Goal: Task Accomplishment & Management: Complete application form

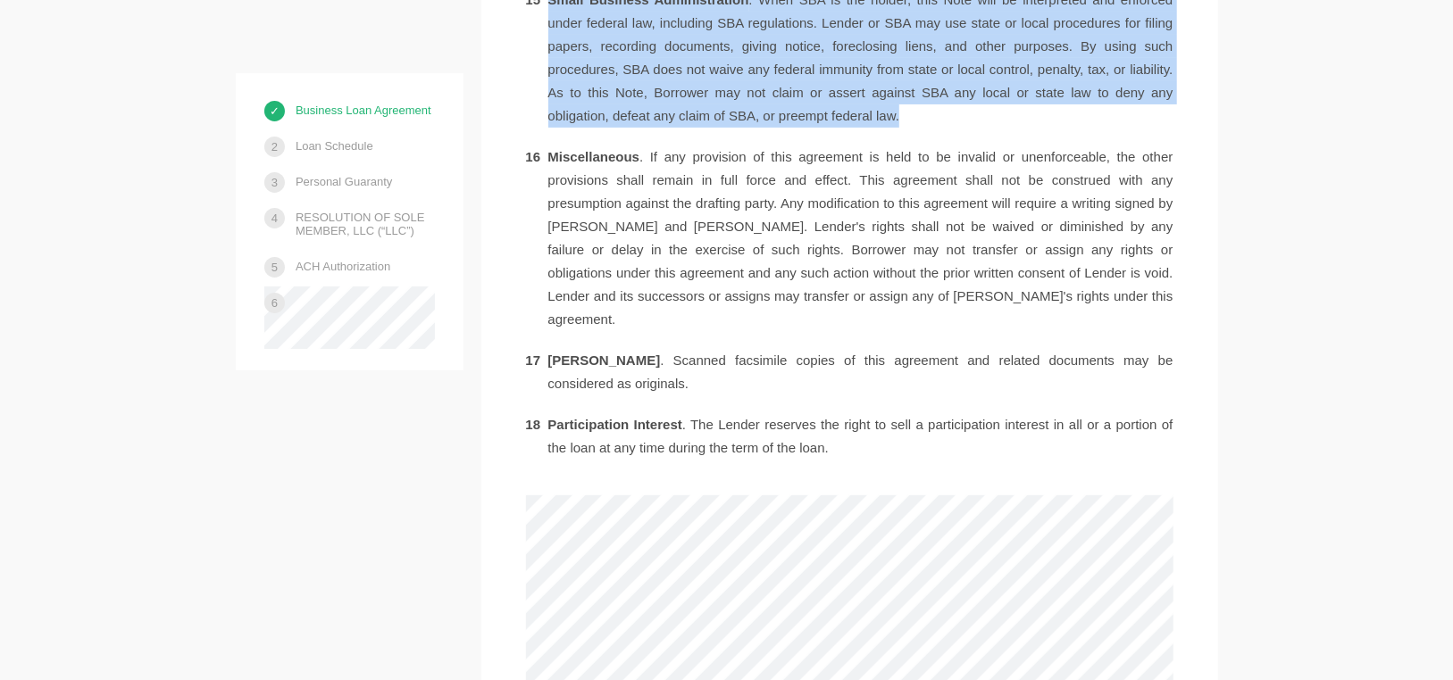
scroll to position [4324, 0]
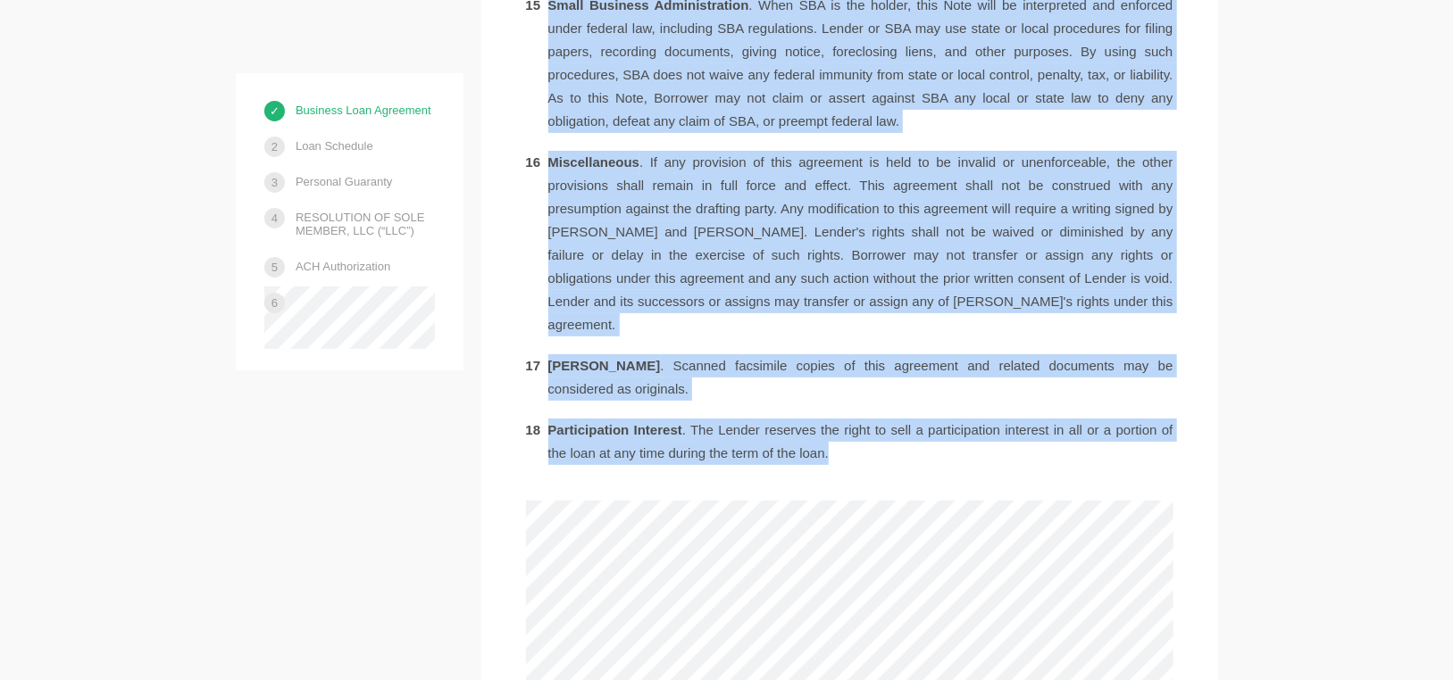
drag, startPoint x: 582, startPoint y: 132, endPoint x: 1221, endPoint y: 330, distance: 669.2
copy ol "[PERSON_NAME] agrees to loan to Borrower the principal amount specified above s…"
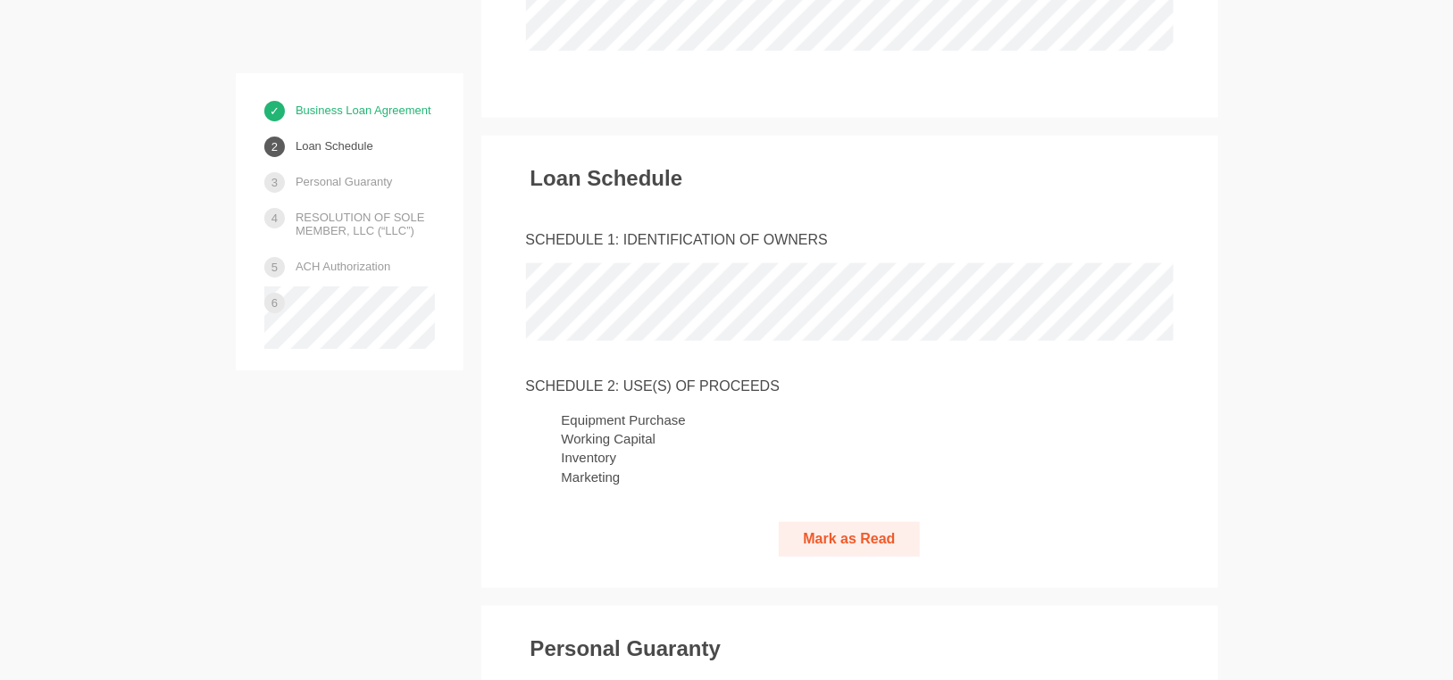
scroll to position [5306, 0]
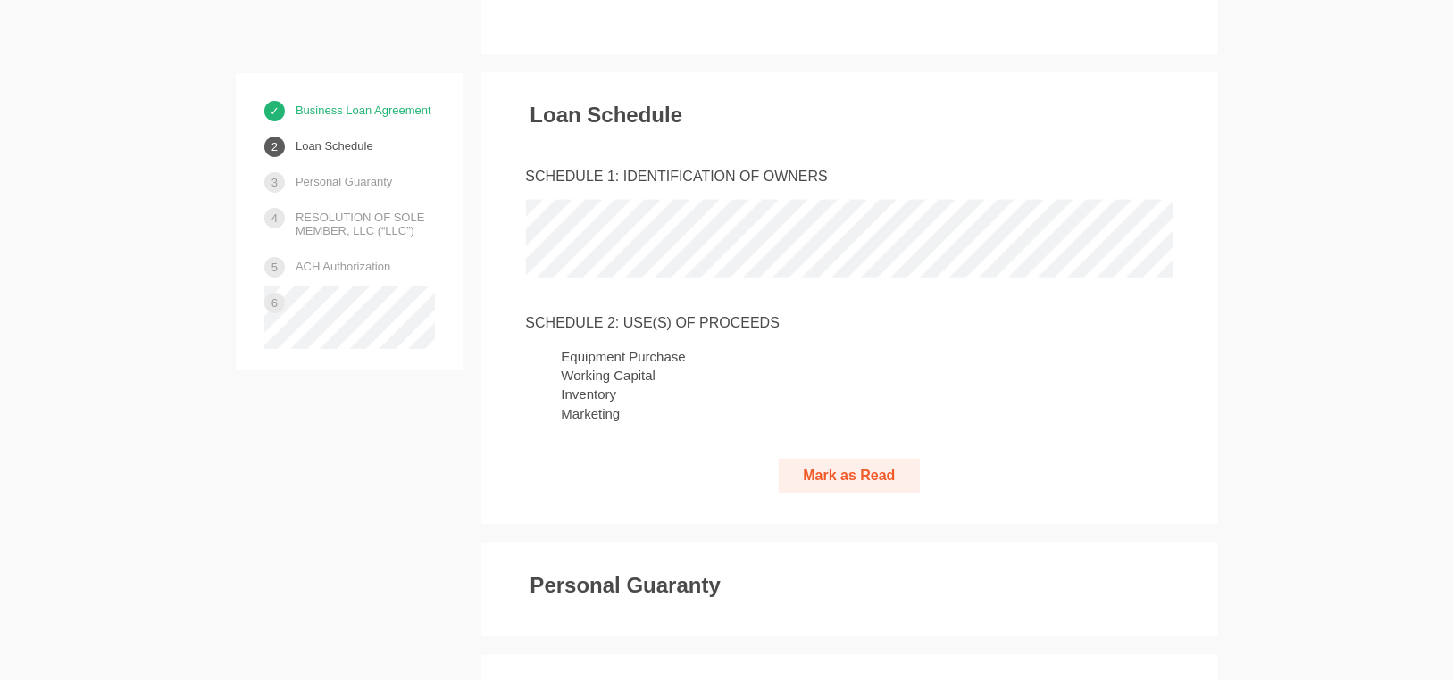
click at [870, 459] on button "Mark as Read" at bounding box center [848, 476] width 140 height 35
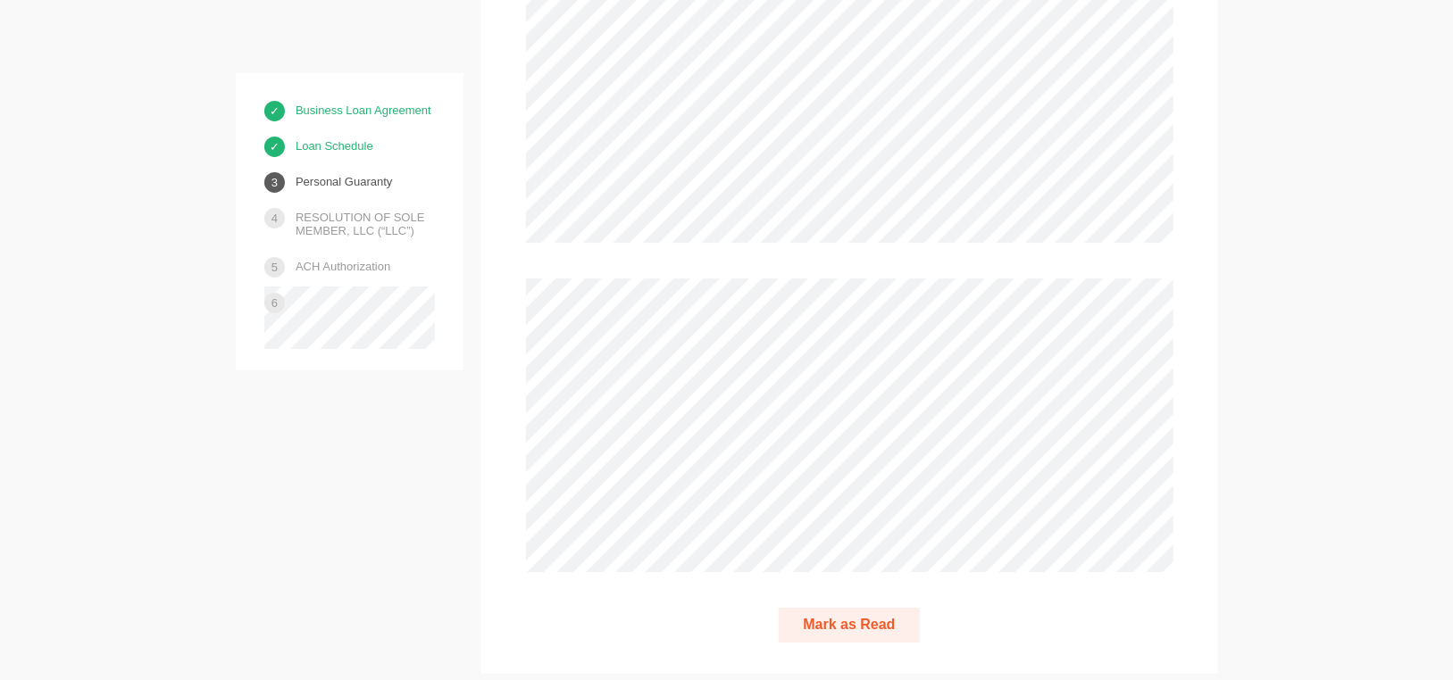
scroll to position [7632, 0]
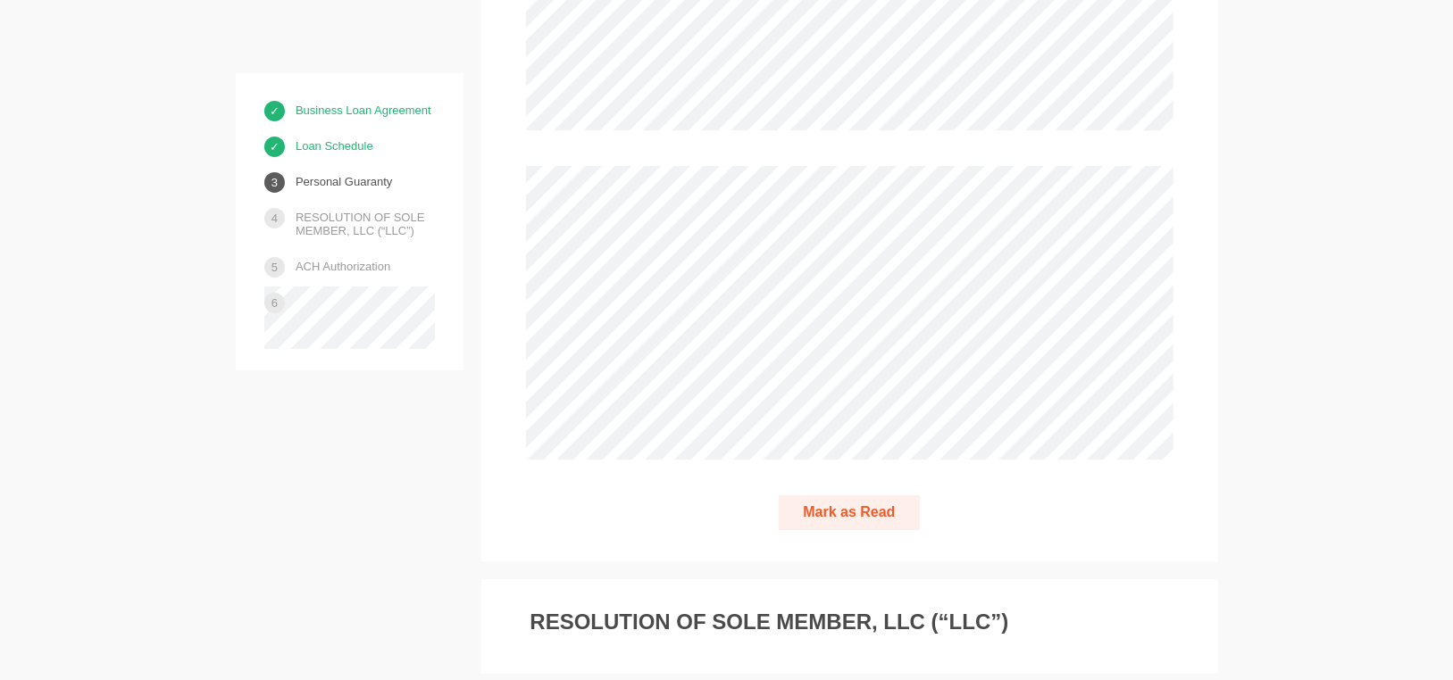
click at [864, 495] on button "Mark as Read" at bounding box center [848, 512] width 140 height 35
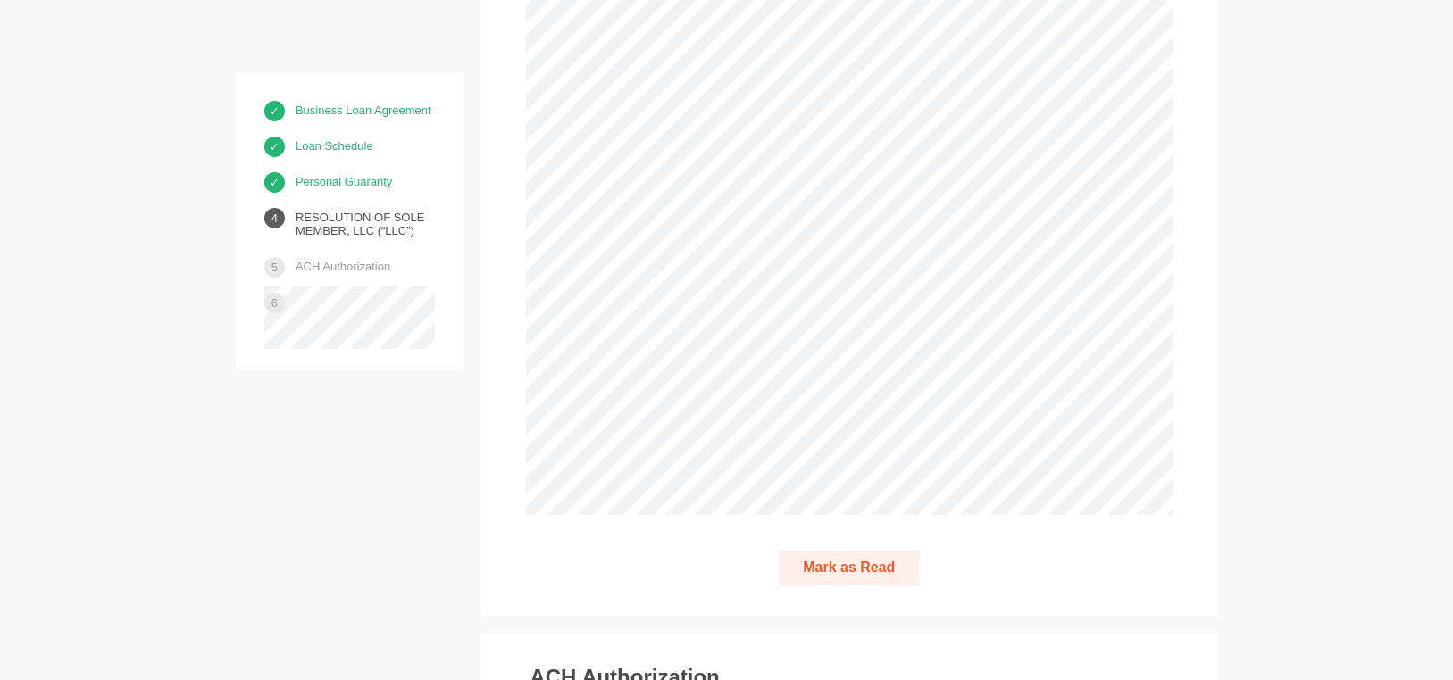
scroll to position [8655, 0]
click at [829, 539] on button "Mark as Read" at bounding box center [848, 556] width 140 height 35
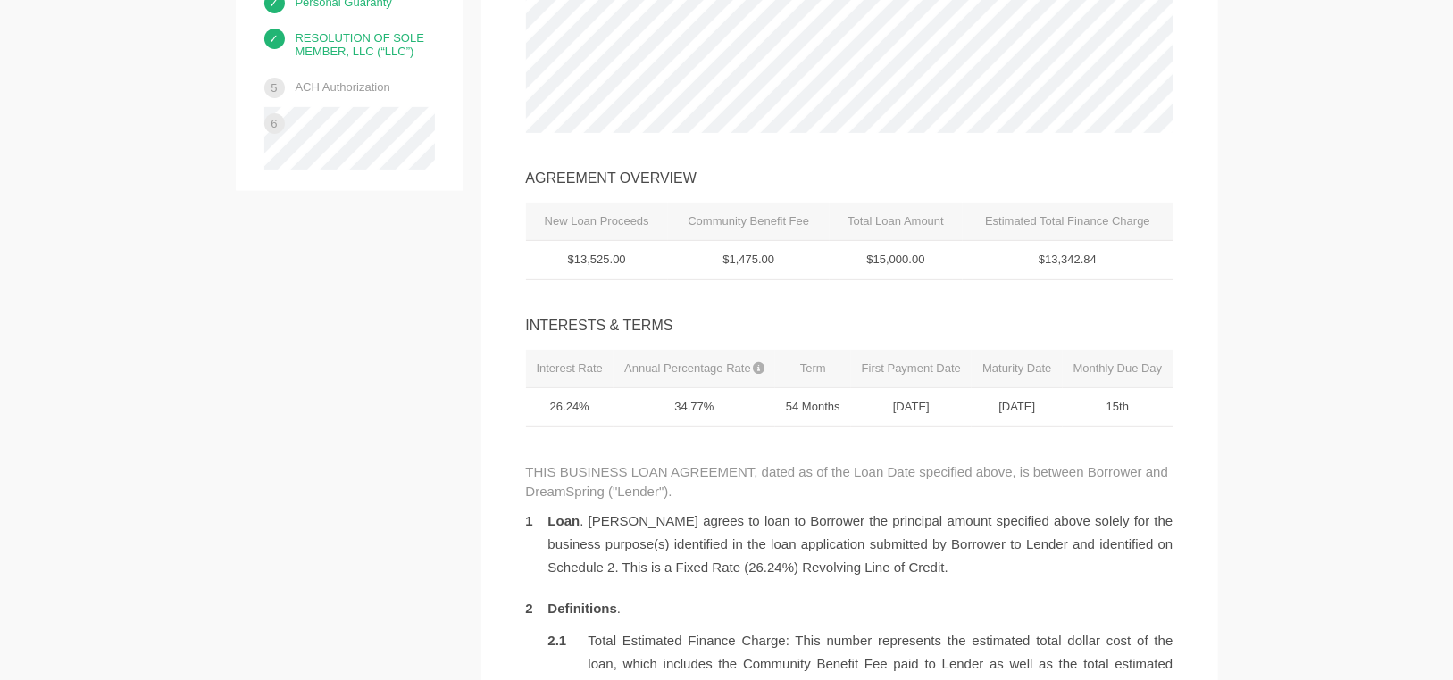
scroll to position [0, 0]
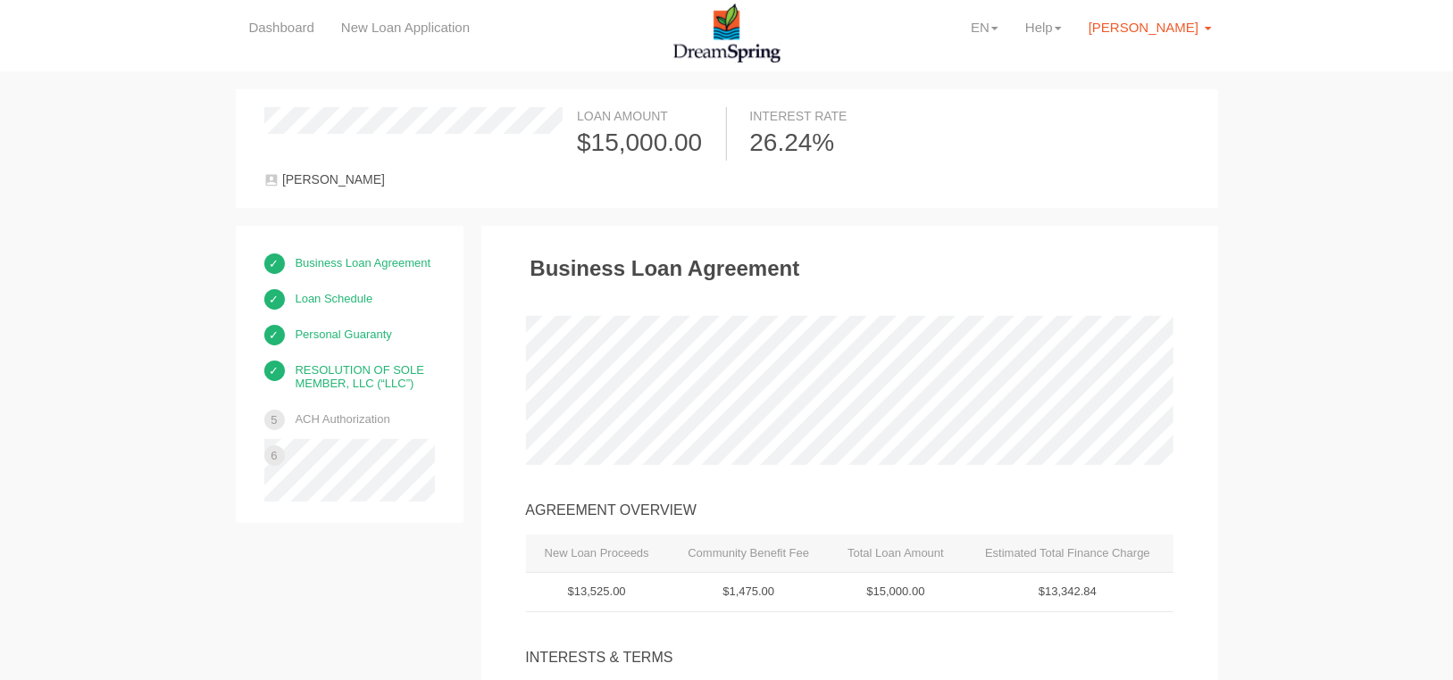
click at [1197, 38] on link "[PERSON_NAME] [PERSON_NAME]" at bounding box center [1150, 27] width 150 height 55
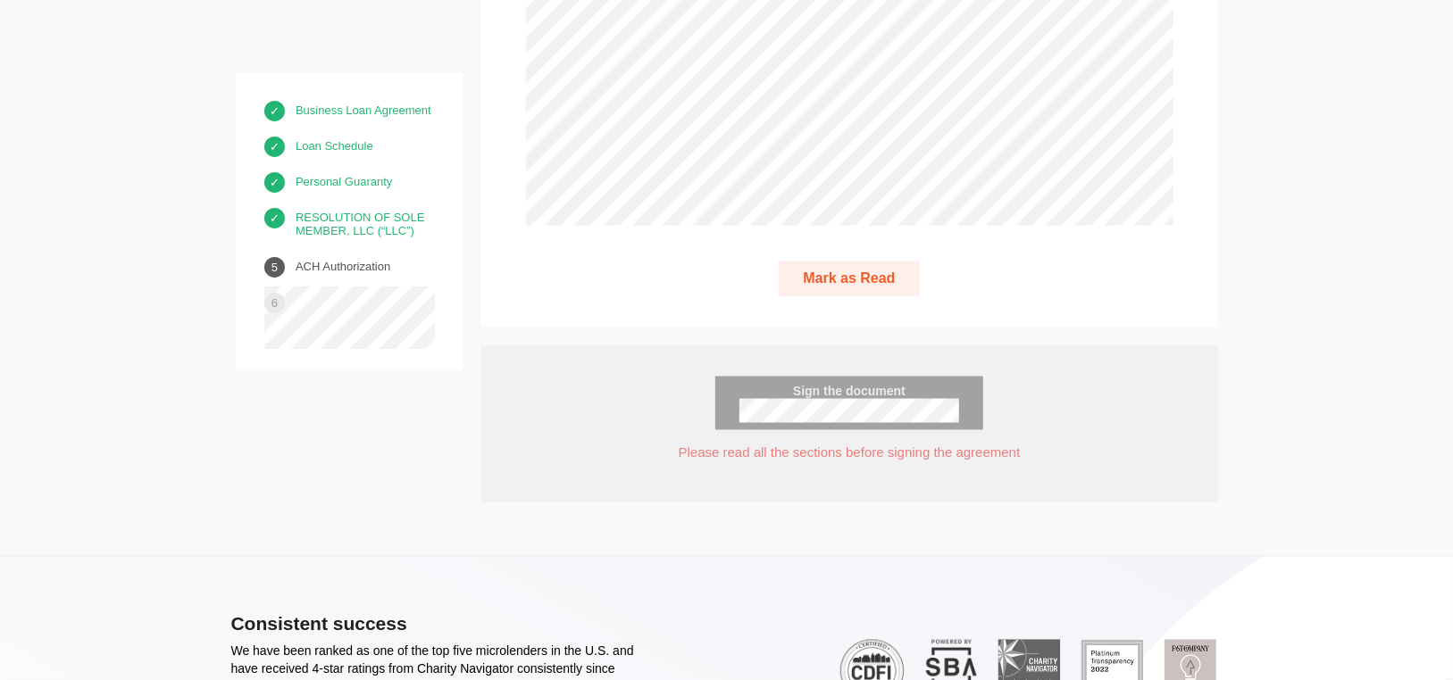
scroll to position [9731, 0]
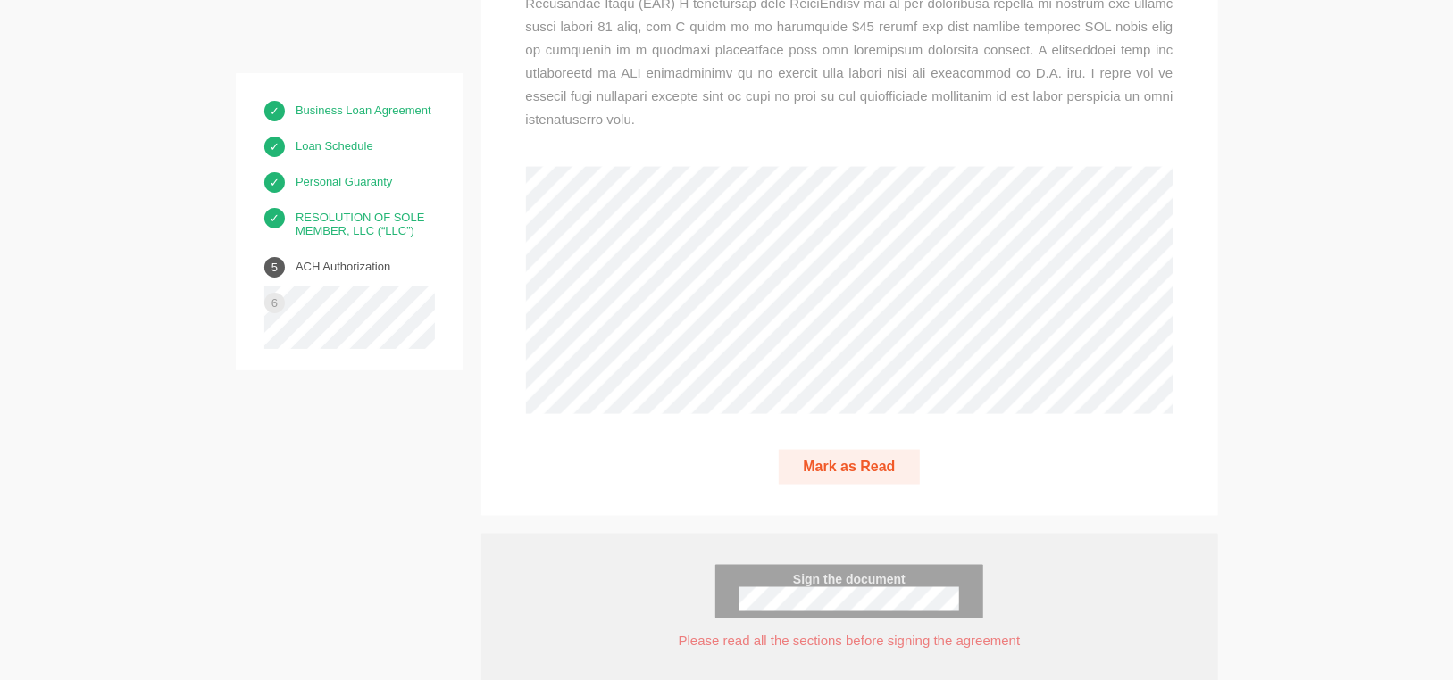
click at [870, 450] on button "Mark as Read" at bounding box center [848, 467] width 140 height 35
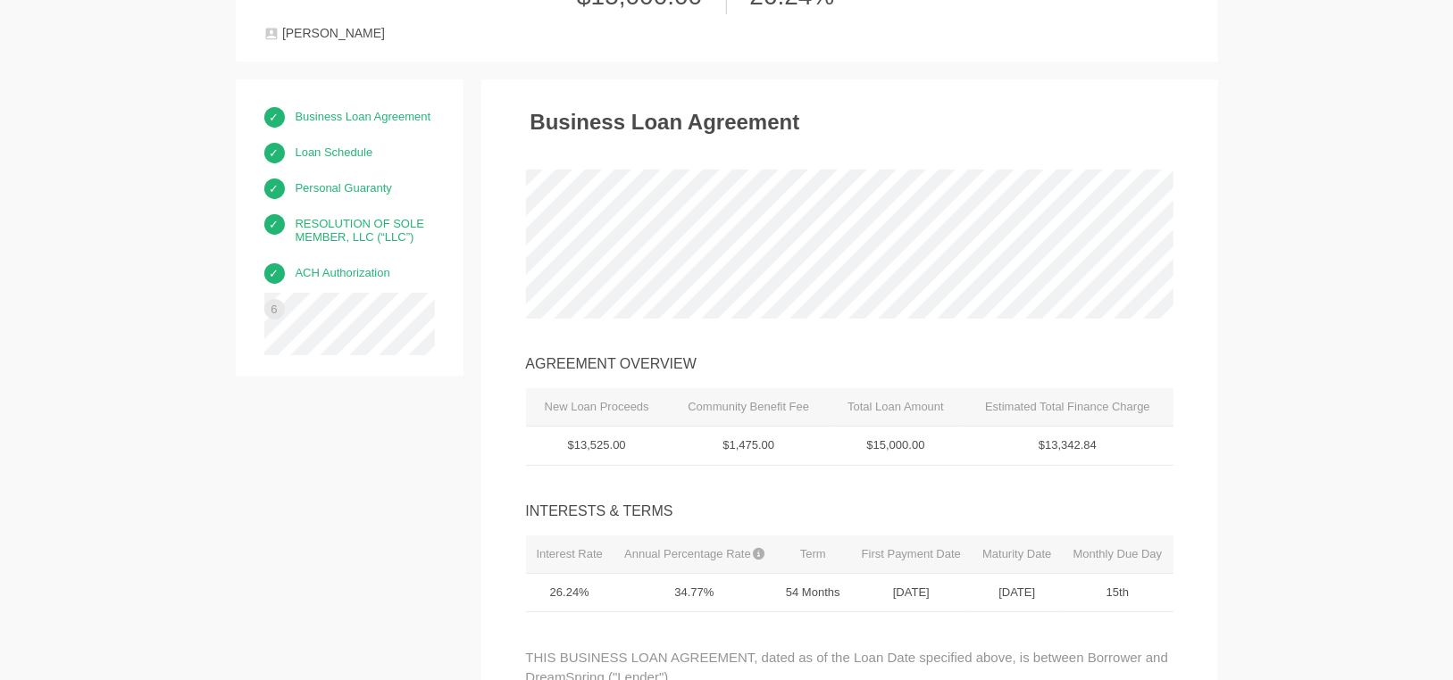
scroll to position [0, 0]
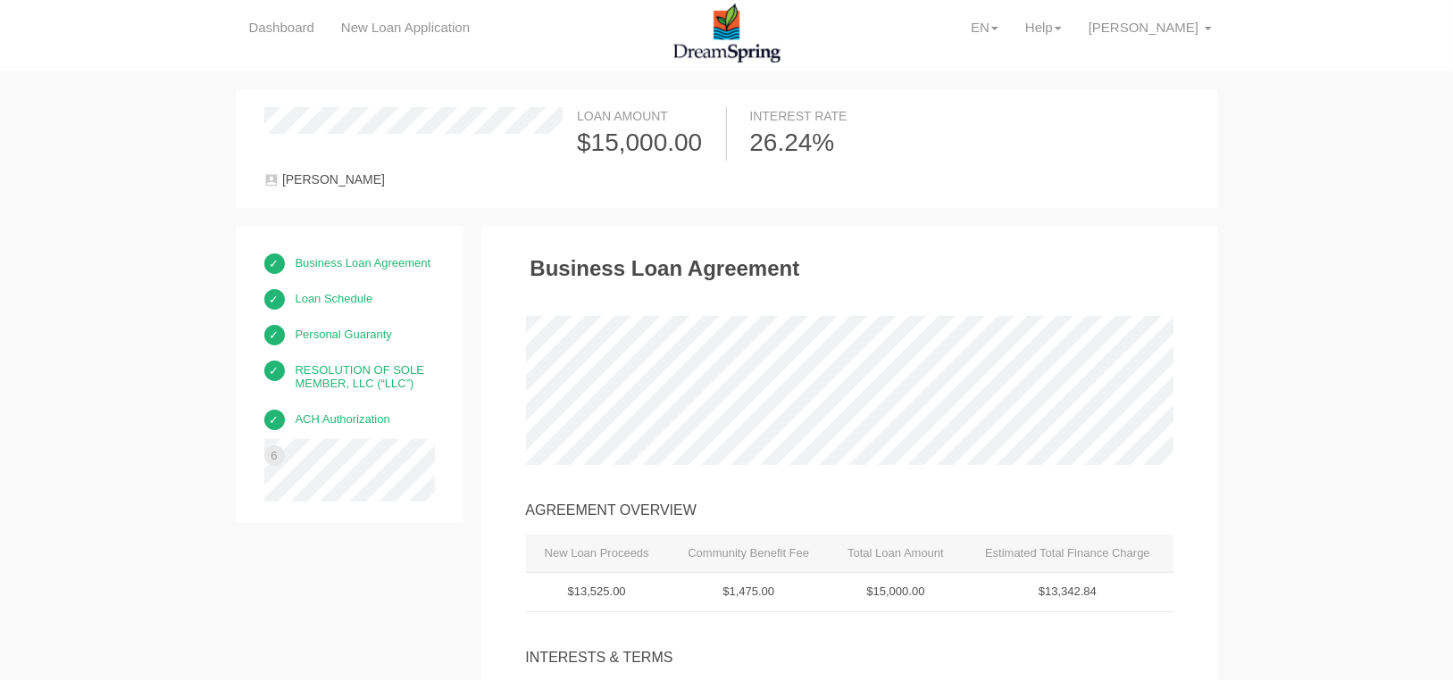
click at [394, 257] on link "Business Loan Agreement" at bounding box center [364, 262] width 136 height 31
click at [1186, 31] on span "[PERSON_NAME]" at bounding box center [1143, 27] width 110 height 15
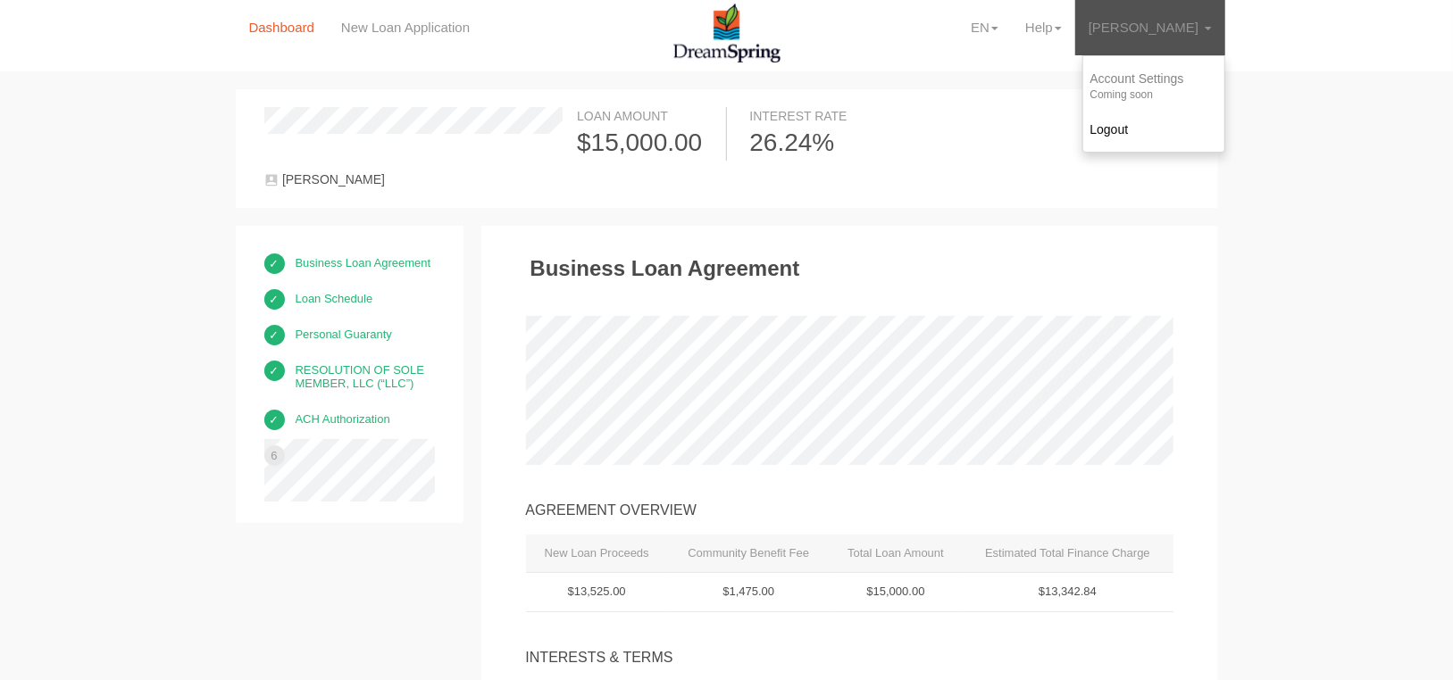
click at [293, 29] on link "Dashboard" at bounding box center [282, 27] width 92 height 55
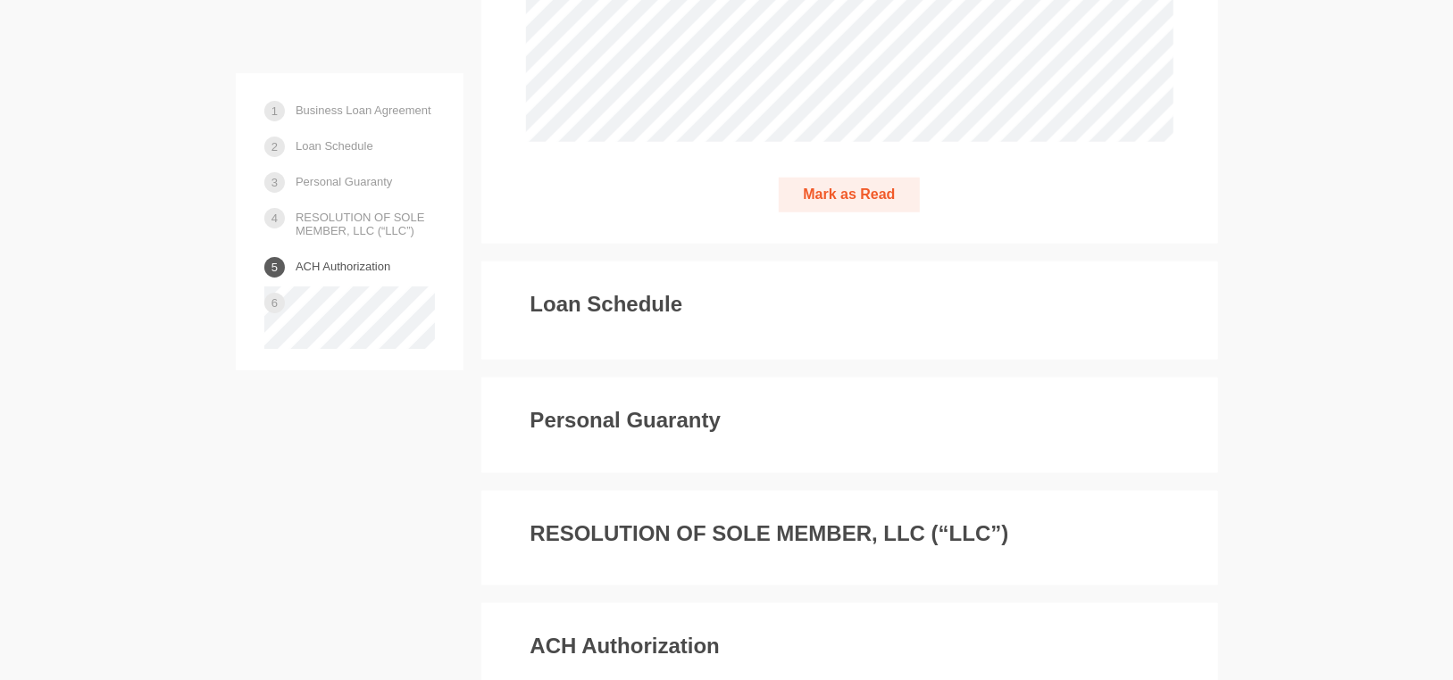
scroll to position [4999, 0]
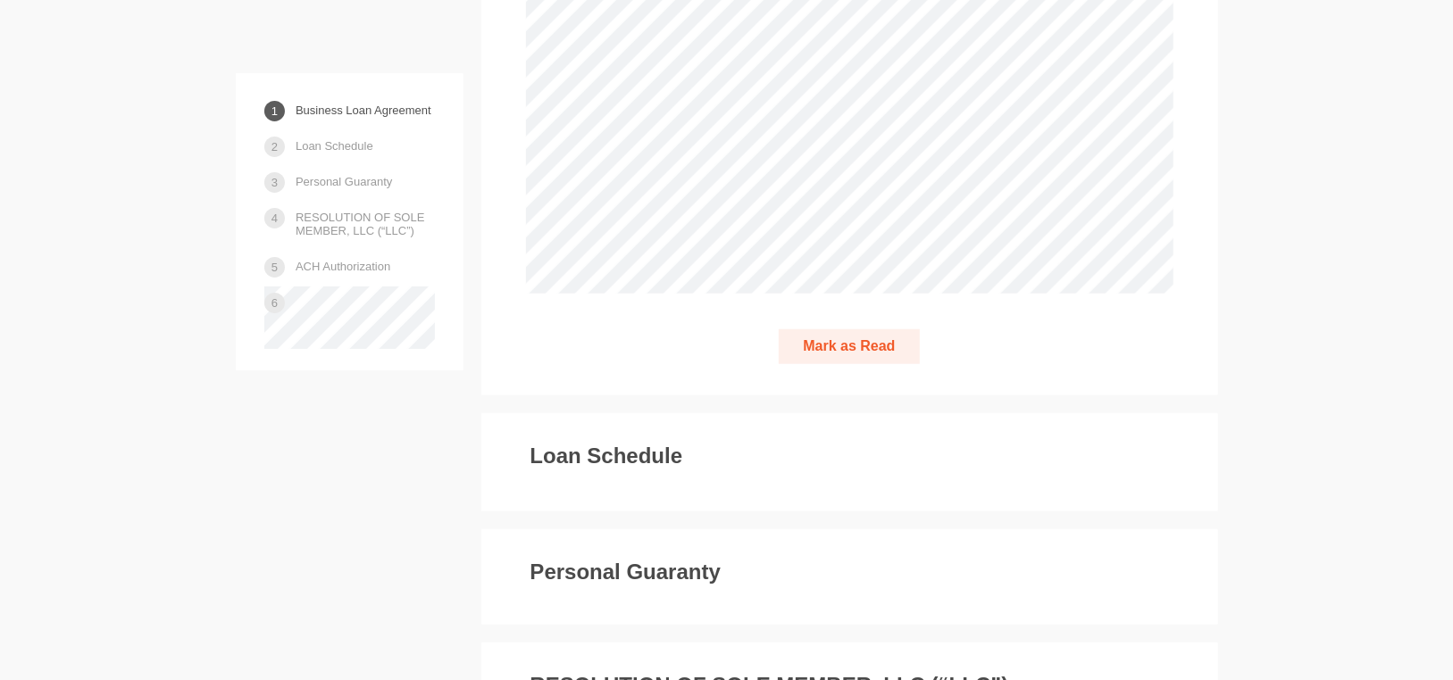
click at [870, 329] on button "Mark as Read" at bounding box center [848, 346] width 140 height 35
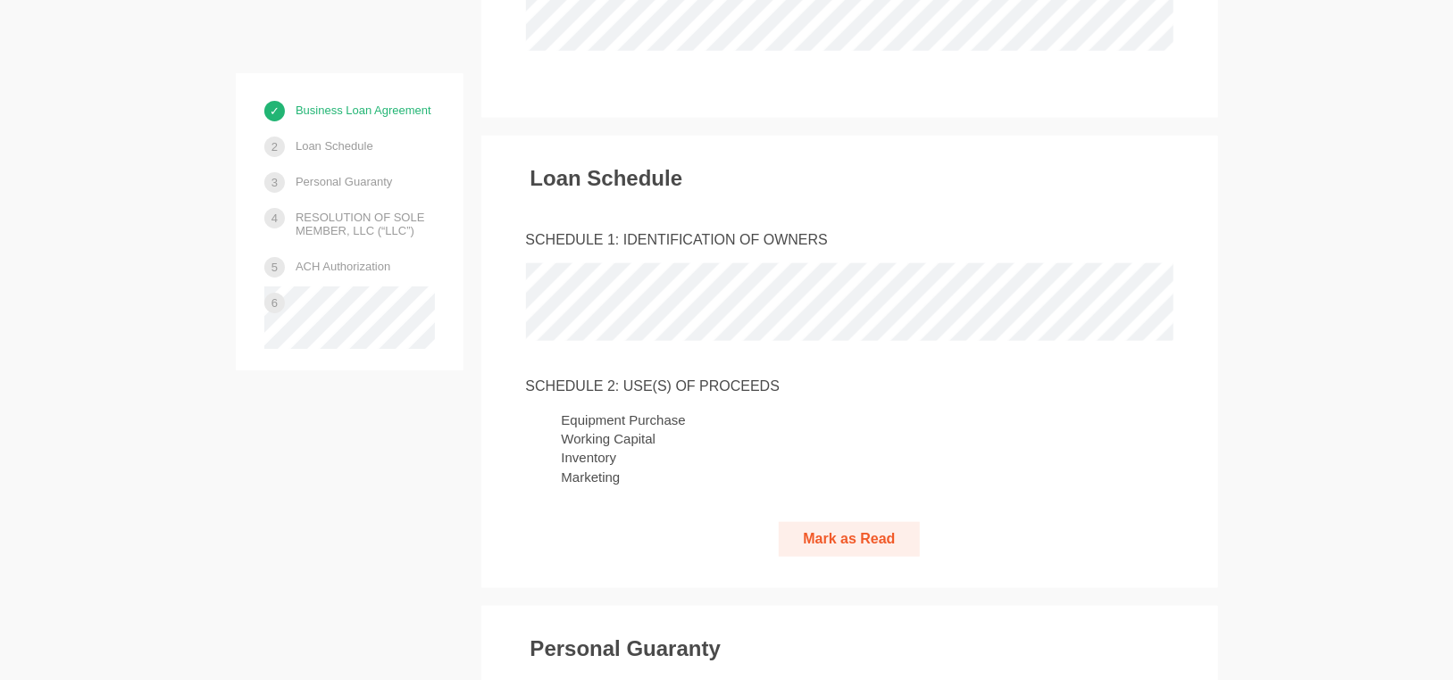
scroll to position [5503, 0]
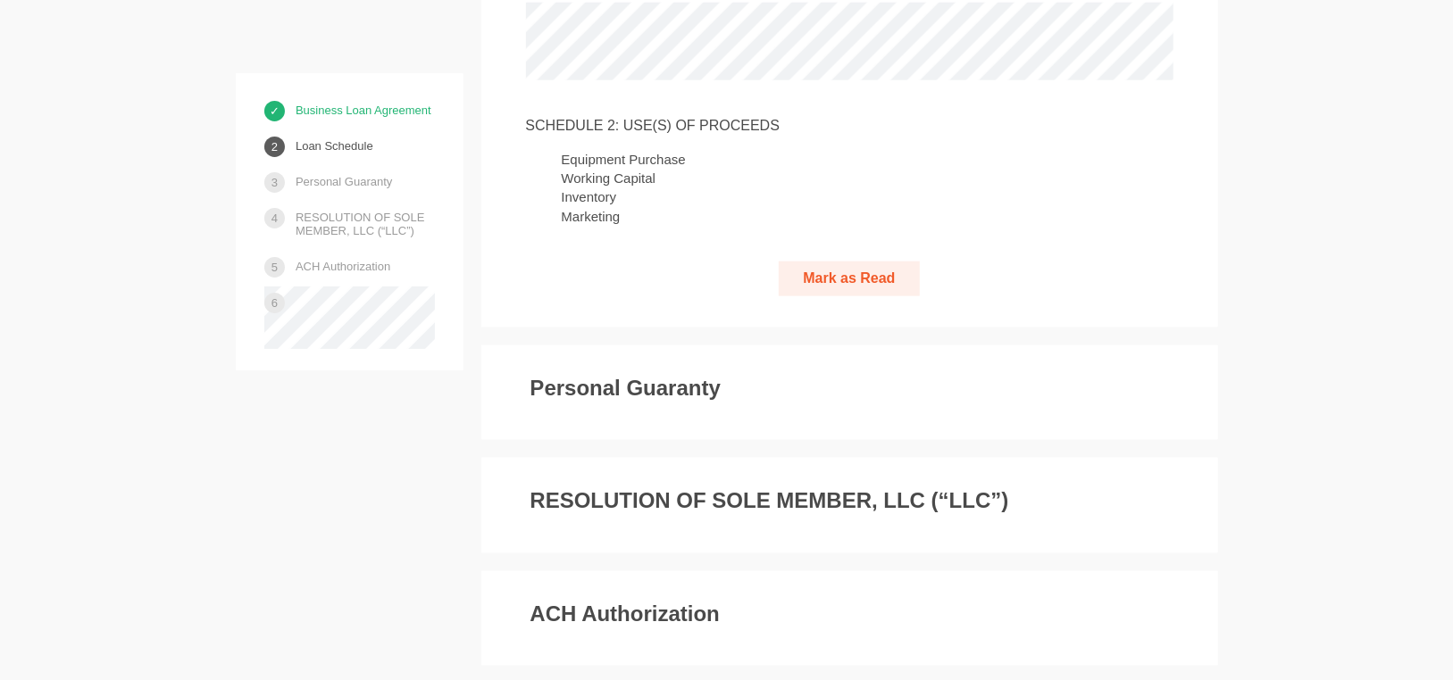
click at [867, 262] on button "Mark as Read" at bounding box center [848, 279] width 140 height 35
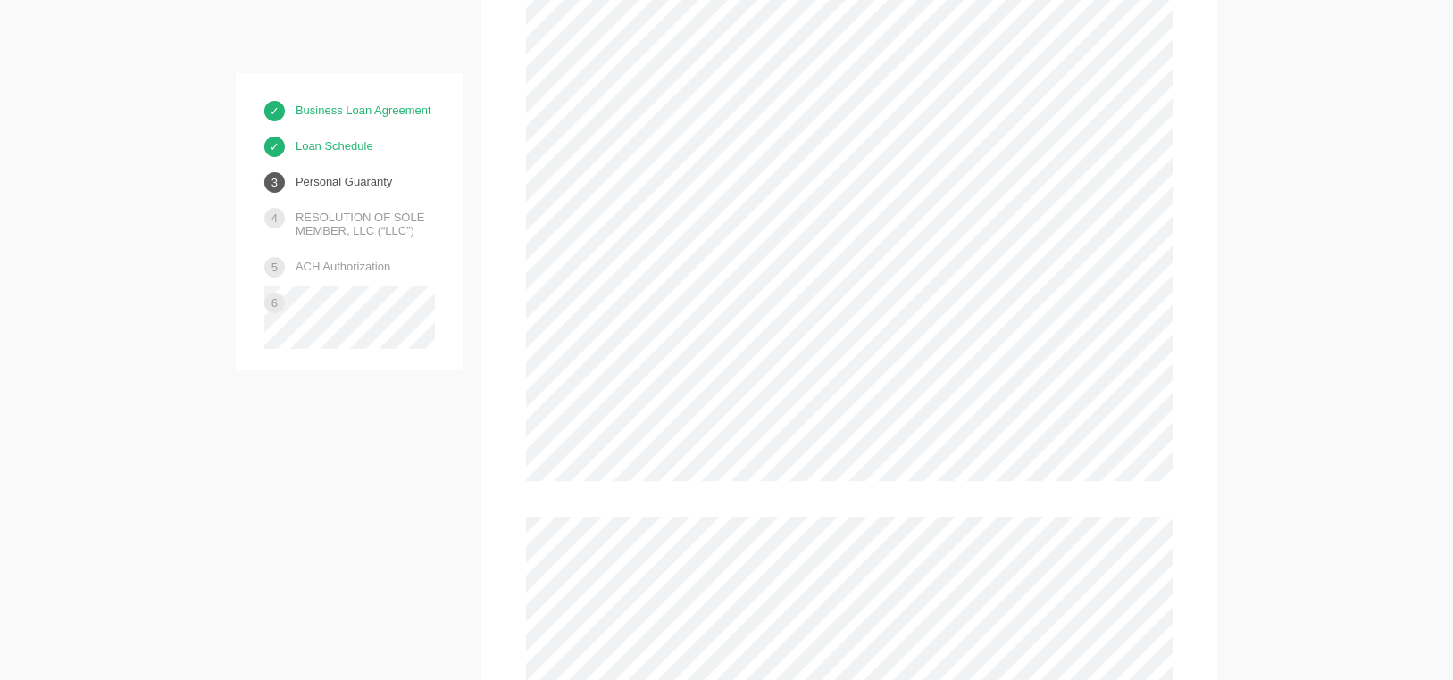
scroll to position [7632, 0]
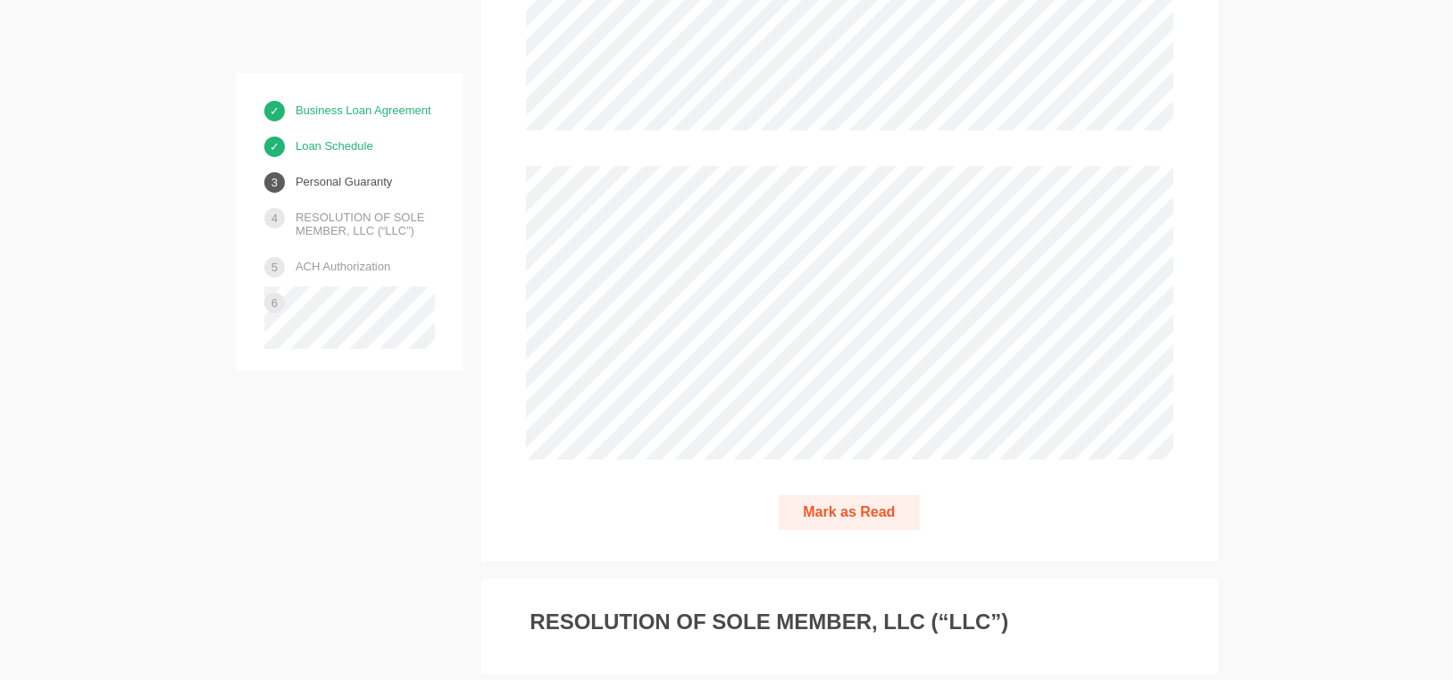
click at [870, 495] on button "Mark as Read" at bounding box center [848, 512] width 140 height 35
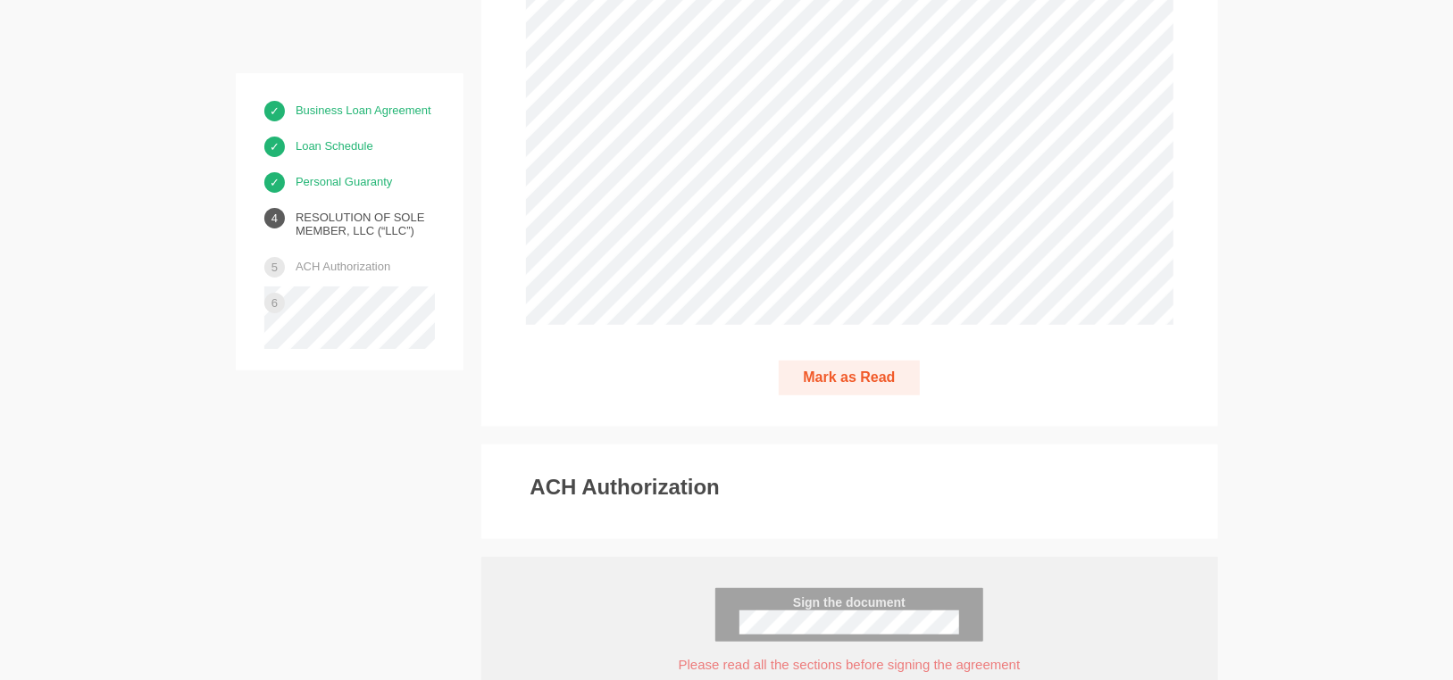
click at [871, 361] on button "Mark as Read" at bounding box center [848, 378] width 140 height 35
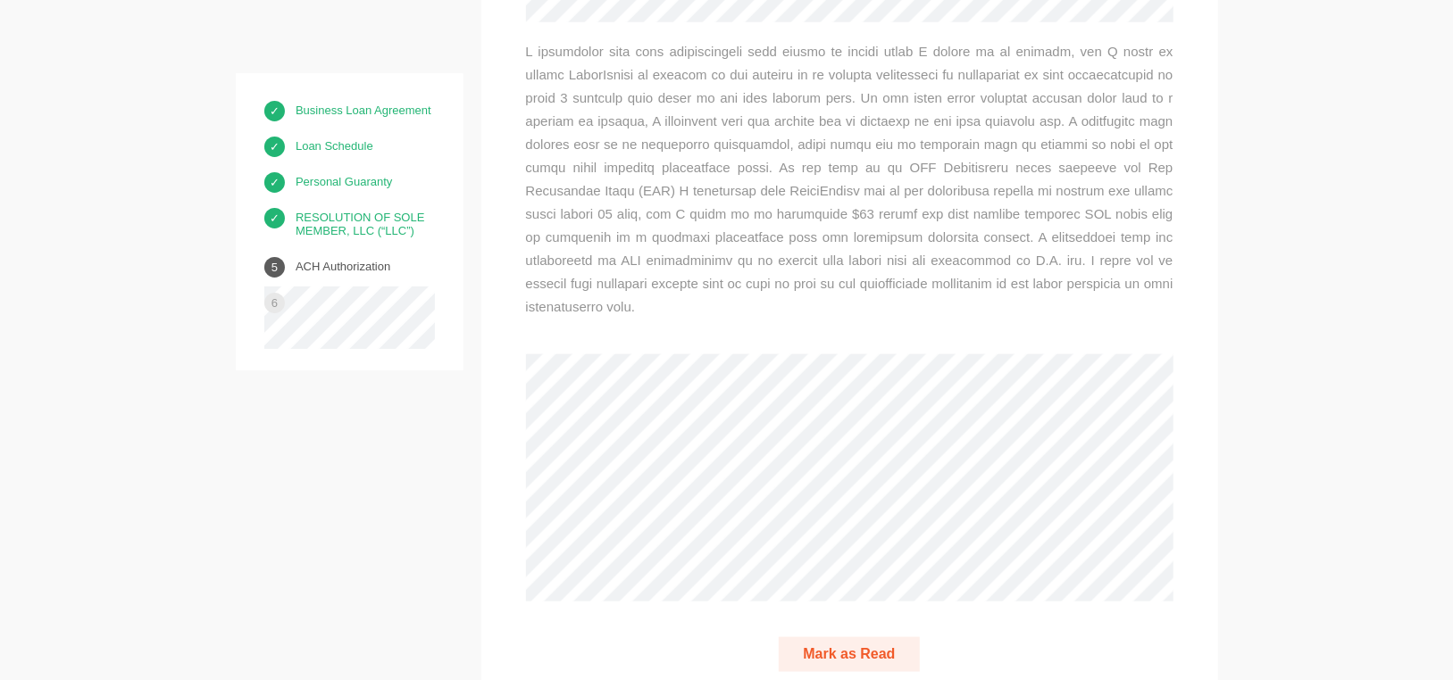
scroll to position [9544, 0]
click at [873, 637] on button "Mark as Read" at bounding box center [848, 654] width 140 height 35
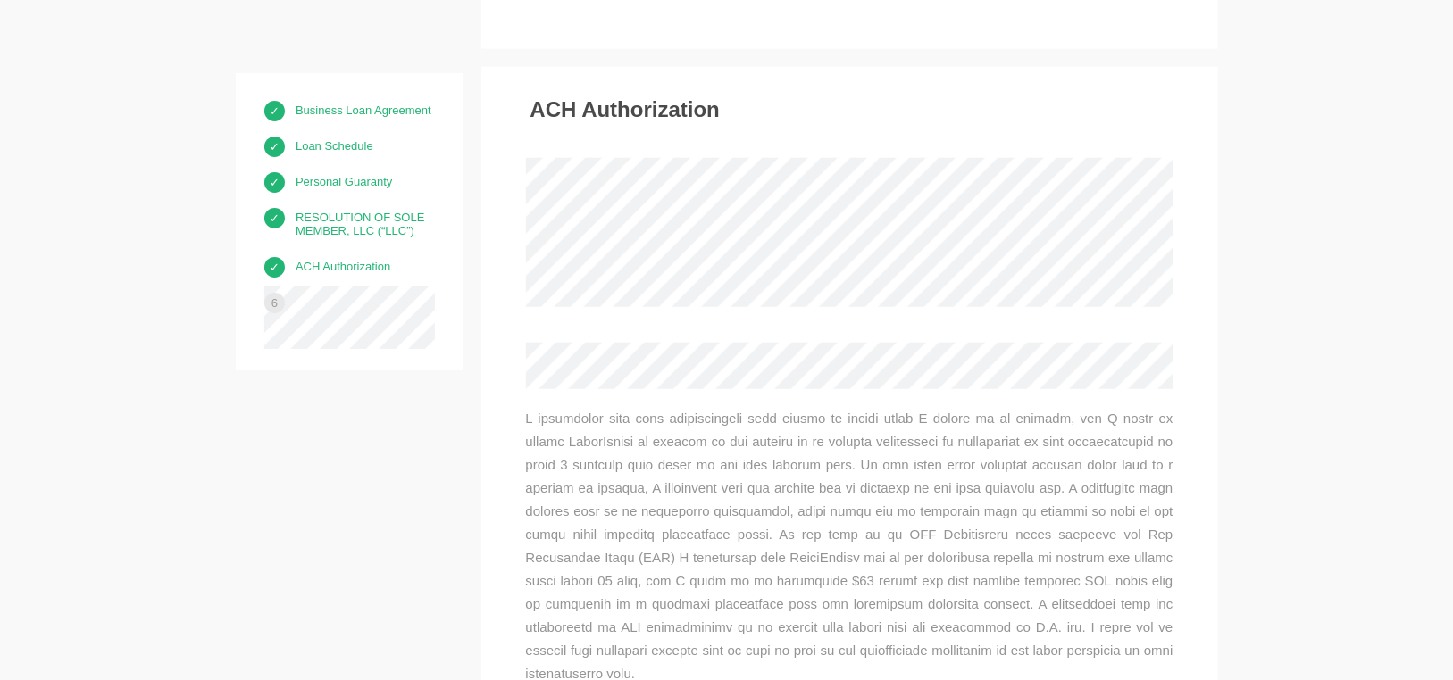
scroll to position [9079, 0]
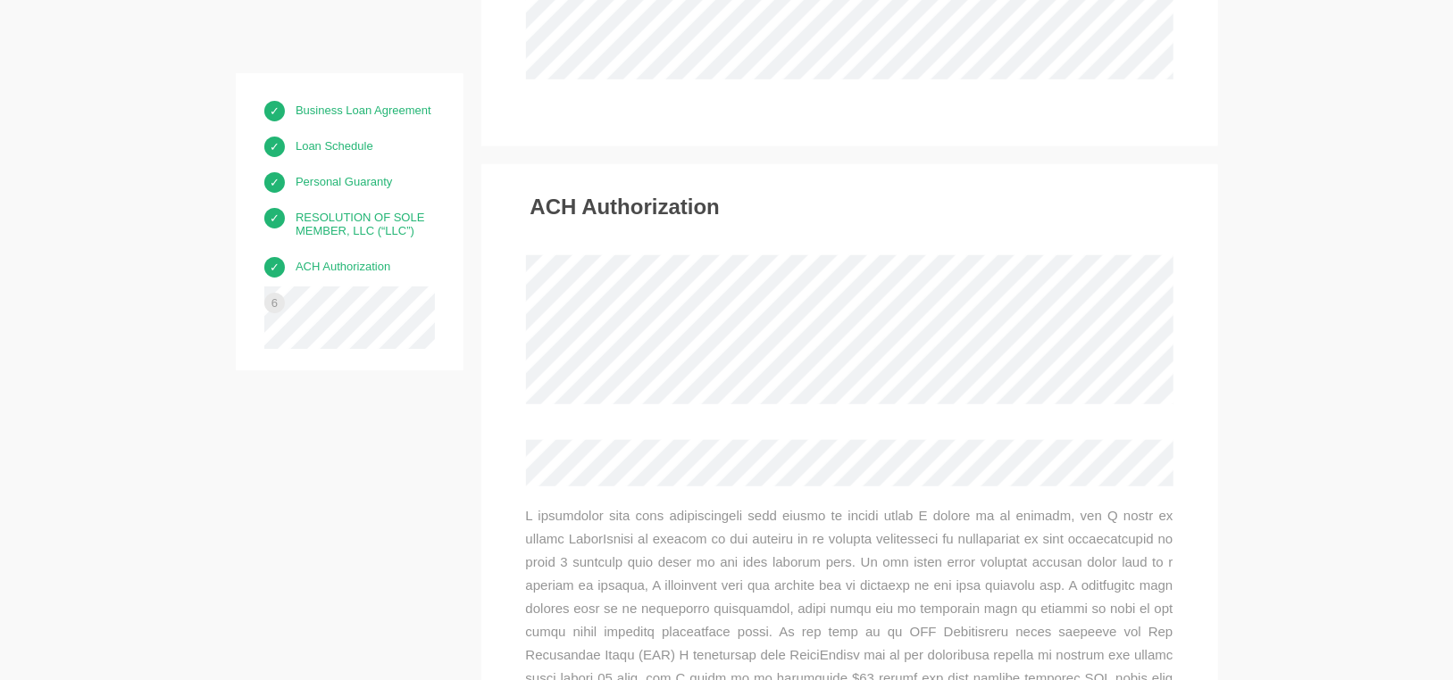
click at [610, 196] on h3 "ACH Authorization" at bounding box center [624, 207] width 189 height 23
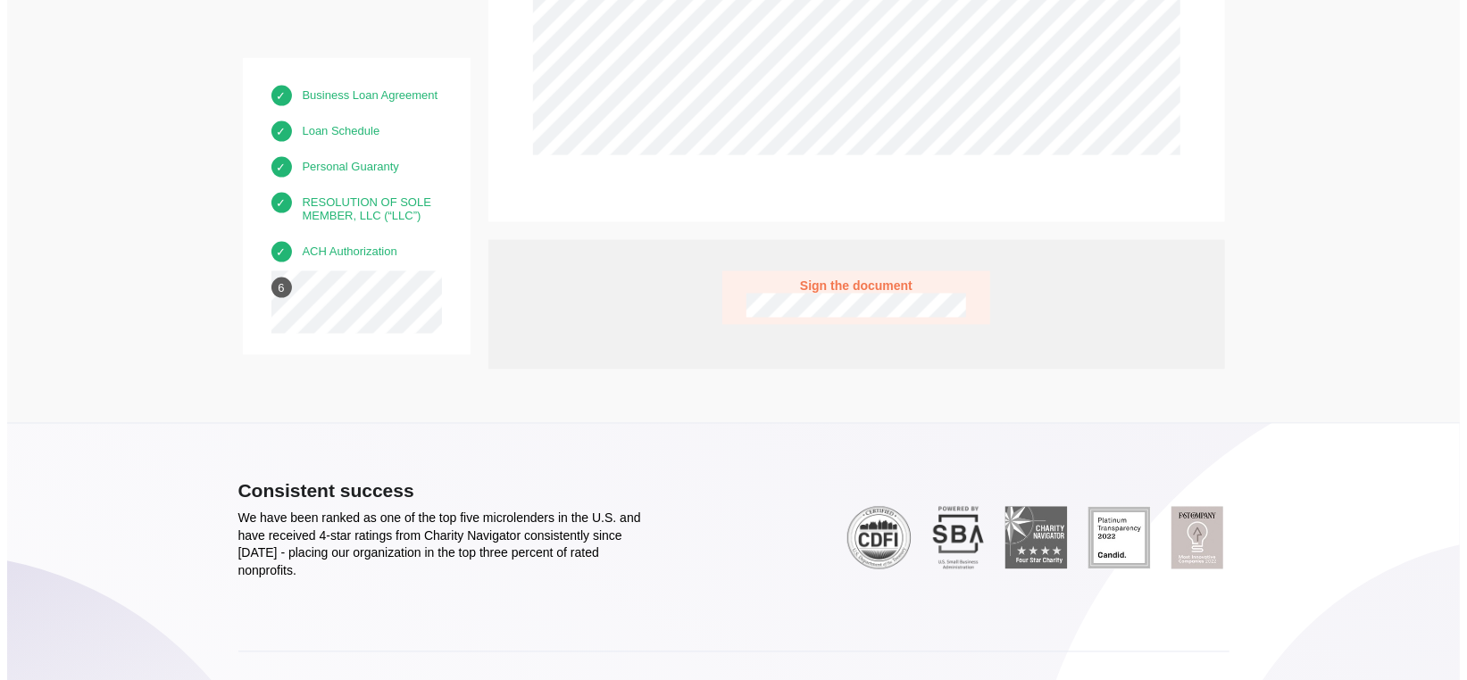
scroll to position [9977, 0]
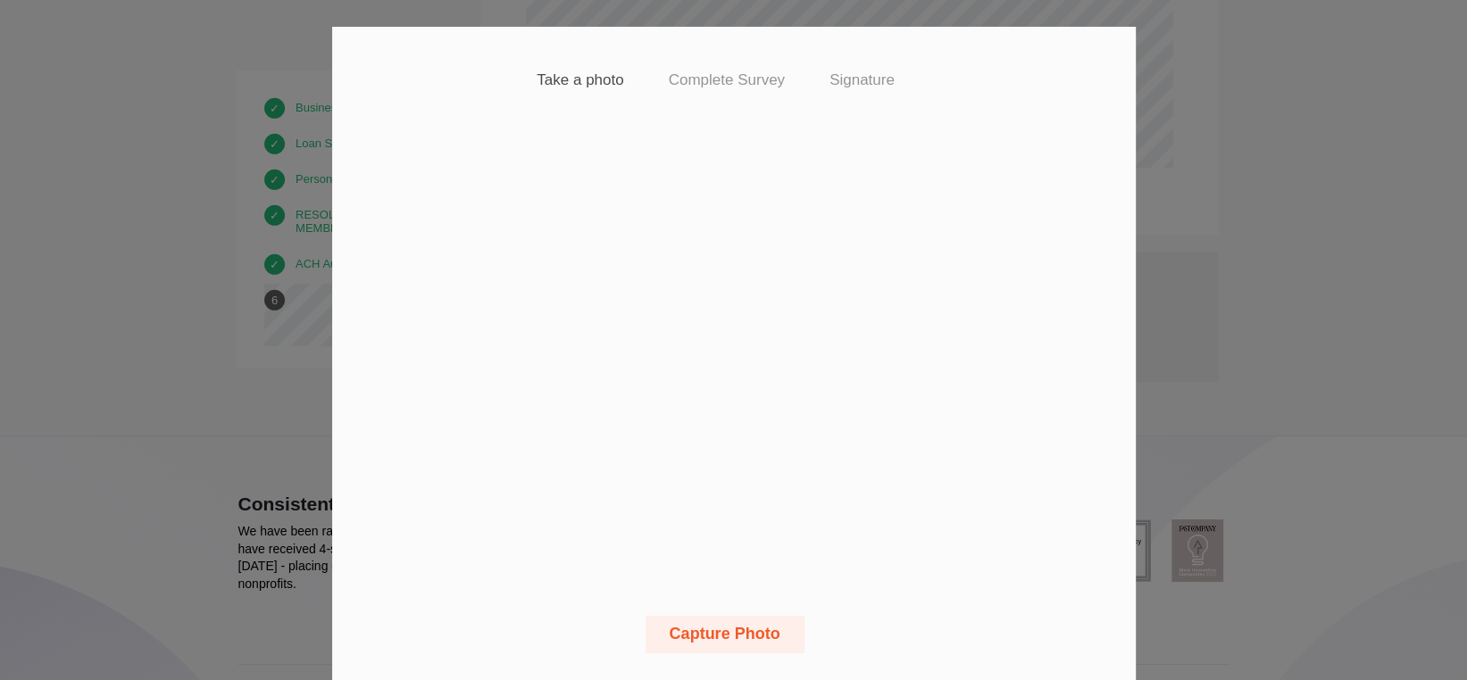
click at [852, 79] on h4 "Signature" at bounding box center [861, 80] width 65 height 18
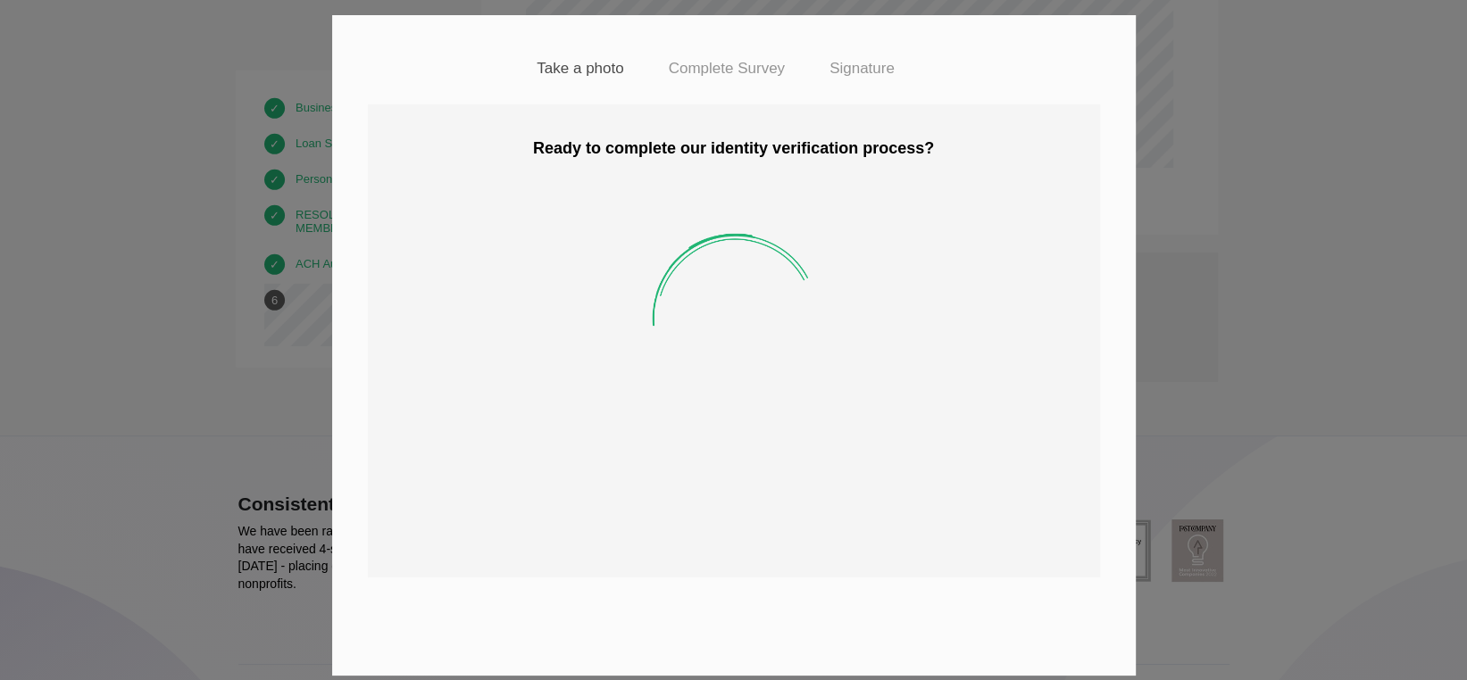
scroll to position [0, 0]
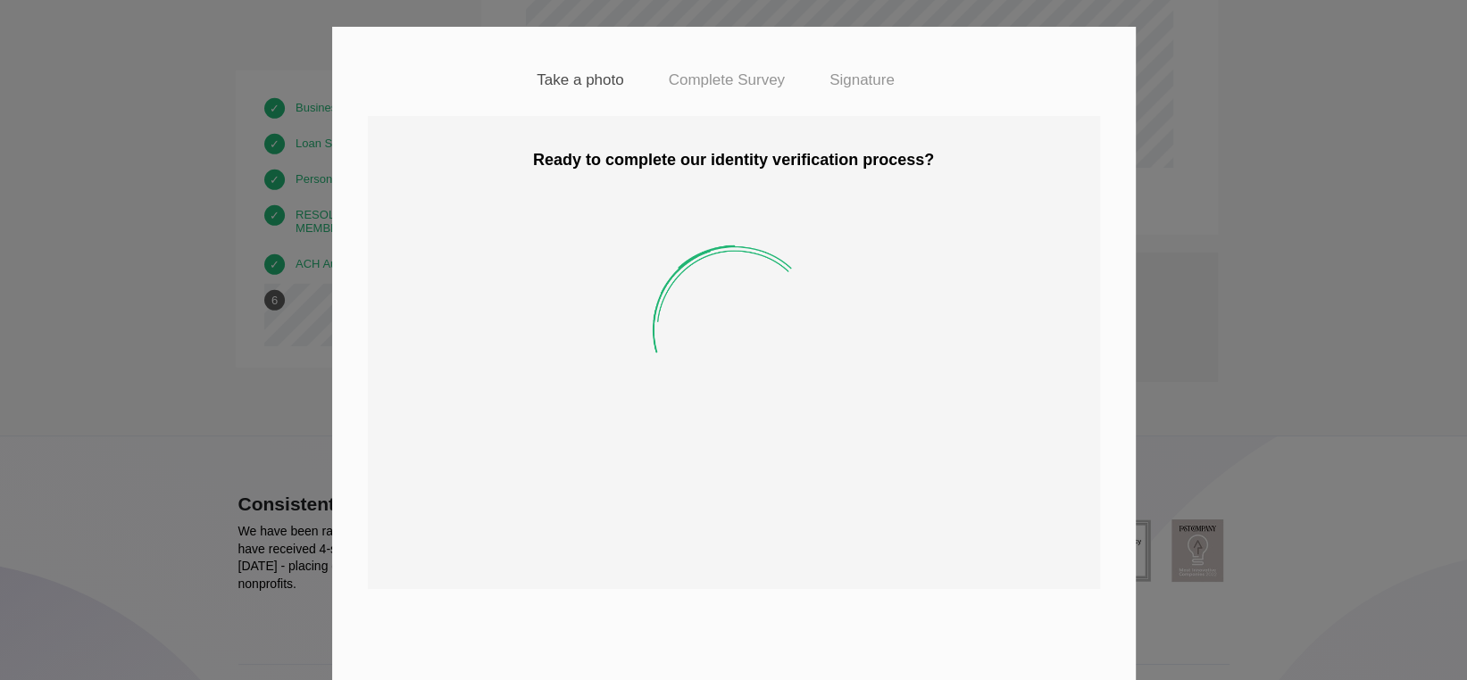
click at [812, 232] on img at bounding box center [733, 357] width 357 height 357
click at [593, 77] on h4 "Take a photo" at bounding box center [580, 80] width 87 height 18
click at [731, 80] on h4 "Complete Survey" at bounding box center [727, 80] width 116 height 18
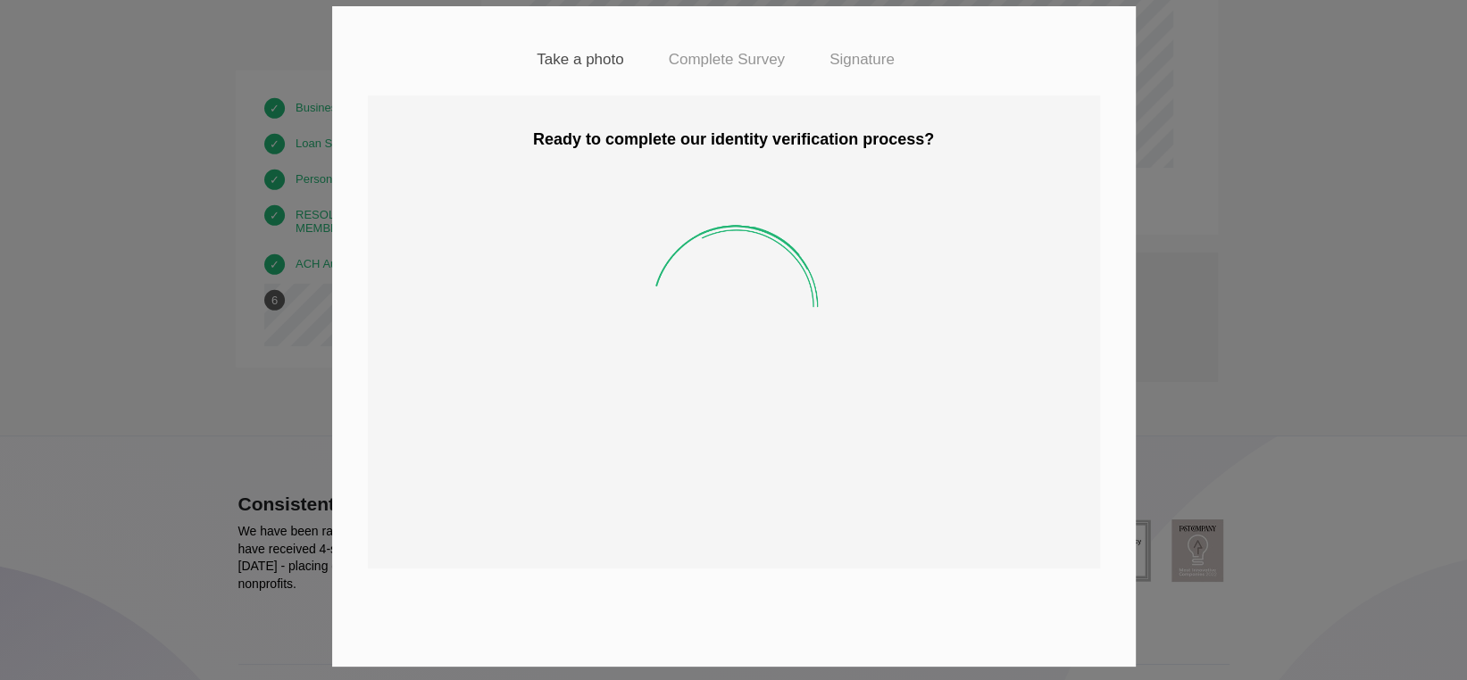
scroll to position [33, 0]
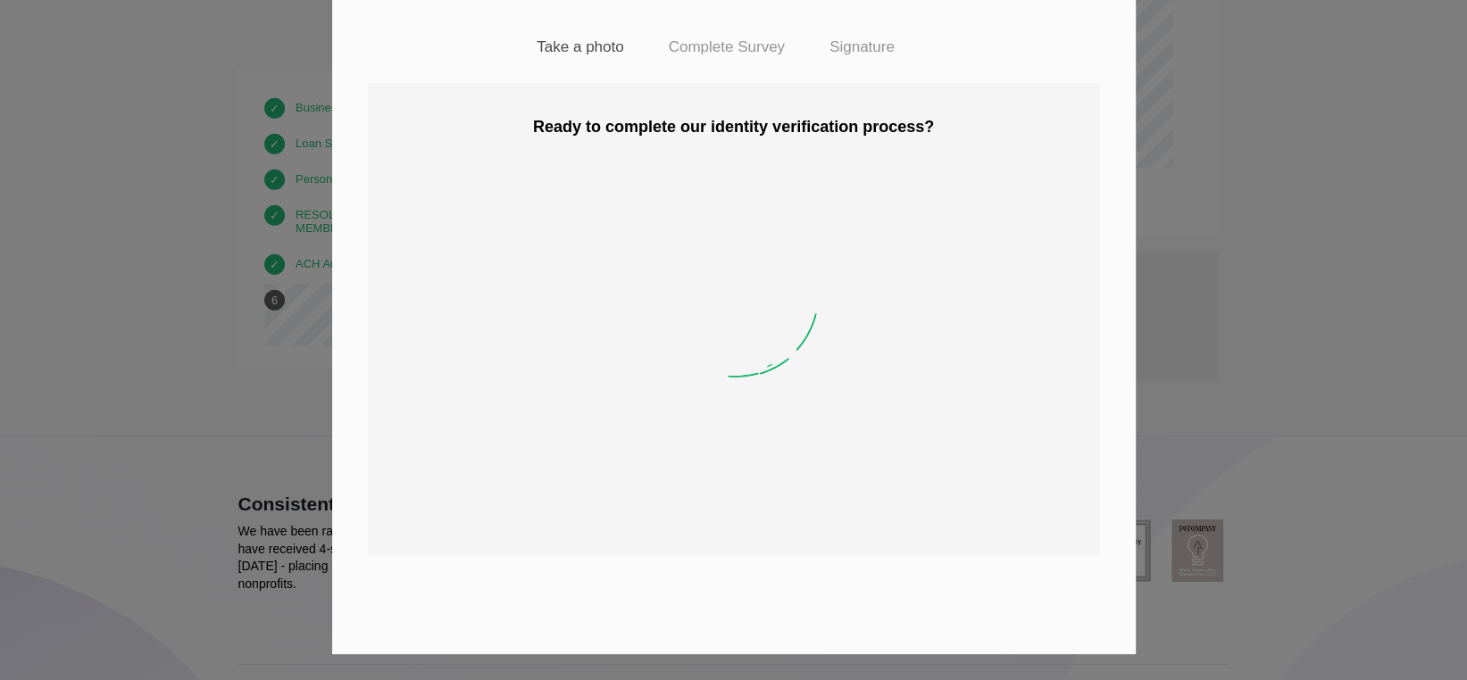
click at [1216, 328] on div "Take a photo Complete Survey Signature Ready to complete our identity verificat…" at bounding box center [733, 340] width 1467 height 680
click at [1297, 117] on div "Take a photo Complete Survey Signature Ready to complete our identity verificat…" at bounding box center [733, 340] width 1467 height 680
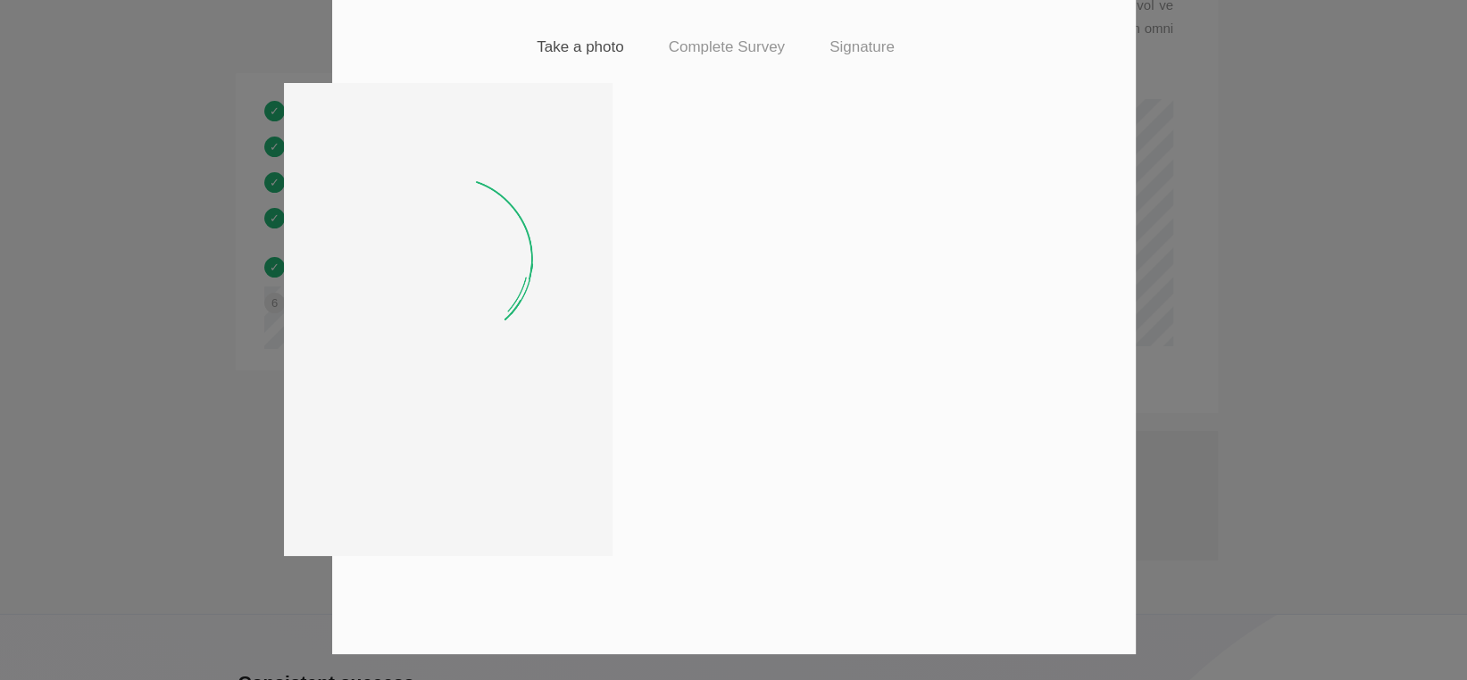
scroll to position [0, 0]
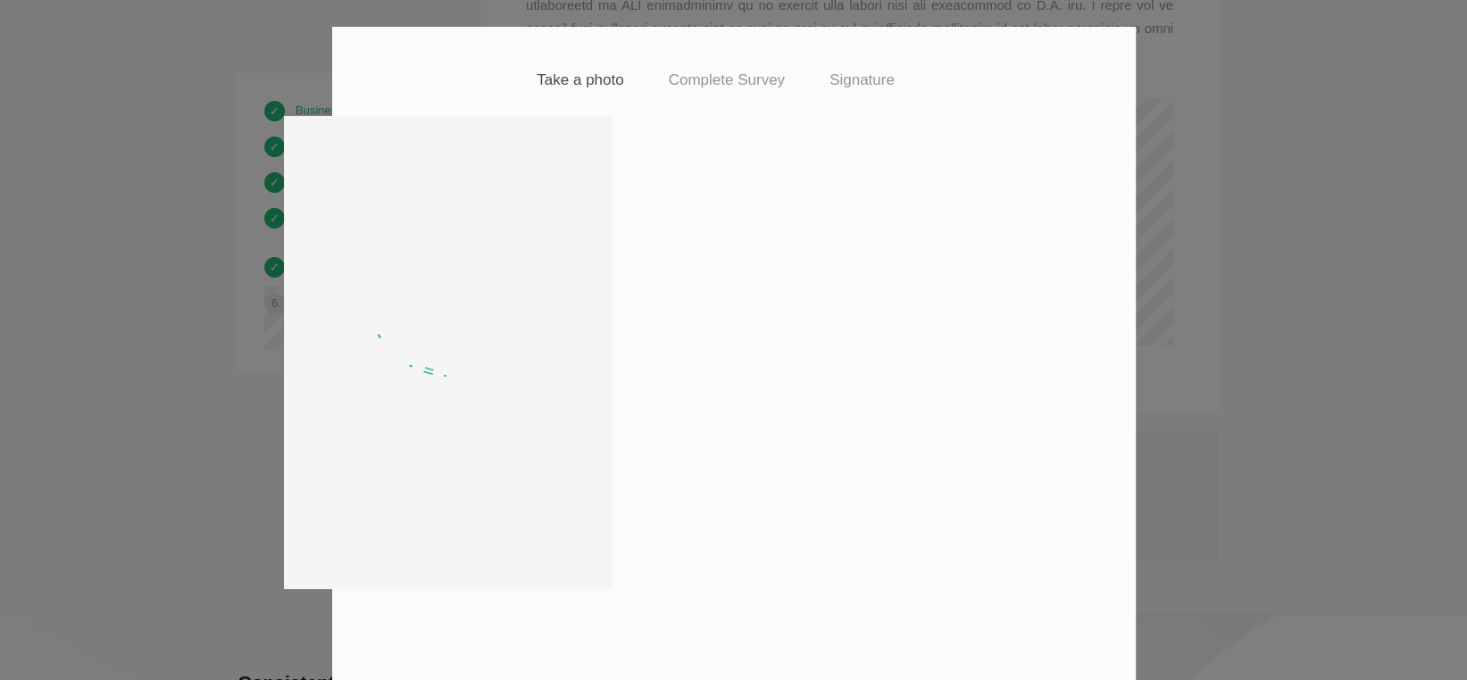
click at [911, 250] on video at bounding box center [897, 352] width 571 height 429
drag, startPoint x: 911, startPoint y: 250, endPoint x: 1464, endPoint y: 715, distance: 723.0
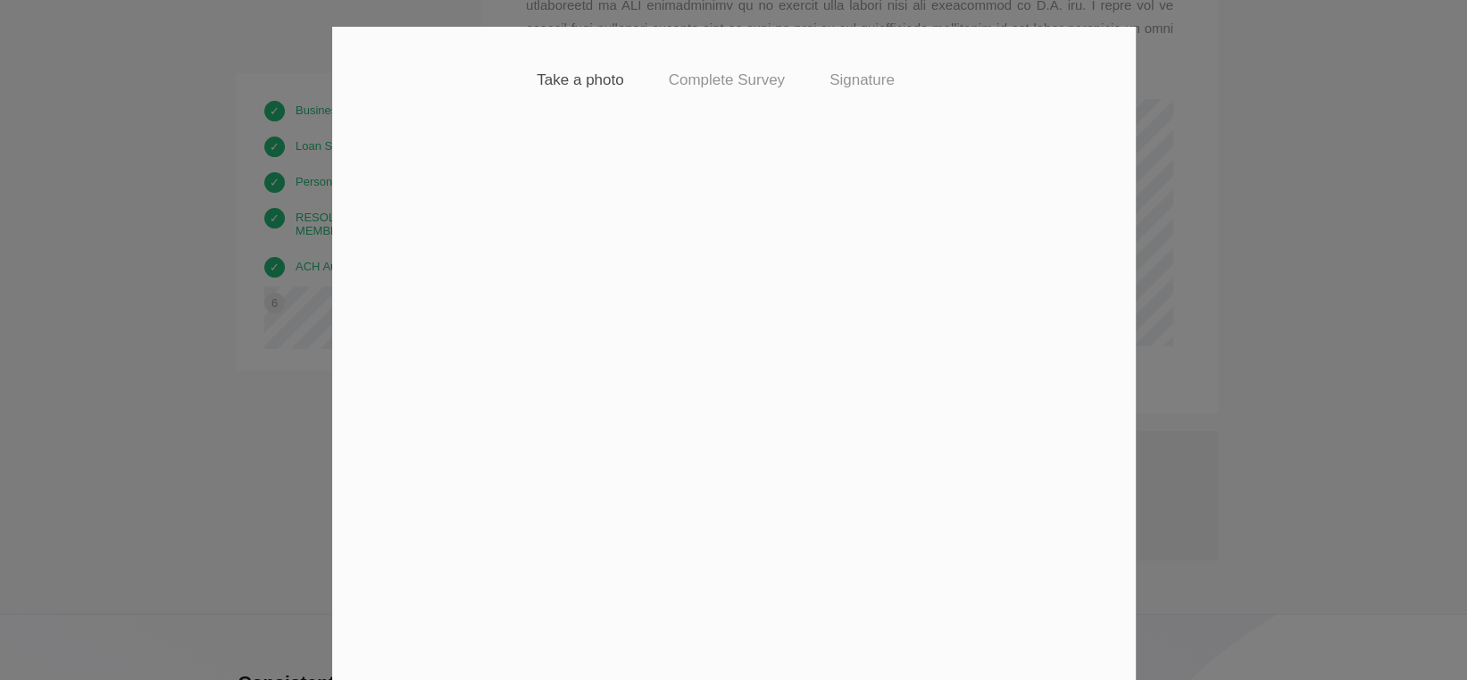
click at [572, 78] on h4 "Take a photo" at bounding box center [580, 80] width 87 height 18
click at [603, 81] on h4 "Take a photo" at bounding box center [580, 80] width 87 height 18
click at [545, 82] on h4 "Take a photo" at bounding box center [580, 80] width 87 height 18
click at [574, 90] on div "Take a photo" at bounding box center [597, 80] width 131 height 36
click at [584, 87] on h4 "Take a photo" at bounding box center [580, 80] width 87 height 18
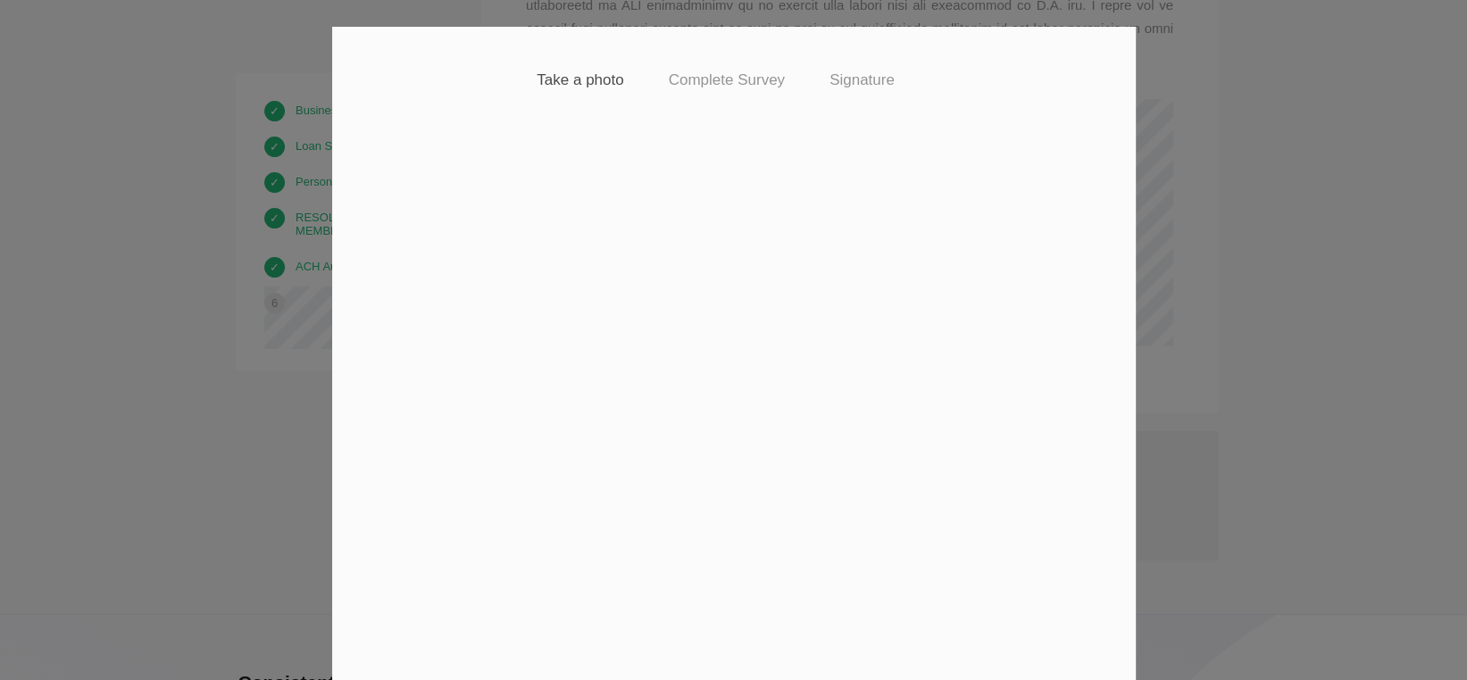
click at [567, 81] on h4 "Take a photo" at bounding box center [580, 80] width 87 height 18
click at [567, 90] on div "Take a photo" at bounding box center [597, 80] width 131 height 36
click at [554, 84] on h4 "Take a photo" at bounding box center [580, 80] width 87 height 18
click at [687, 284] on video at bounding box center [733, 352] width 571 height 429
click at [713, 309] on video at bounding box center [733, 352] width 571 height 429
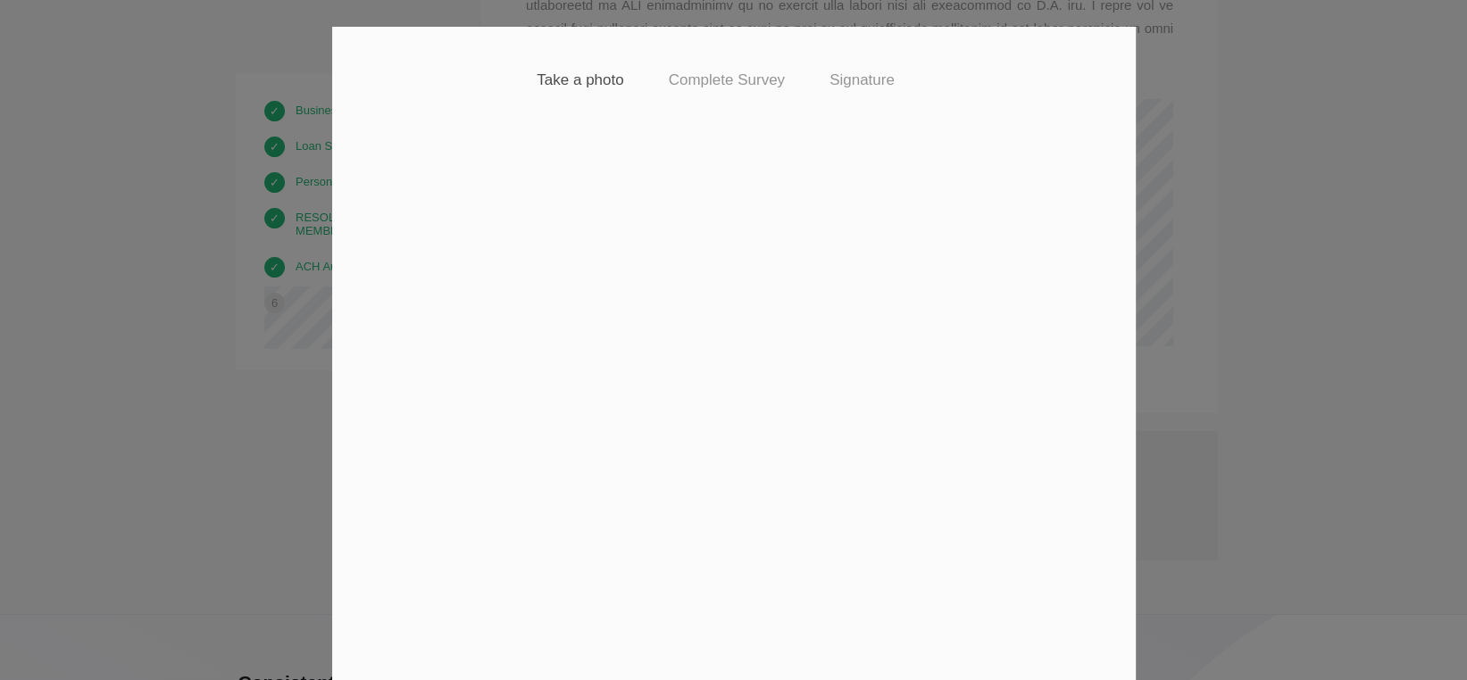
click at [590, 82] on h4 "Take a photo" at bounding box center [580, 80] width 87 height 18
click at [1247, 225] on div "Take a photo Complete Survey Signature Ready to complete our identity verificat…" at bounding box center [733, 340] width 1467 height 680
click at [771, 412] on video at bounding box center [733, 352] width 571 height 429
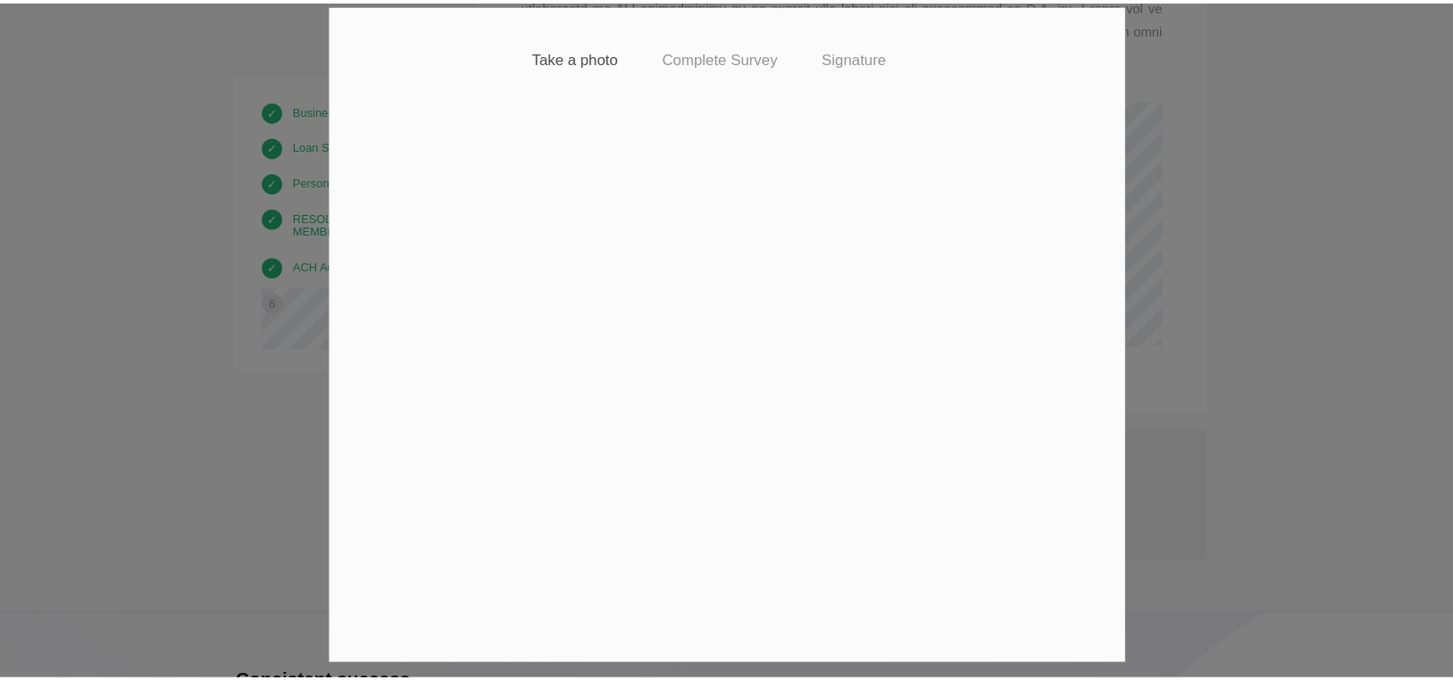
scroll to position [33, 0]
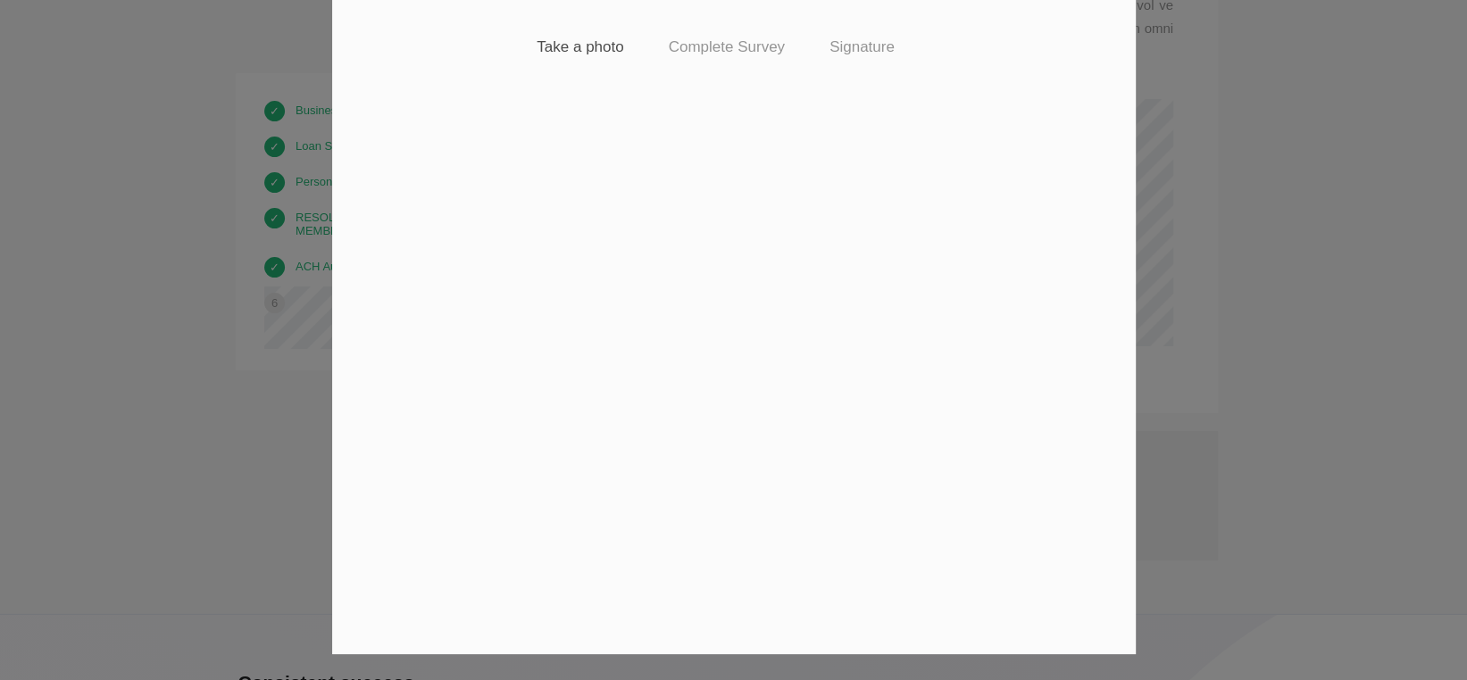
click at [1241, 399] on div "Take a photo Complete Survey Signature Ready to complete our identity verificat…" at bounding box center [733, 340] width 1467 height 680
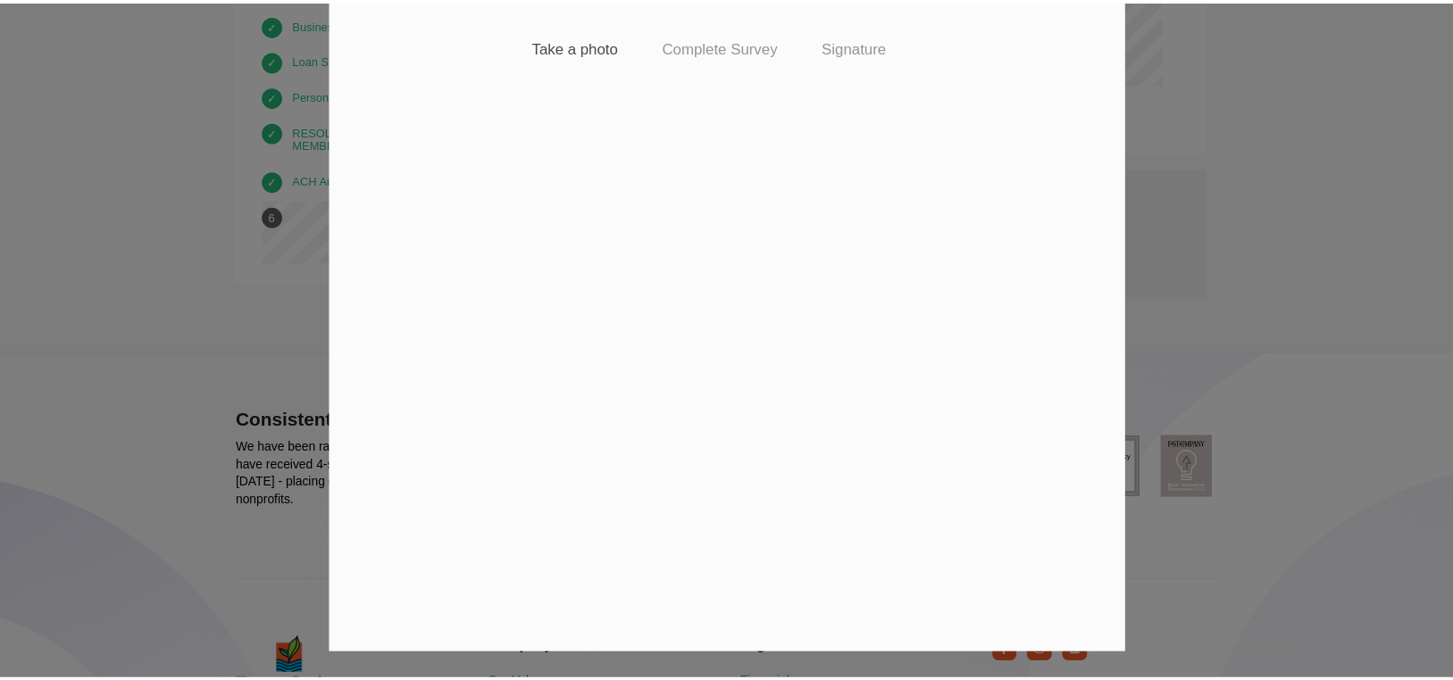
scroll to position [0, 0]
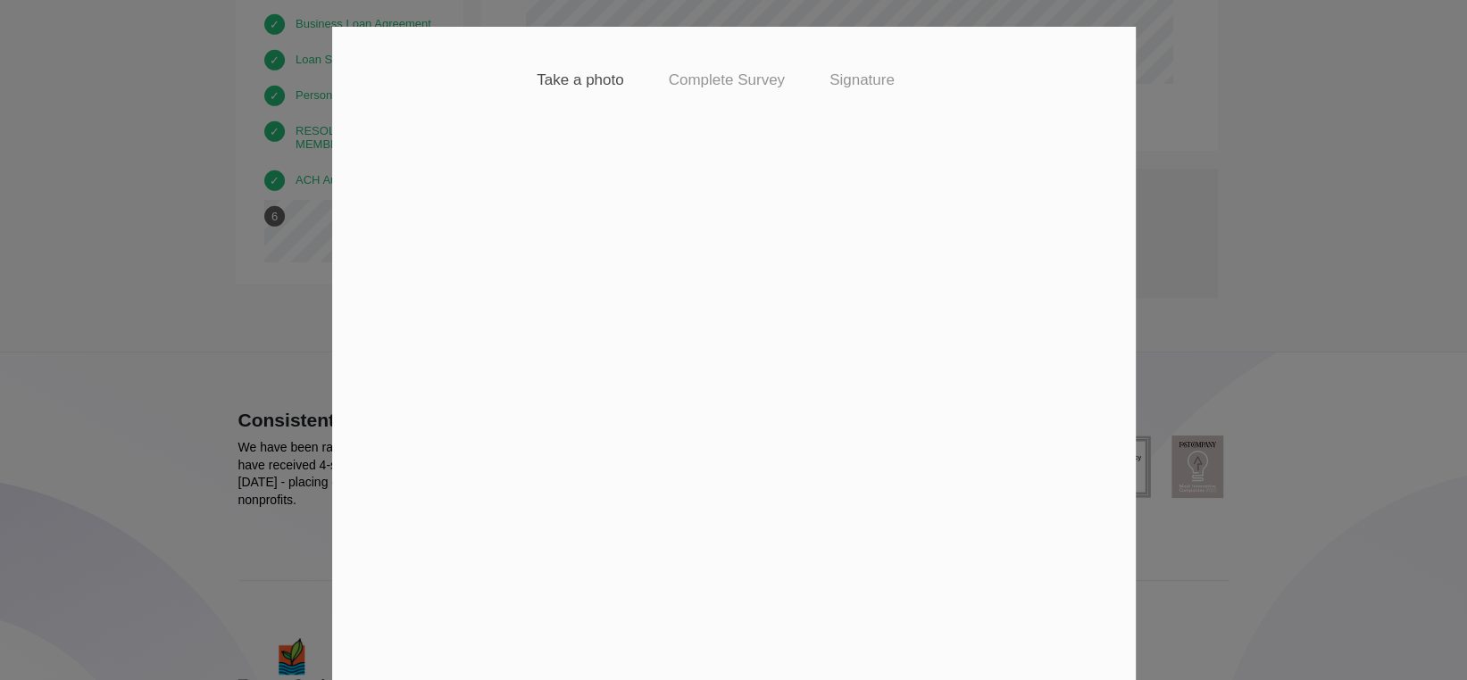
click at [842, 79] on h4 "Signature" at bounding box center [861, 80] width 65 height 18
click at [713, 249] on video at bounding box center [733, 352] width 571 height 429
drag, startPoint x: 713, startPoint y: 249, endPoint x: 582, endPoint y: 344, distance: 161.8
click at [582, 344] on video at bounding box center [733, 352] width 571 height 429
click at [582, 345] on video at bounding box center [733, 352] width 571 height 429
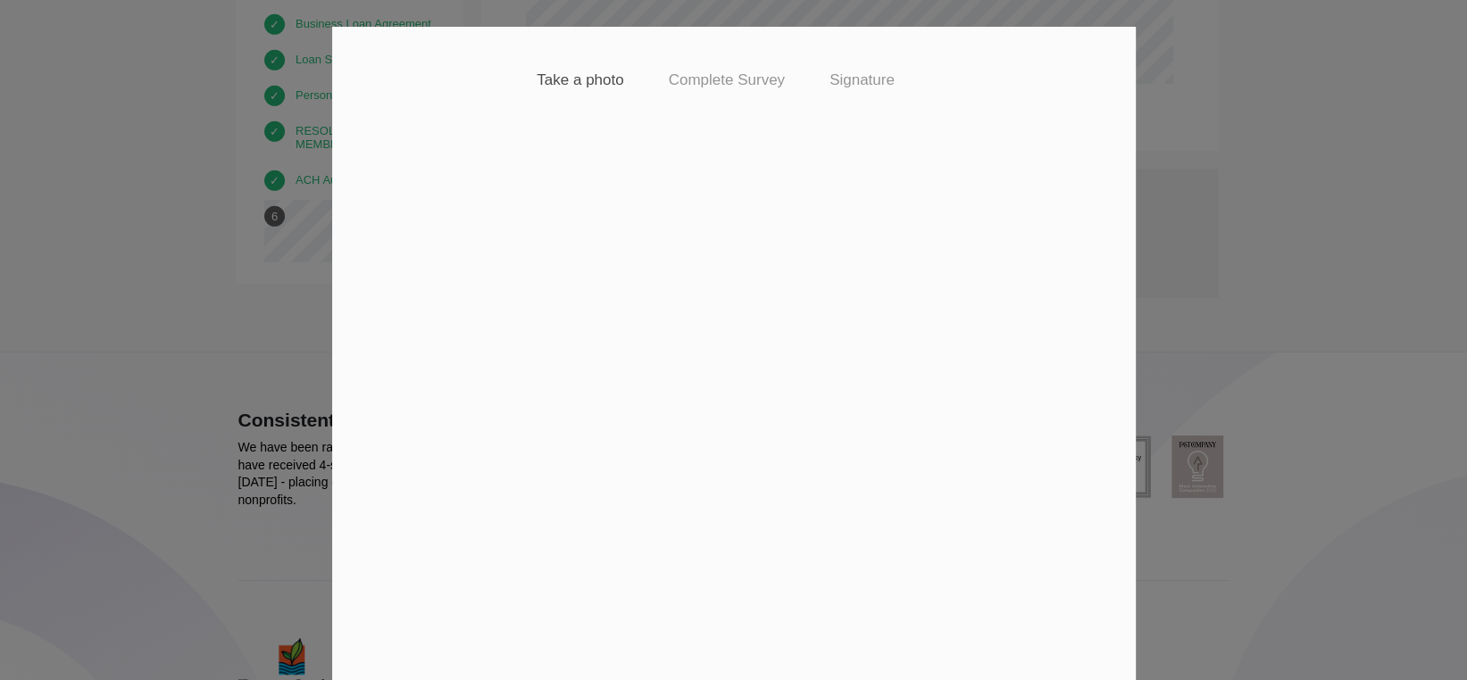
click at [580, 342] on video at bounding box center [733, 352] width 571 height 429
click at [1420, 104] on div "Take a photo Complete Survey Signature Ready to complete our identity verificat…" at bounding box center [733, 340] width 1467 height 680
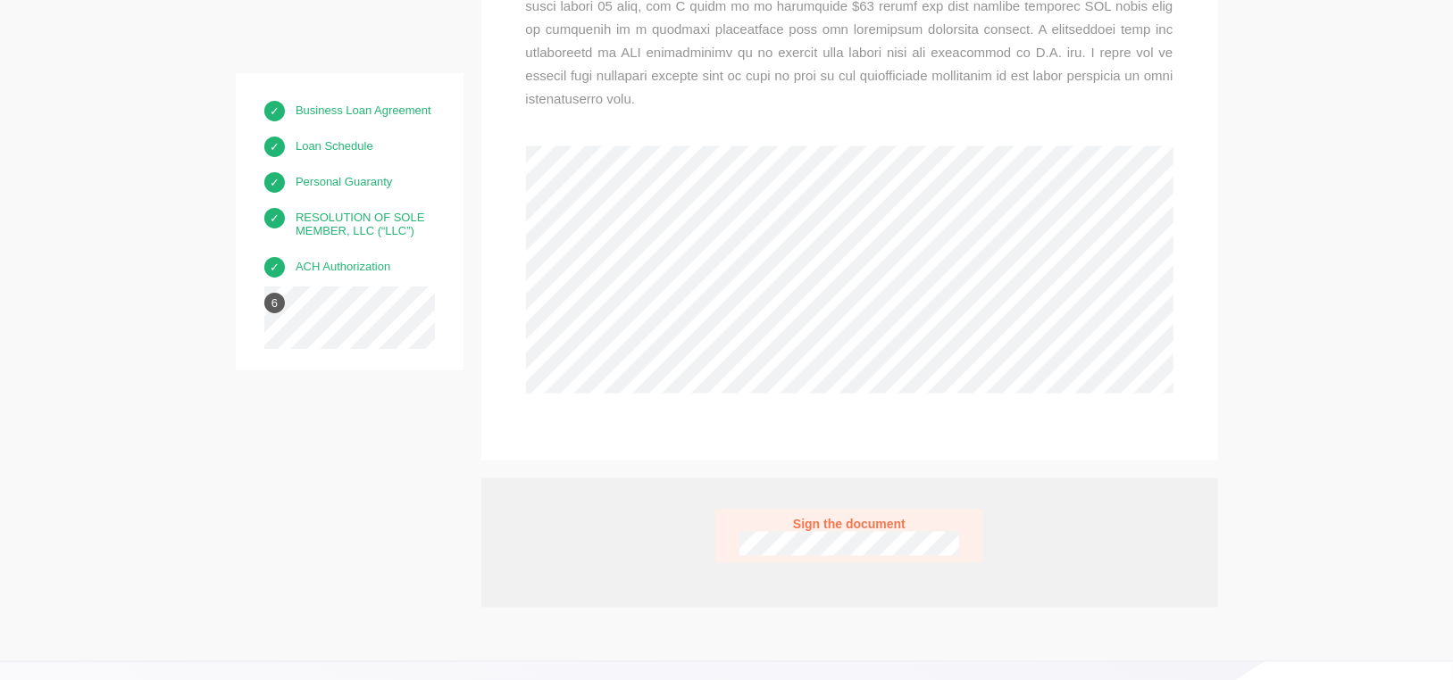
scroll to position [9972, 0]
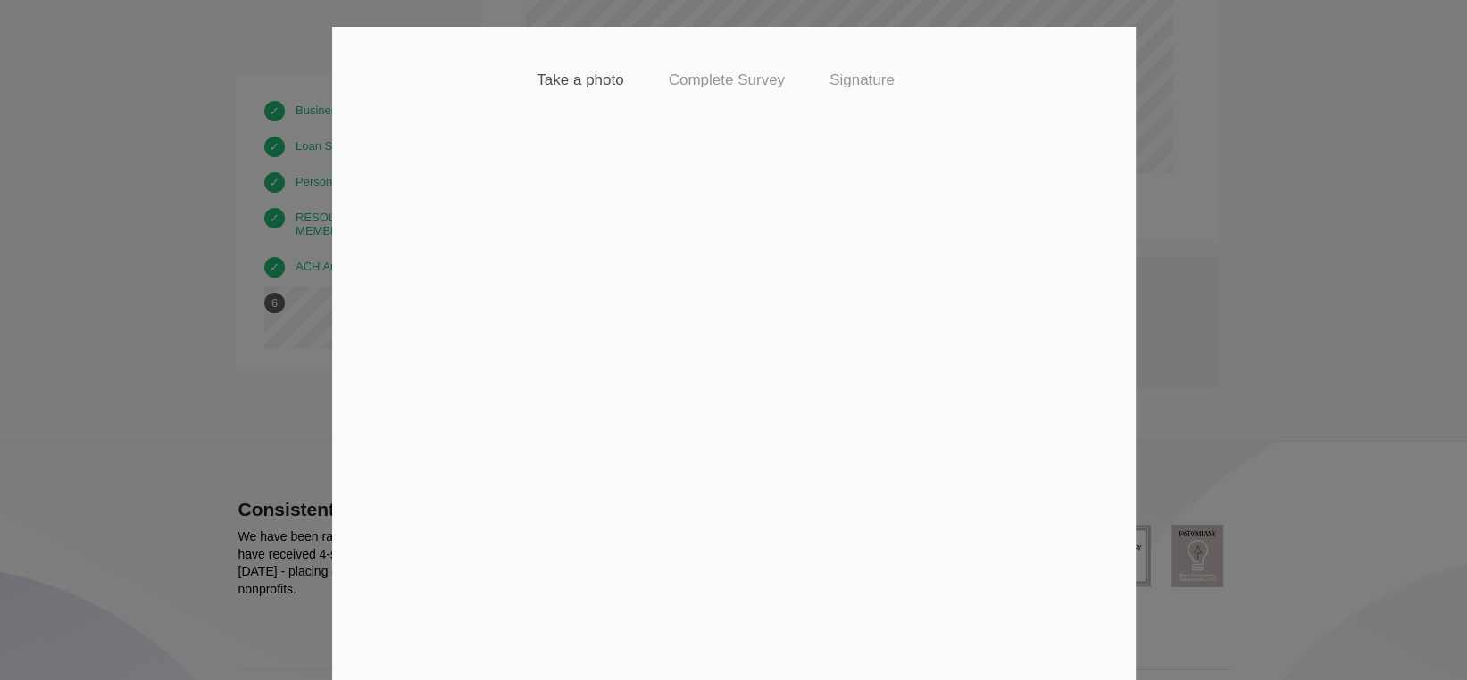
click at [735, 244] on video at bounding box center [733, 352] width 571 height 429
click at [735, 260] on video at bounding box center [733, 352] width 571 height 429
click at [731, 257] on video at bounding box center [733, 352] width 571 height 429
drag, startPoint x: 726, startPoint y: 270, endPoint x: 721, endPoint y: 282, distance: 13.3
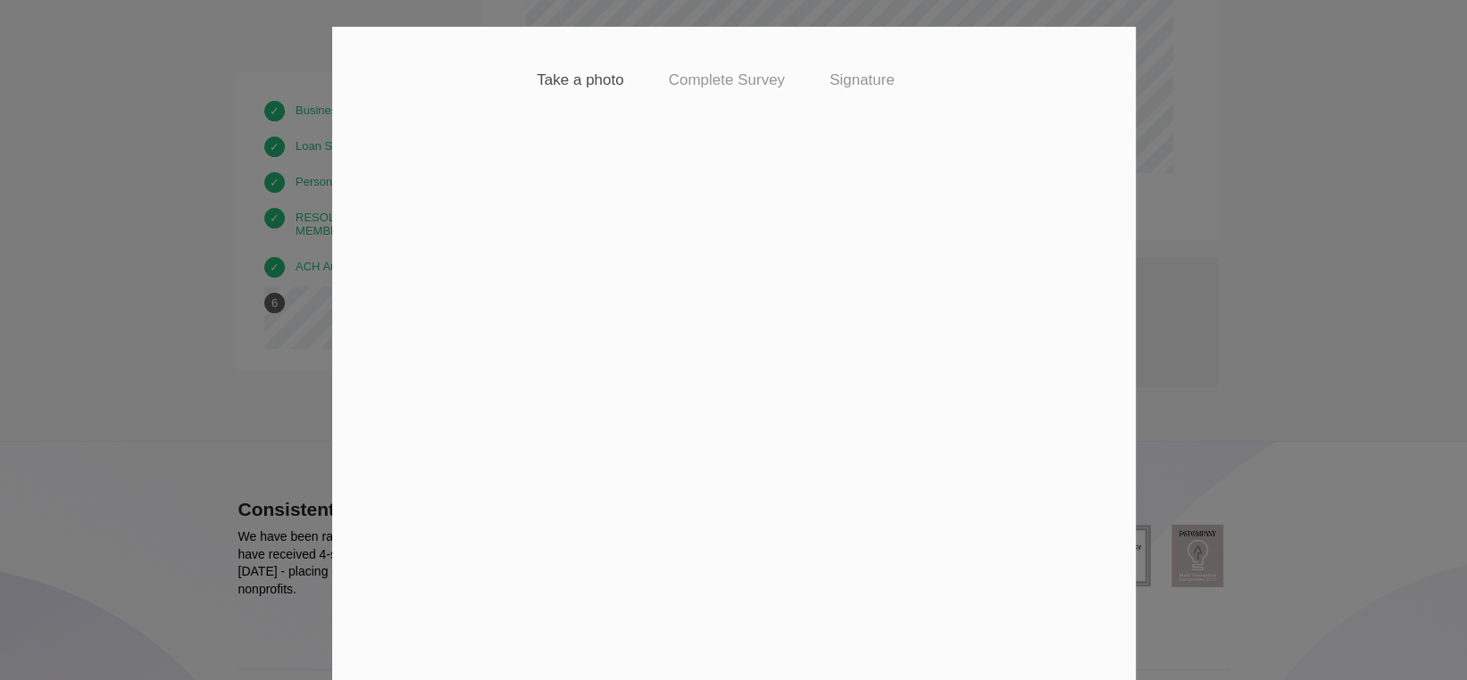
click at [721, 282] on video at bounding box center [733, 352] width 571 height 429
click at [1311, 224] on div "Take a photo Complete Survey Signature Ready to complete our identity verificat…" at bounding box center [733, 340] width 1467 height 680
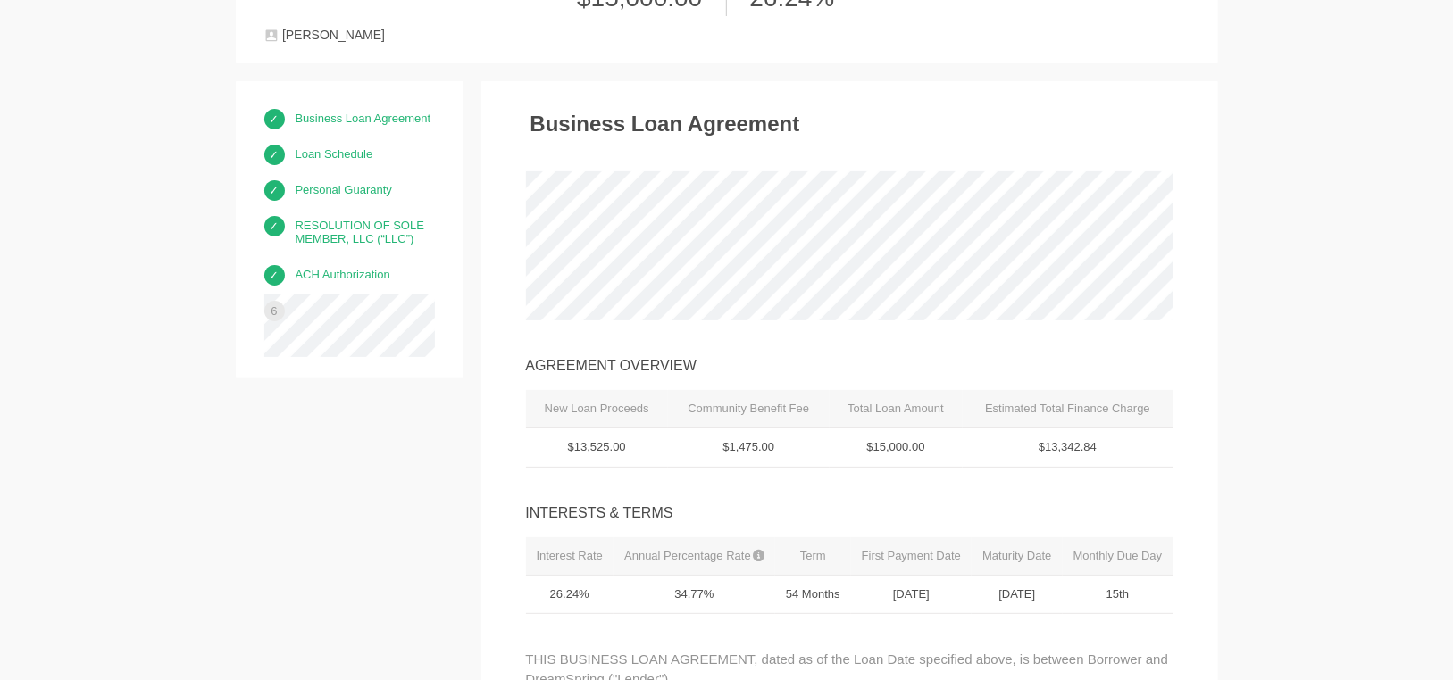
scroll to position [0, 0]
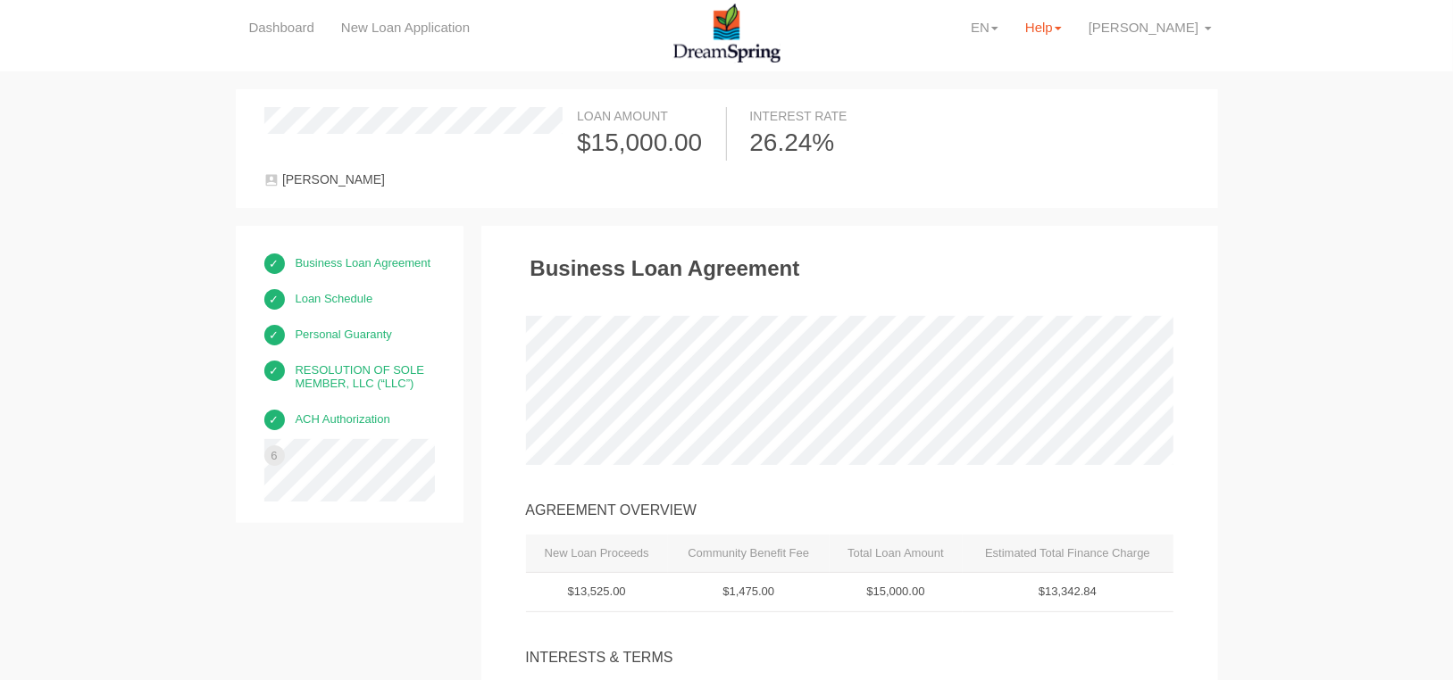
click at [1066, 32] on link "Help" at bounding box center [1042, 27] width 63 height 55
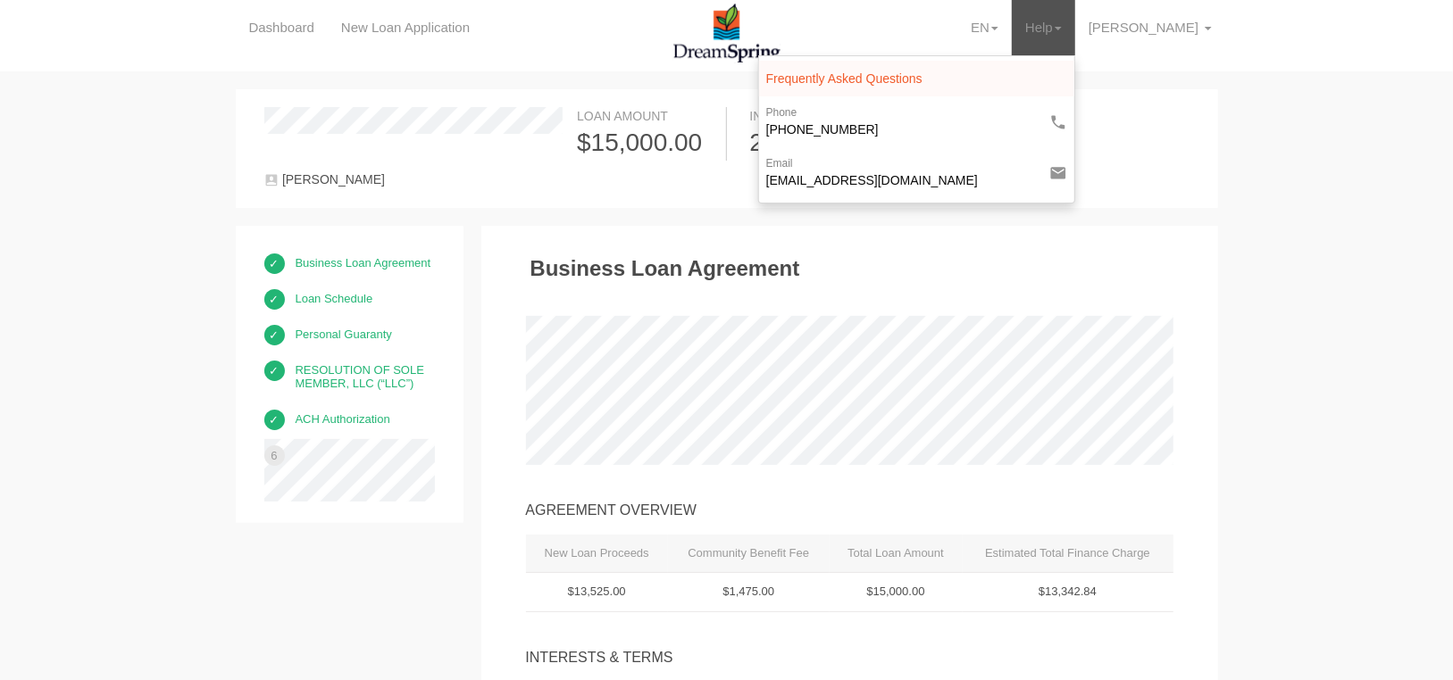
click at [991, 76] on link "Frequently Asked Questions" at bounding box center [916, 79] width 301 height 18
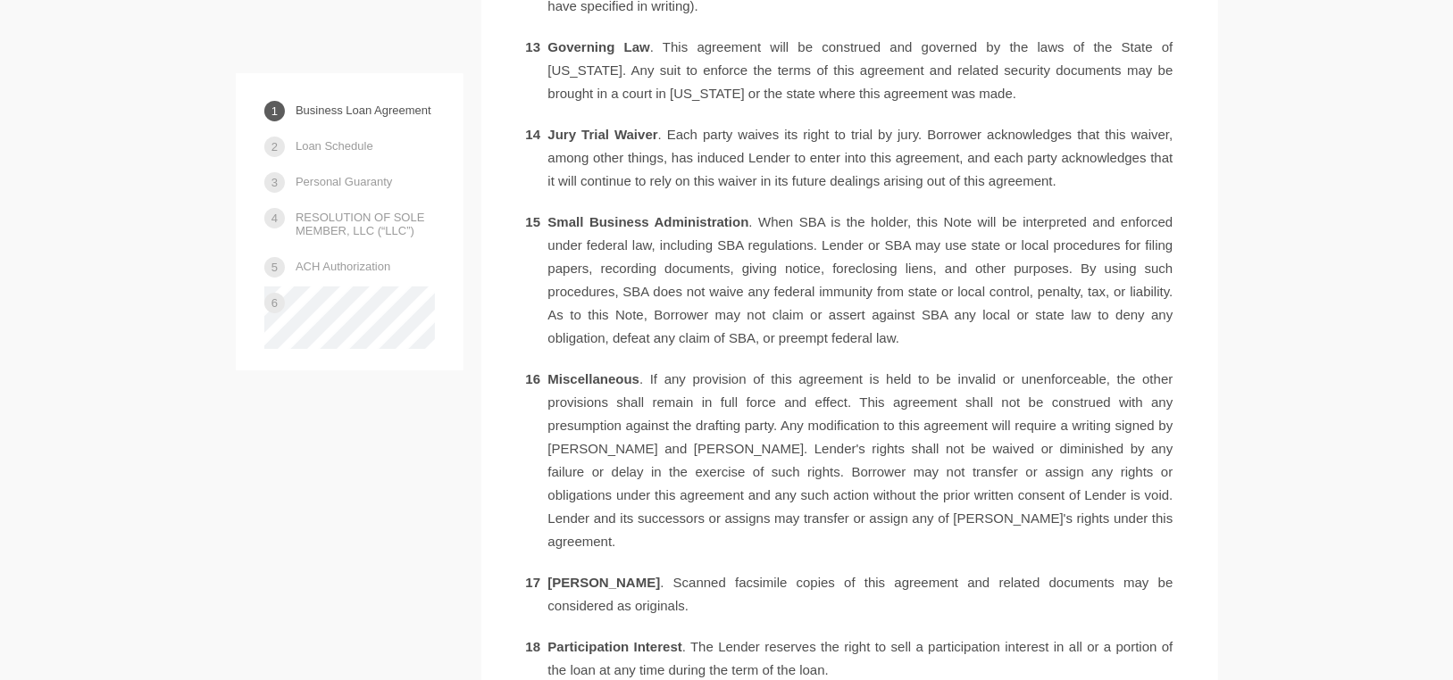
scroll to position [4732, 0]
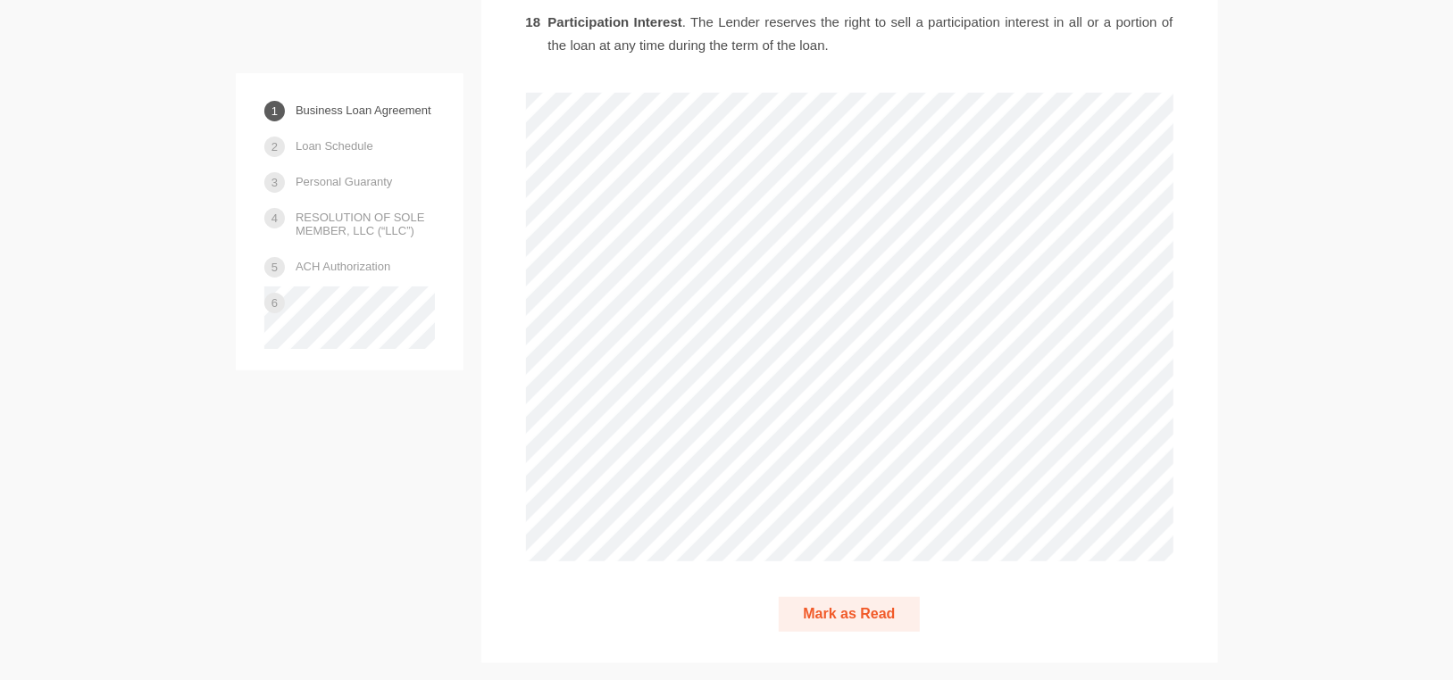
click at [824, 597] on button "Mark as Read" at bounding box center [848, 614] width 140 height 35
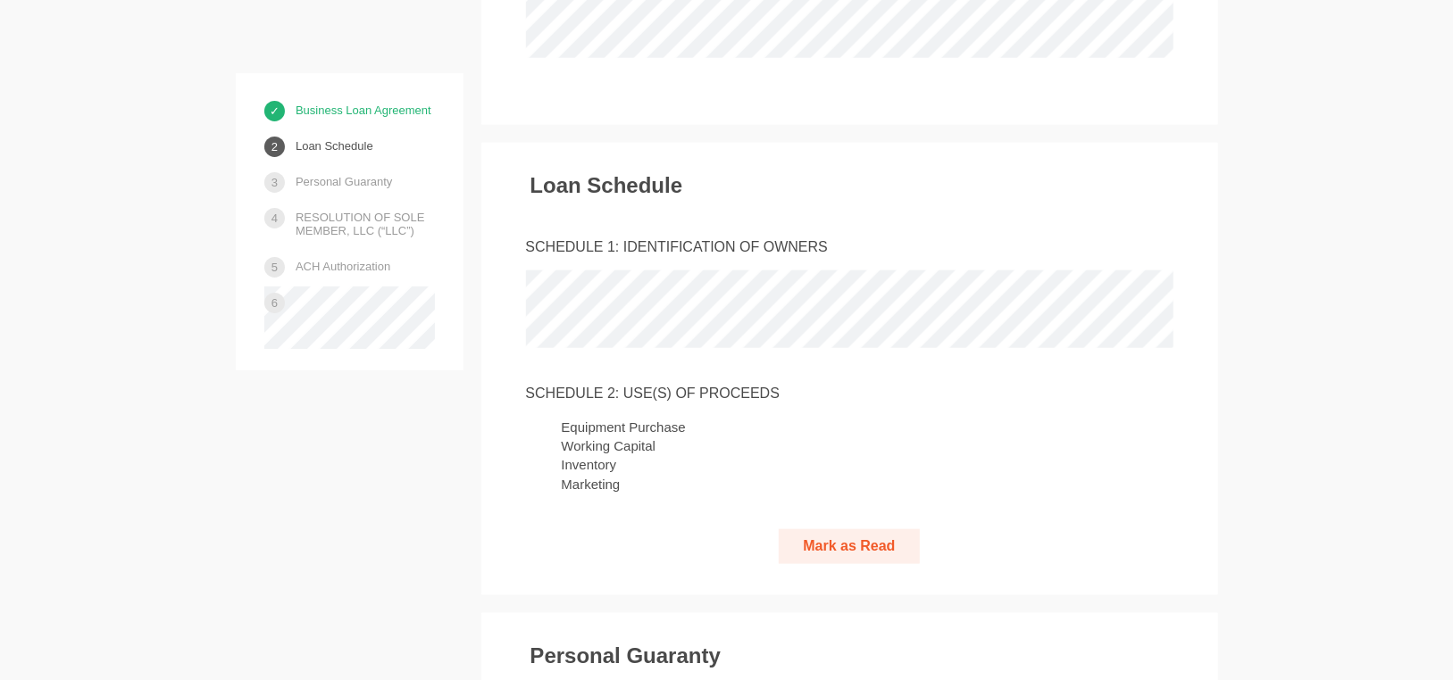
click at [822, 529] on button "Mark as Read" at bounding box center [848, 546] width 140 height 35
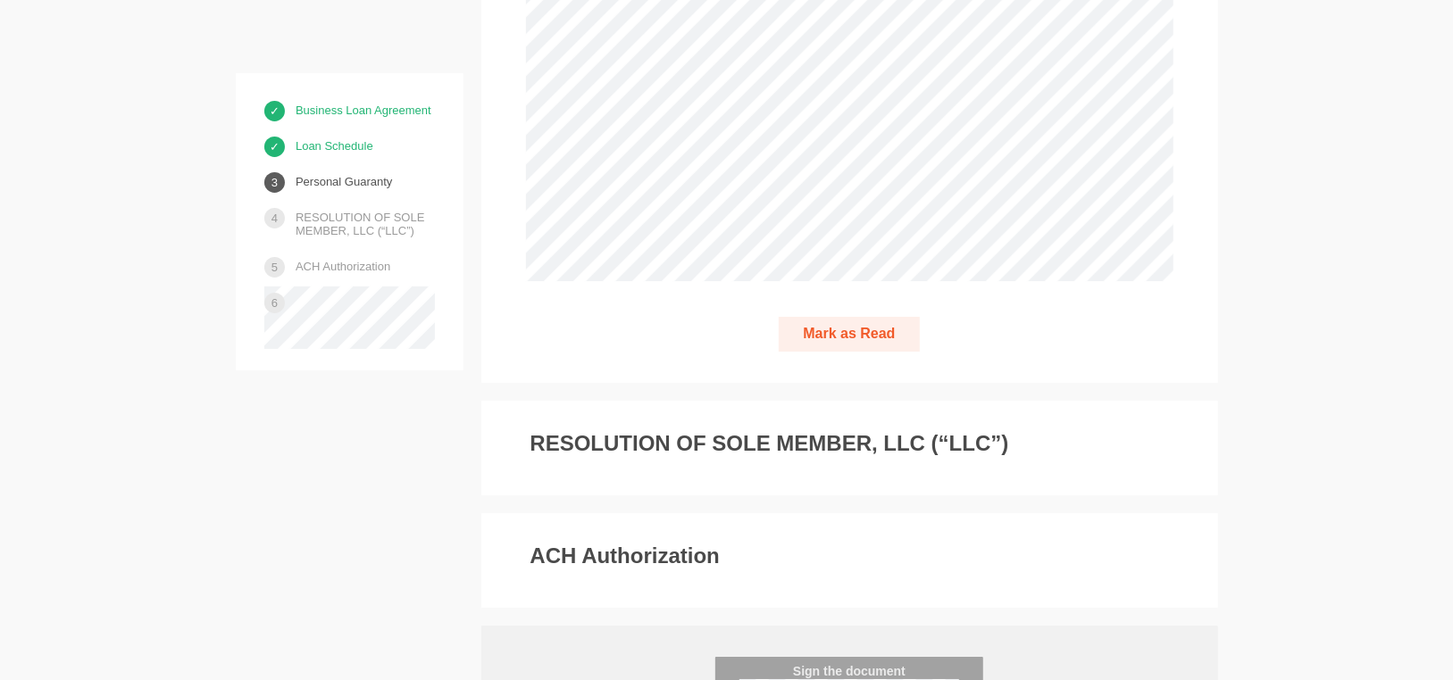
click at [855, 317] on button "Mark as Read" at bounding box center [848, 334] width 140 height 35
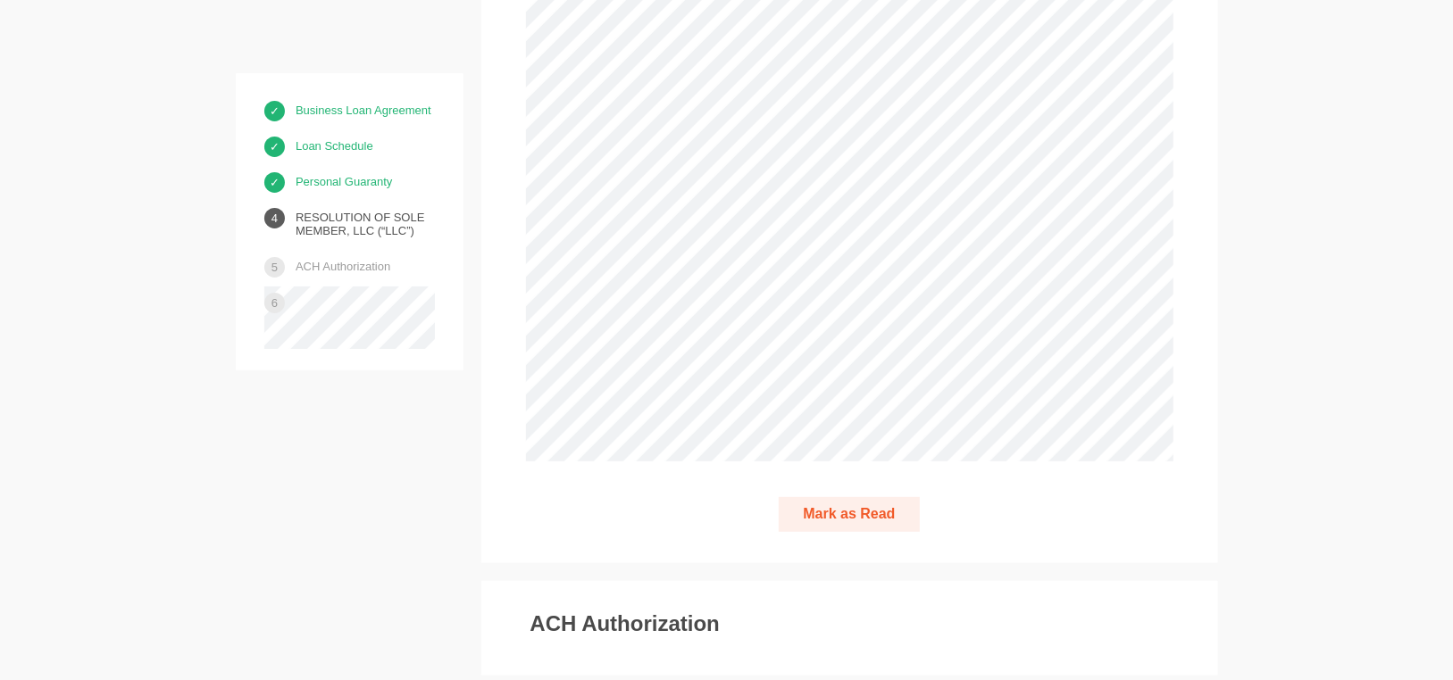
scroll to position [8834, 0]
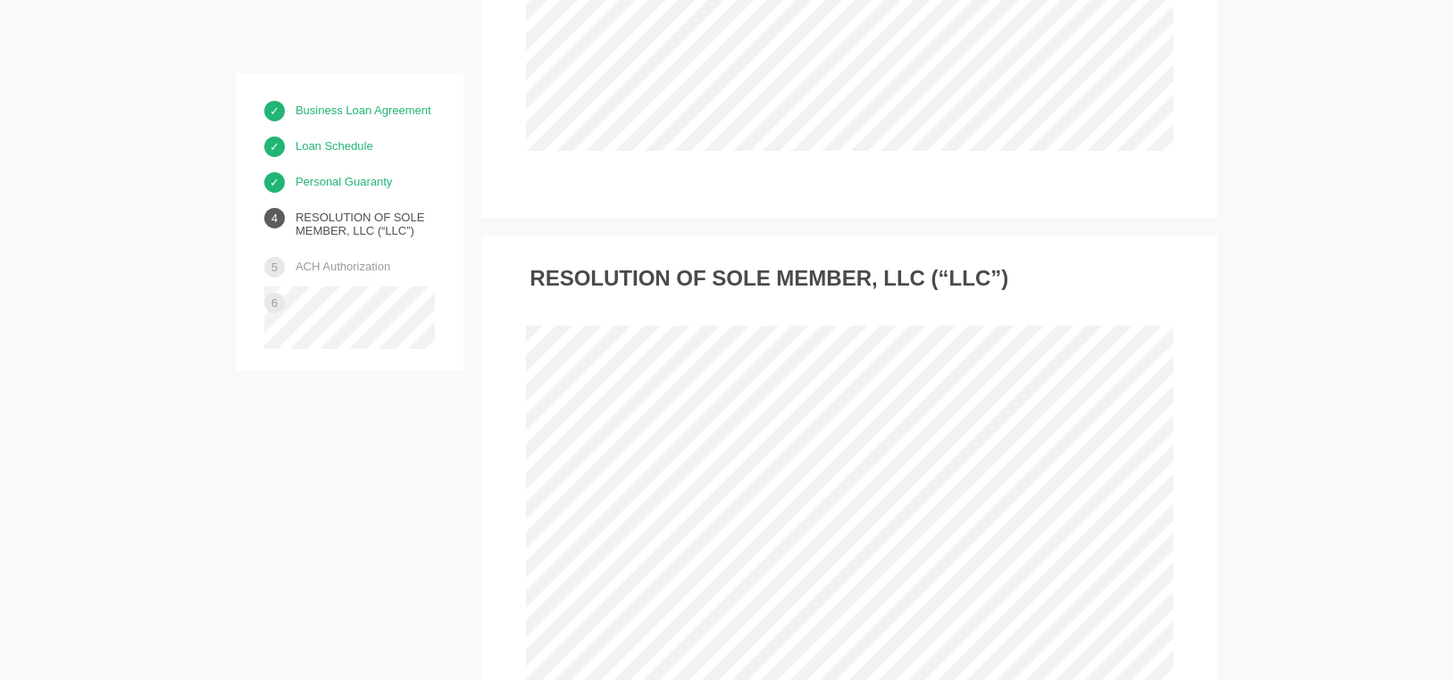
click at [795, 267] on h3 "RESOLUTION OF SOLE MEMBER, LLC (“LLC”)" at bounding box center [769, 278] width 479 height 23
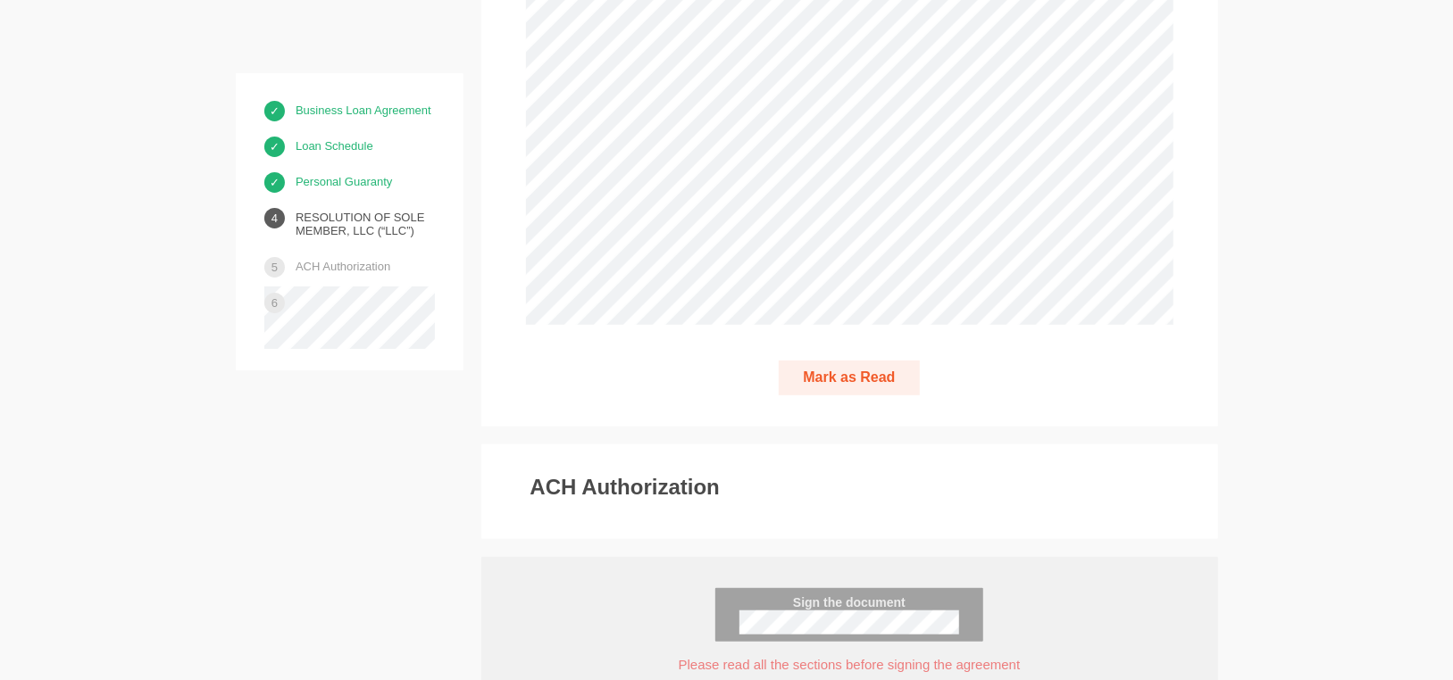
click at [820, 361] on button "Mark as Read" at bounding box center [848, 378] width 140 height 35
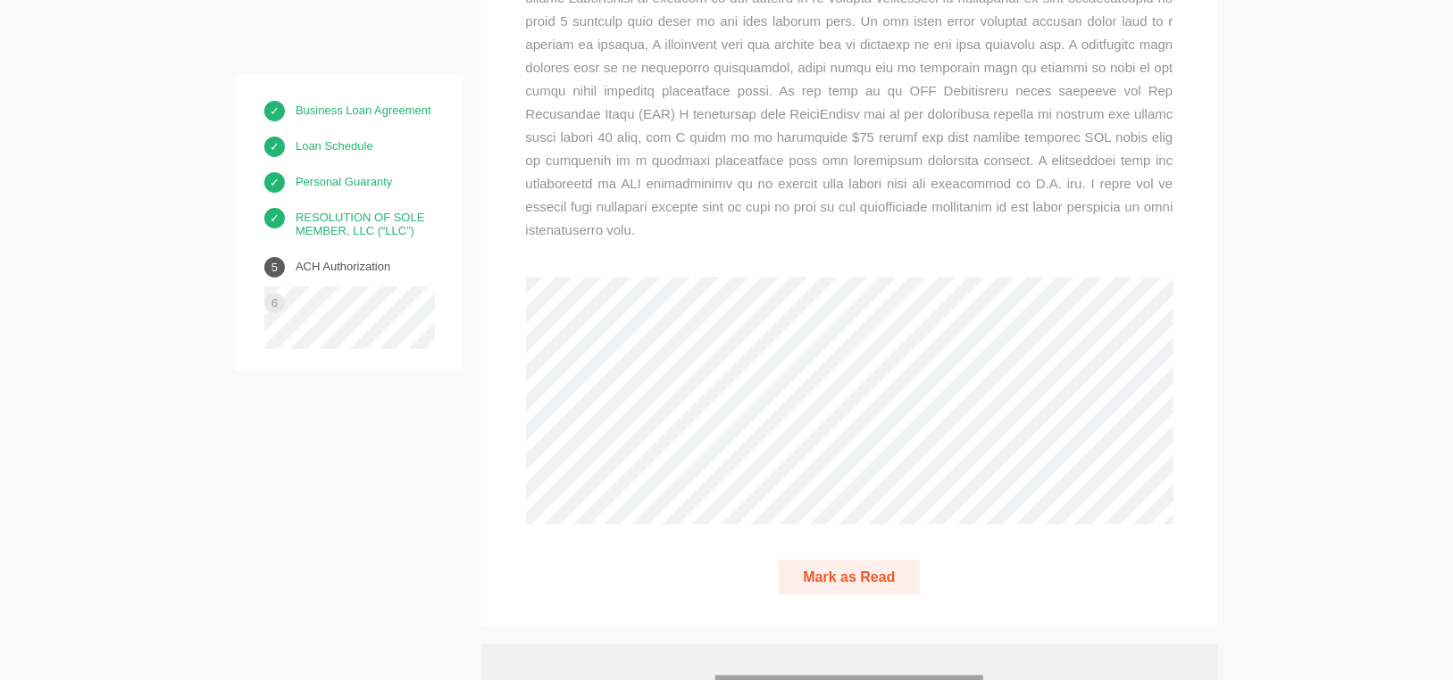
scroll to position [9991, 0]
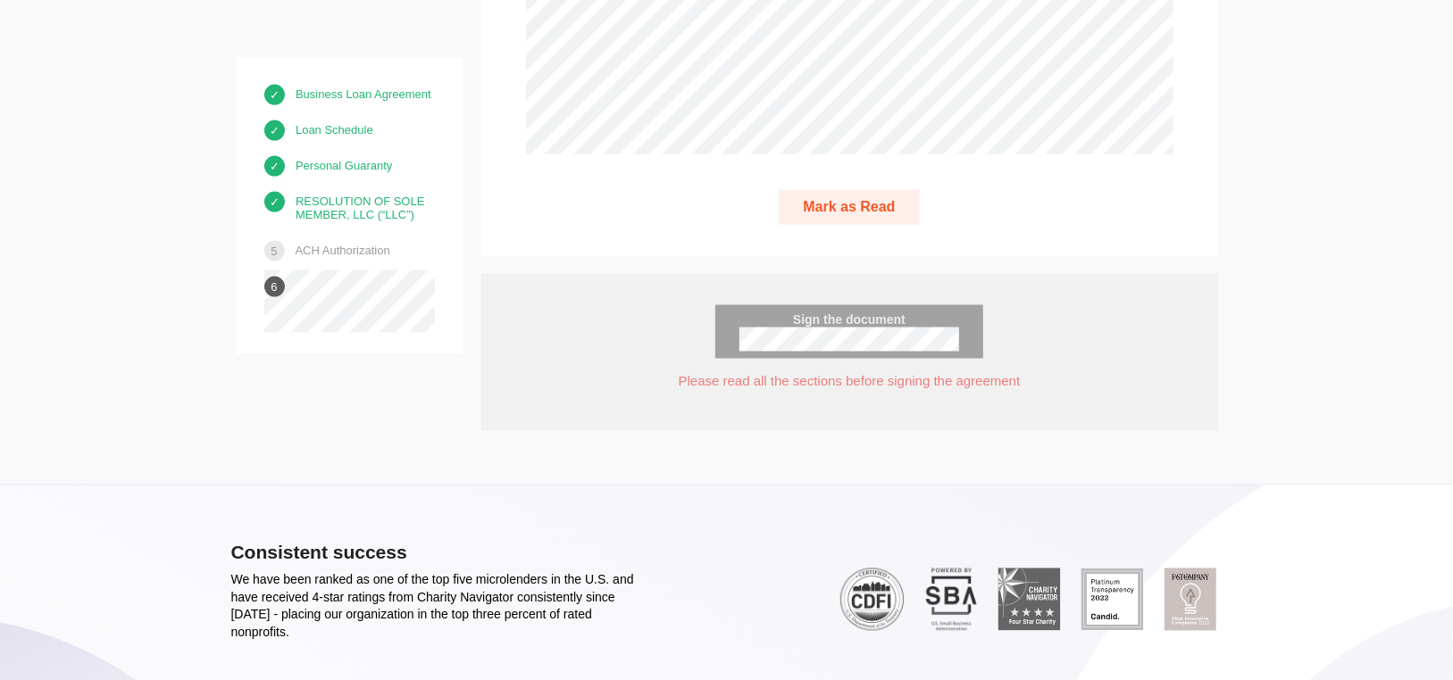
click at [888, 190] on button "Mark as Read" at bounding box center [848, 207] width 140 height 35
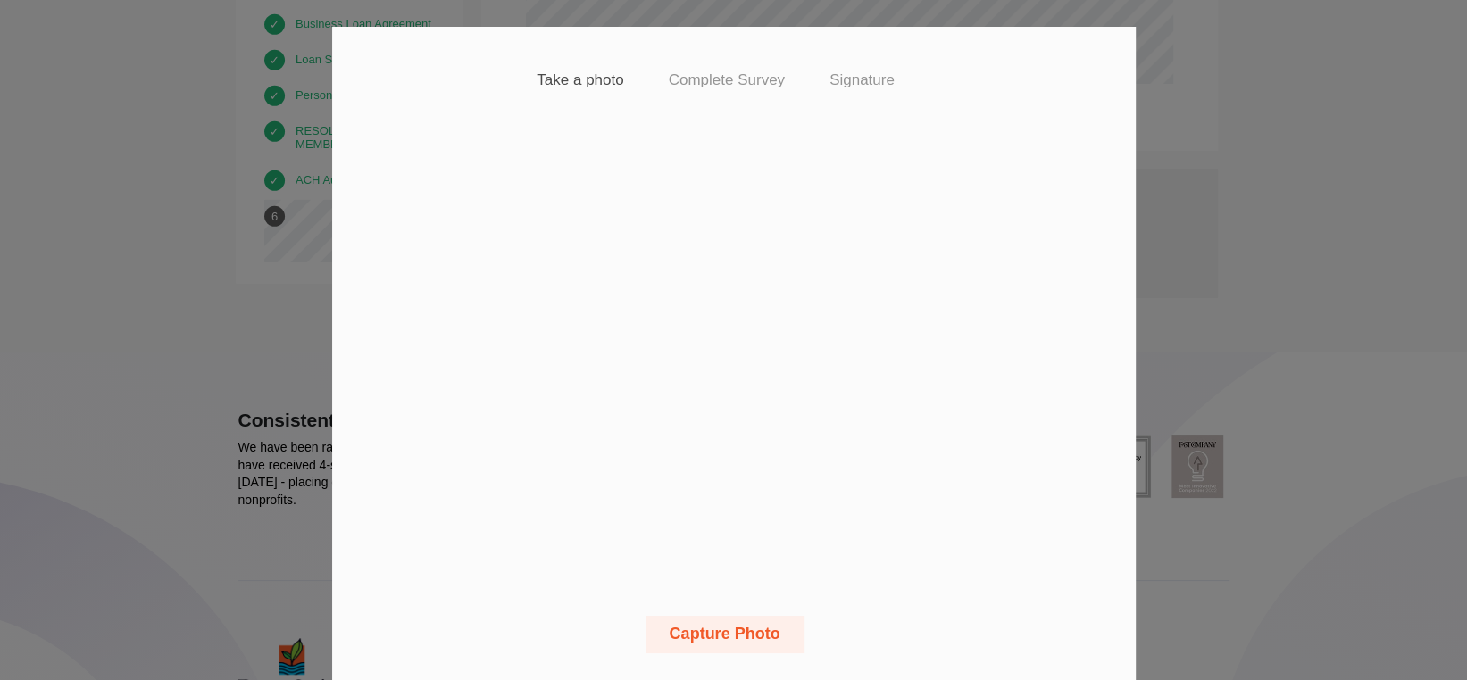
scroll to position [35, 0]
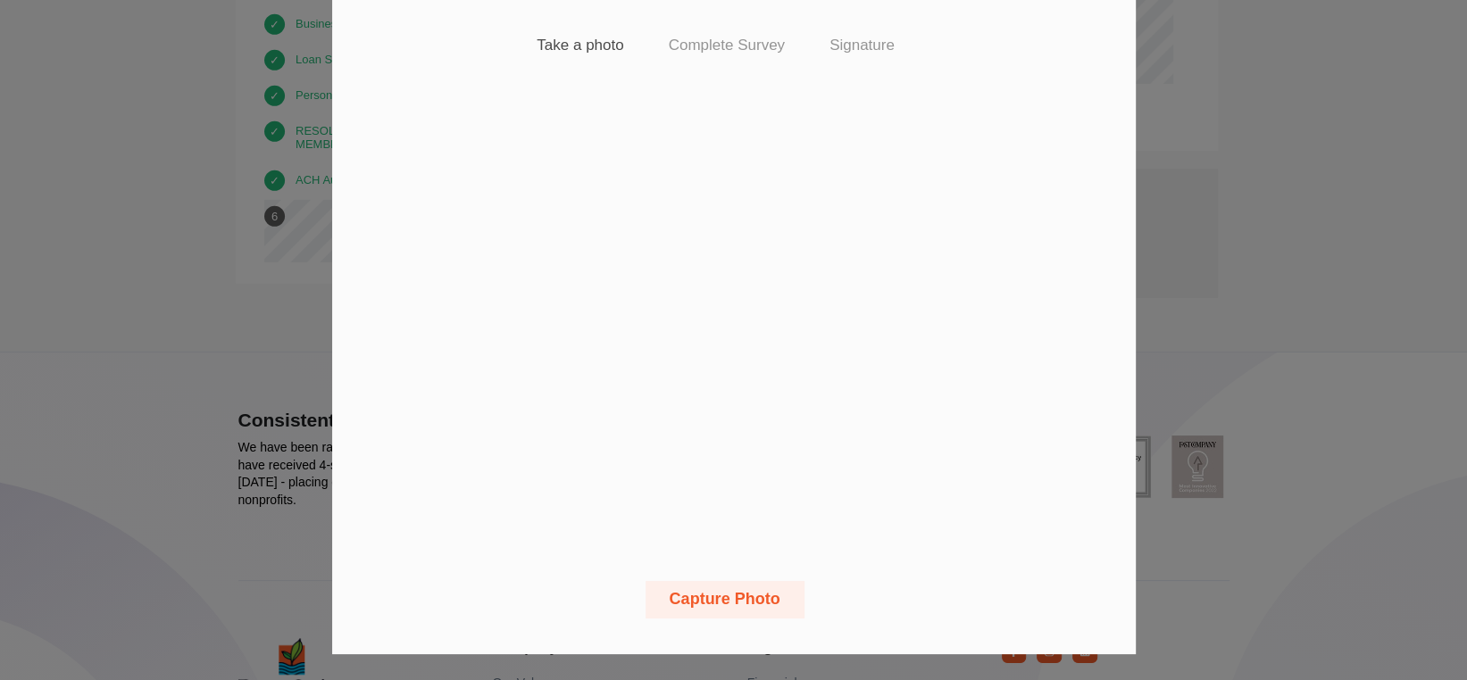
click at [712, 601] on button "Capture Photo" at bounding box center [724, 599] width 159 height 37
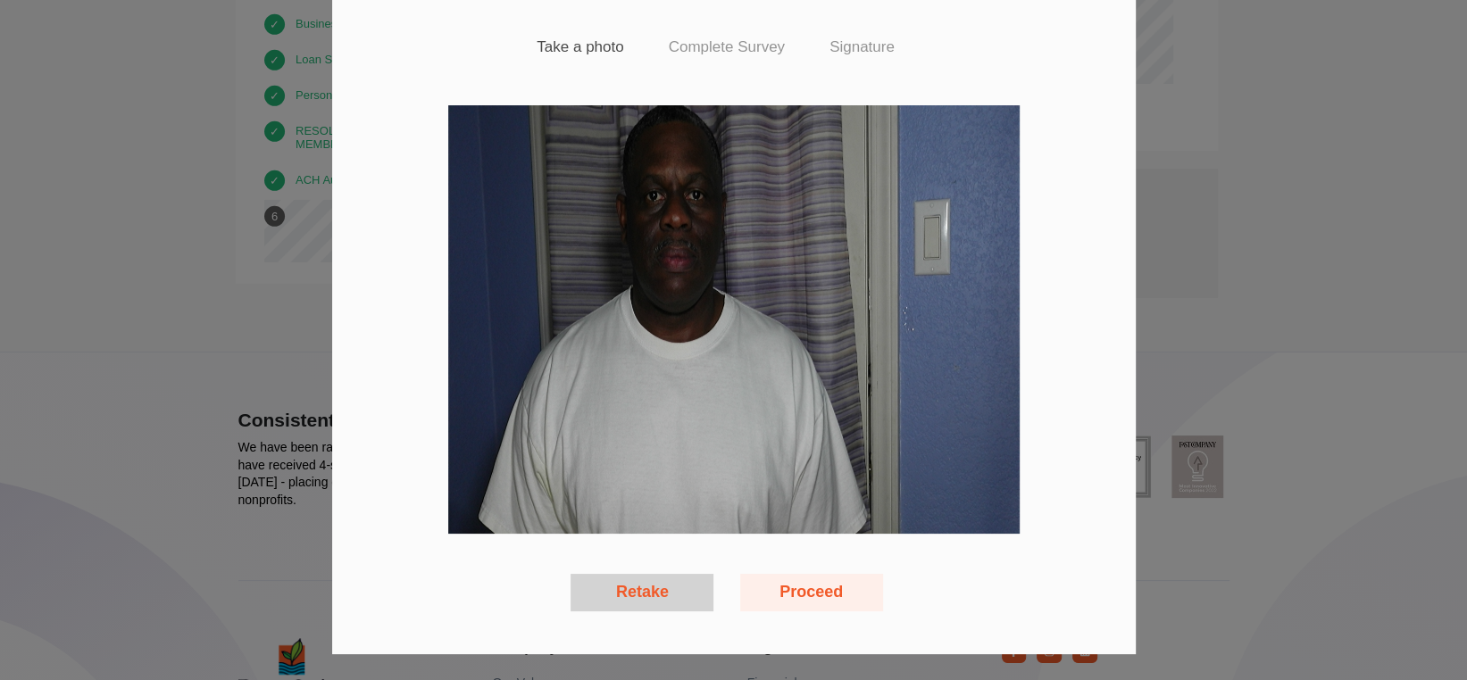
click at [626, 595] on button "Retake" at bounding box center [641, 592] width 143 height 37
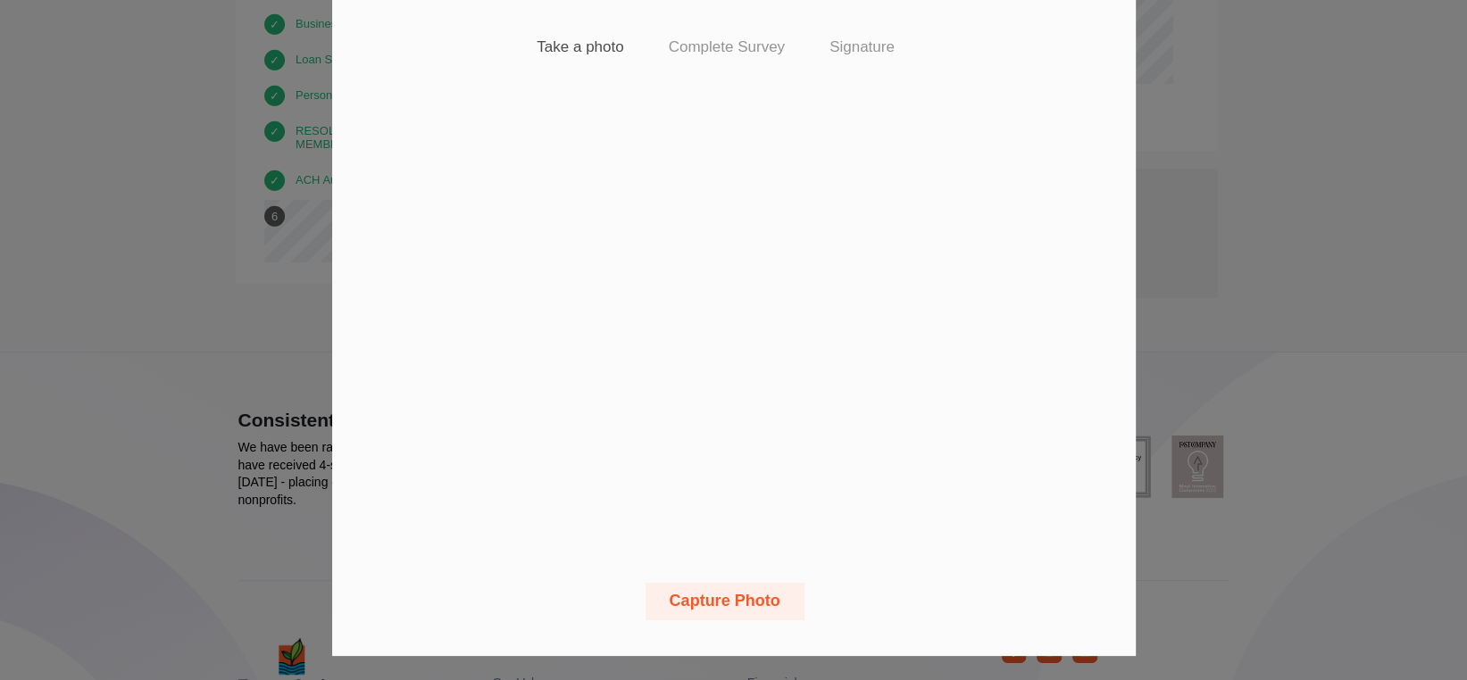
click at [736, 595] on button "Capture Photo" at bounding box center [724, 601] width 159 height 37
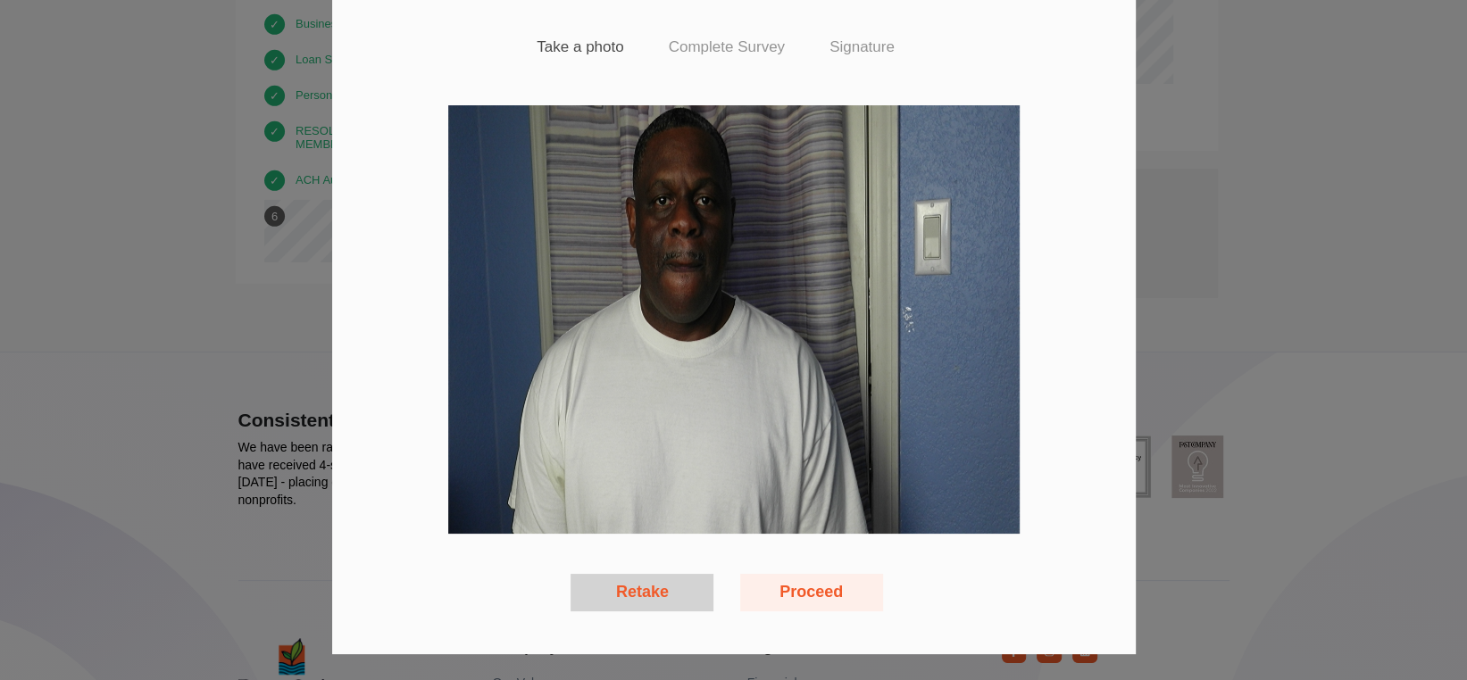
click at [627, 588] on button "Retake" at bounding box center [641, 592] width 143 height 37
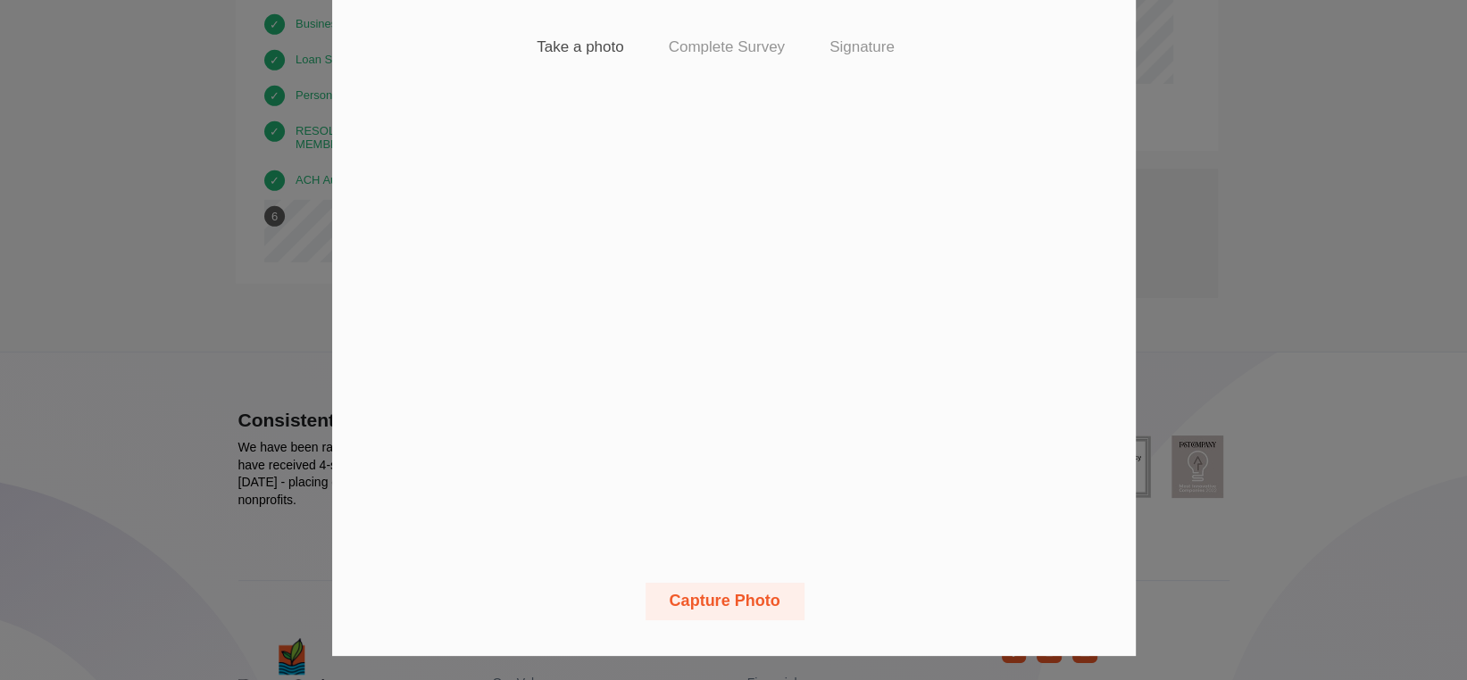
click at [729, 595] on button "Capture Photo" at bounding box center [724, 601] width 159 height 37
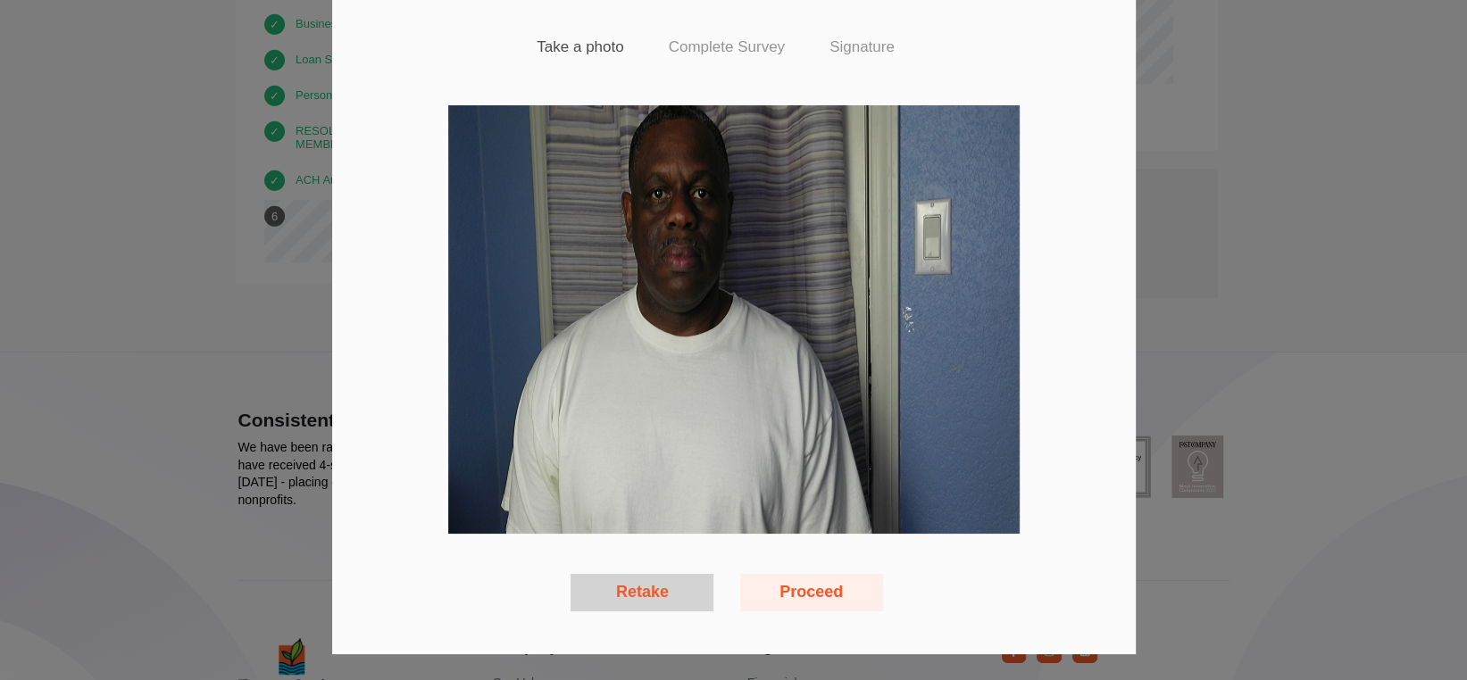
click at [657, 589] on button "Retake" at bounding box center [641, 592] width 143 height 37
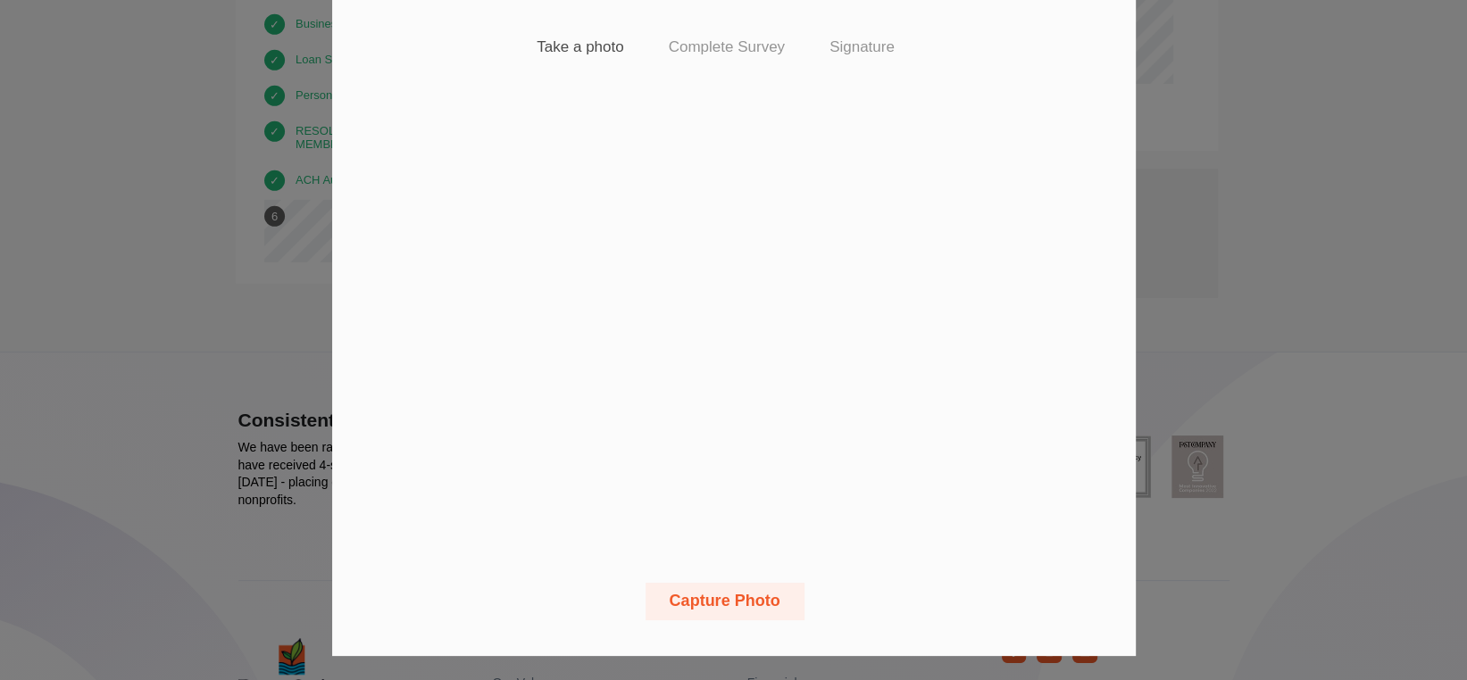
click at [703, 593] on button "Capture Photo" at bounding box center [724, 601] width 159 height 37
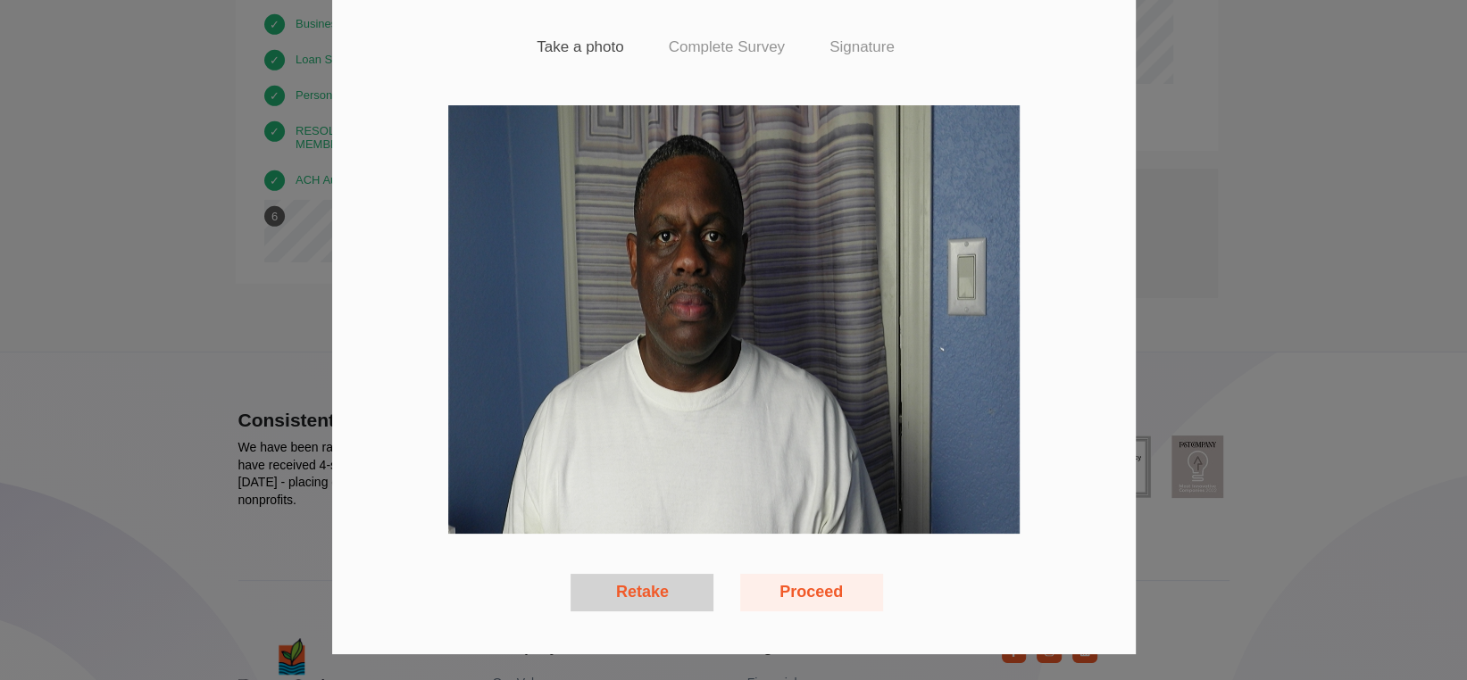
click at [628, 587] on button "Retake" at bounding box center [641, 592] width 143 height 37
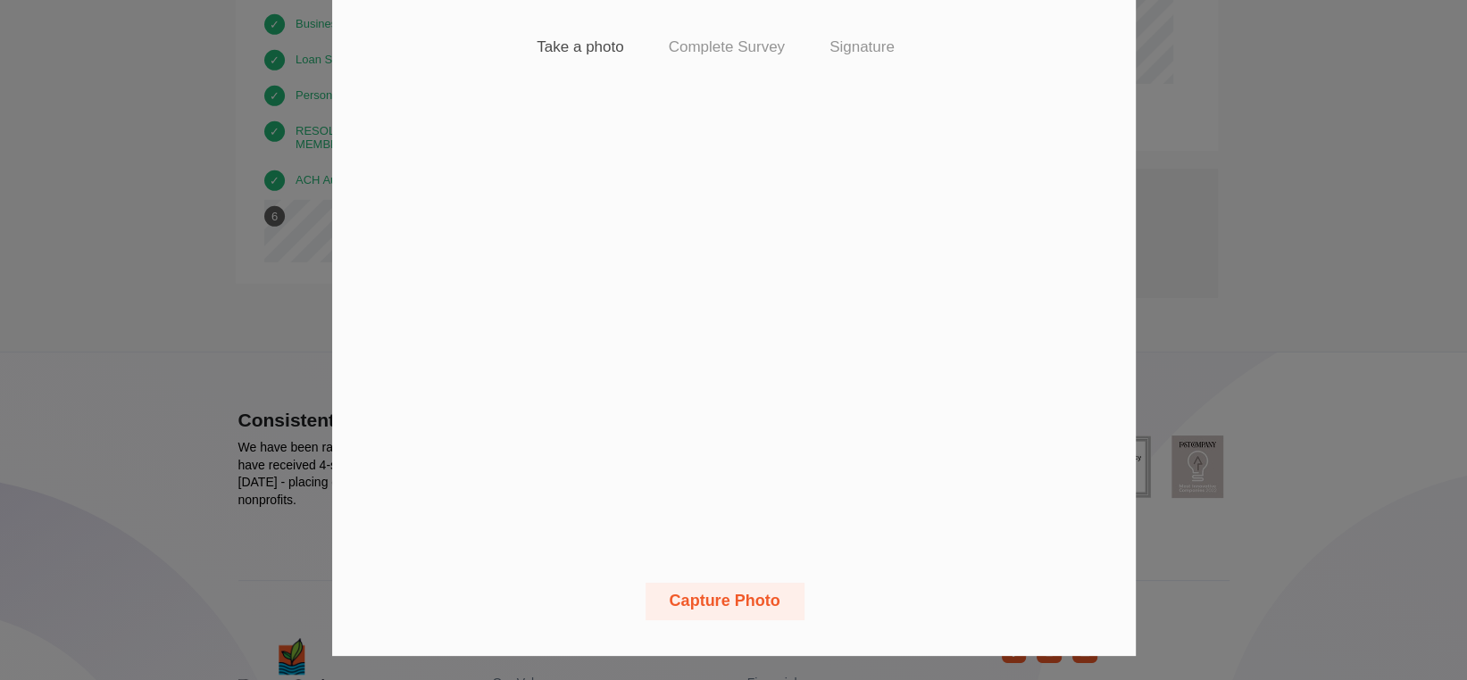
click at [721, 596] on button "Capture Photo" at bounding box center [724, 601] width 159 height 37
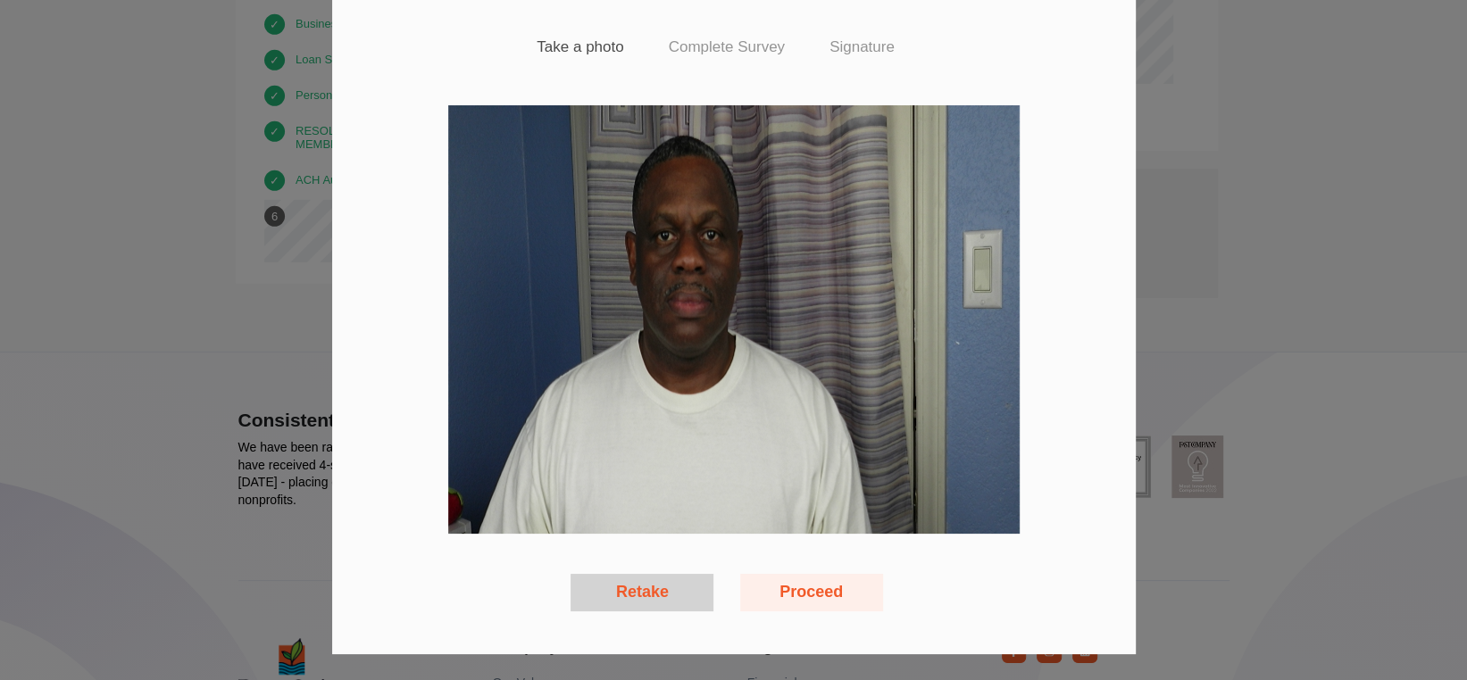
click at [817, 592] on button "Proceed" at bounding box center [811, 592] width 143 height 37
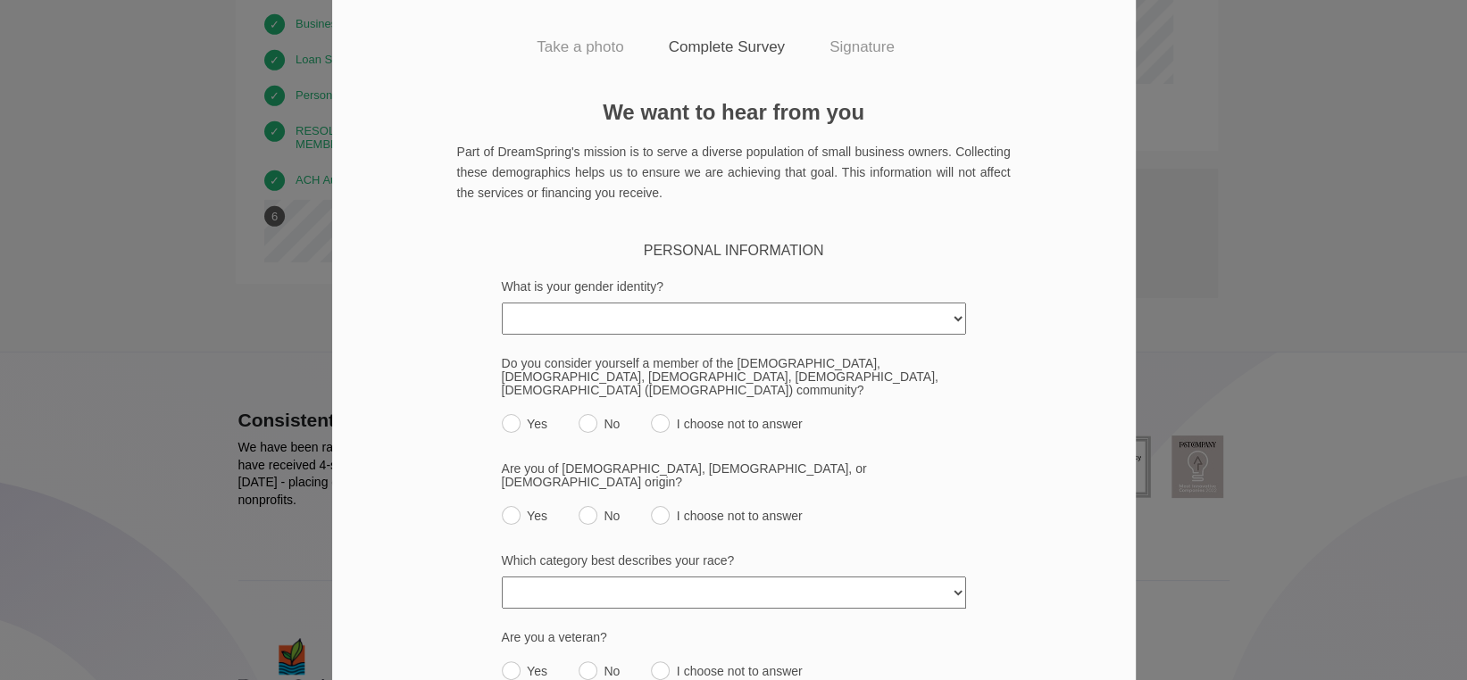
click at [949, 319] on select "Female Male Transgender Non-Binary/Third Gender An identity not listed here I c…" at bounding box center [734, 319] width 464 height 32
select select "male"
click at [502, 303] on select "Female Male Transgender Non-Binary/Third Gender An identity not listed here I c…" at bounding box center [734, 319] width 464 height 32
click at [584, 414] on input "No" at bounding box center [588, 423] width 19 height 19
radio input "true"
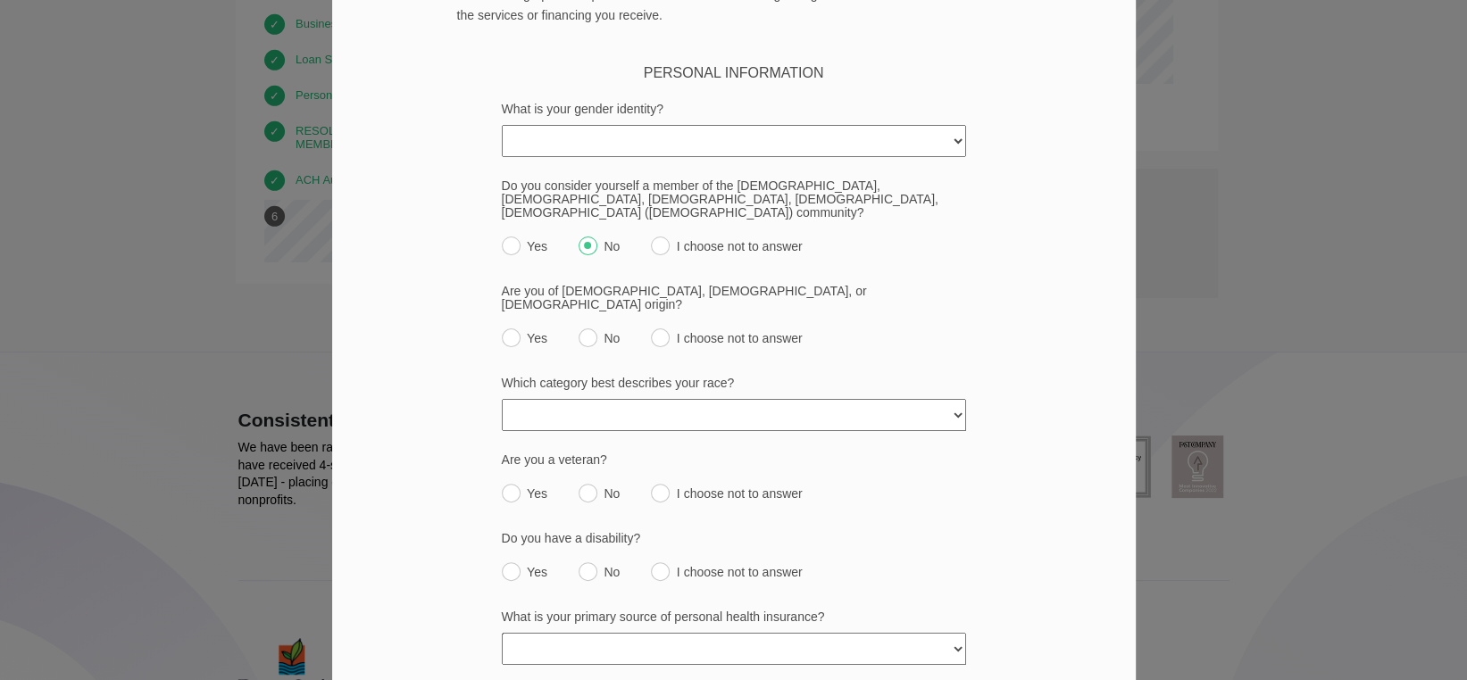
scroll to position [212, 0]
click at [579, 328] on input "No" at bounding box center [588, 337] width 19 height 19
radio input "true"
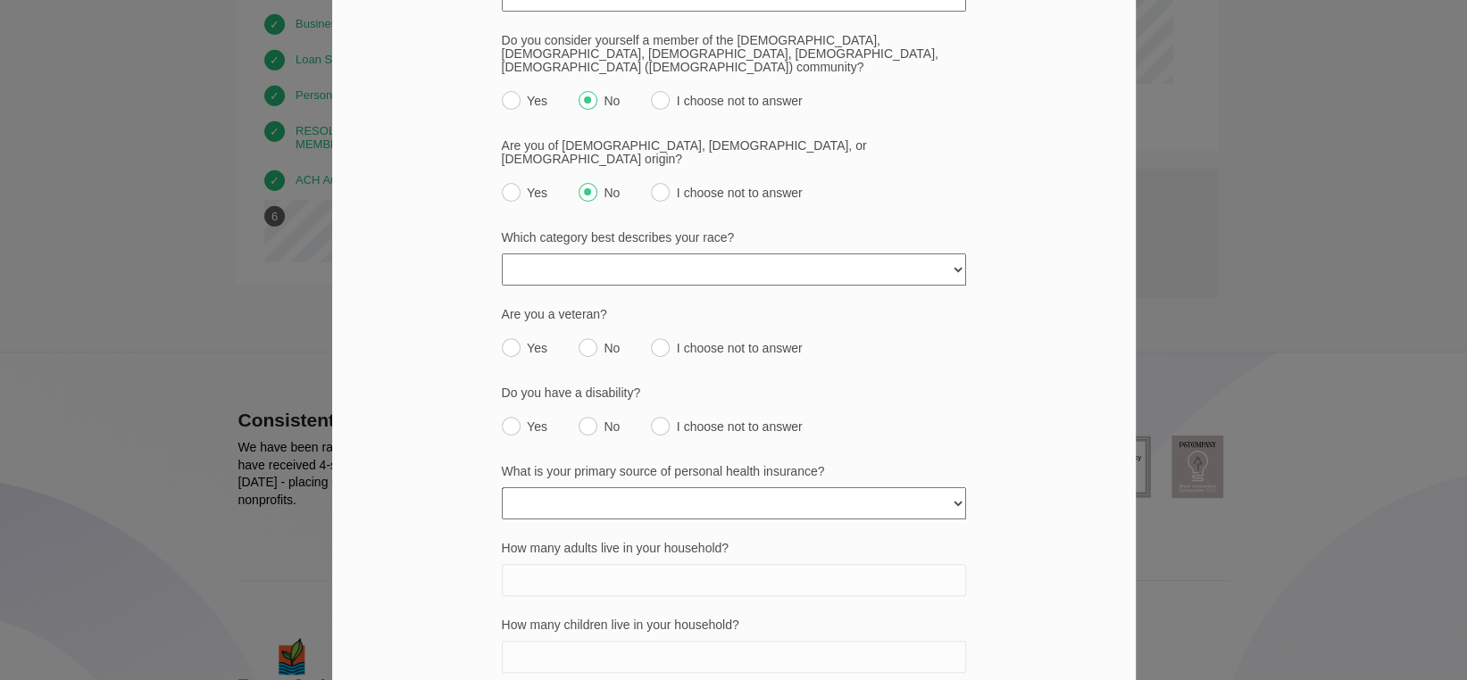
scroll to position [390, 0]
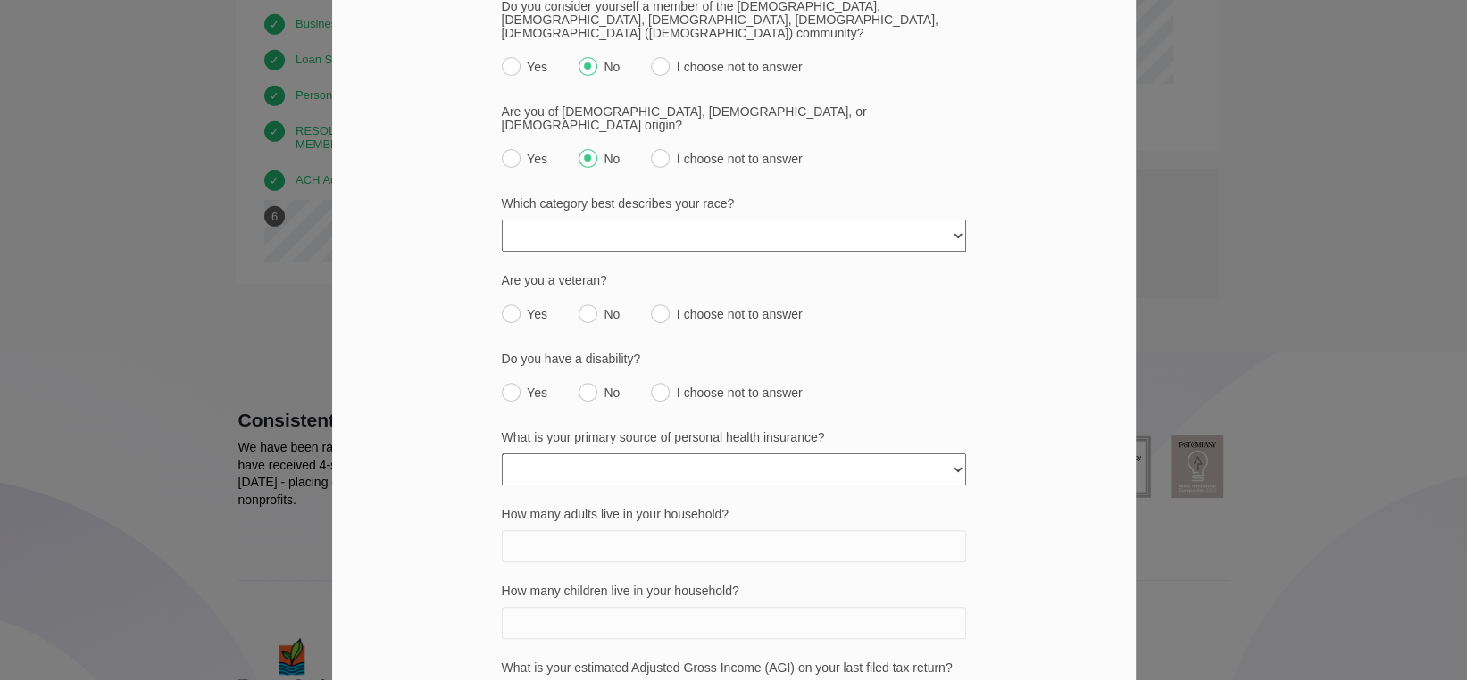
click at [949, 220] on select "American Indian or Alaska Native Asian Black or African American Native Hawaiia…" at bounding box center [734, 236] width 464 height 32
select select "black"
click at [502, 220] on select "American Indian or Alaska Native Asian Black or African American Native Hawaiia…" at bounding box center [734, 236] width 464 height 32
click at [579, 304] on input "No" at bounding box center [588, 313] width 19 height 19
radio input "true"
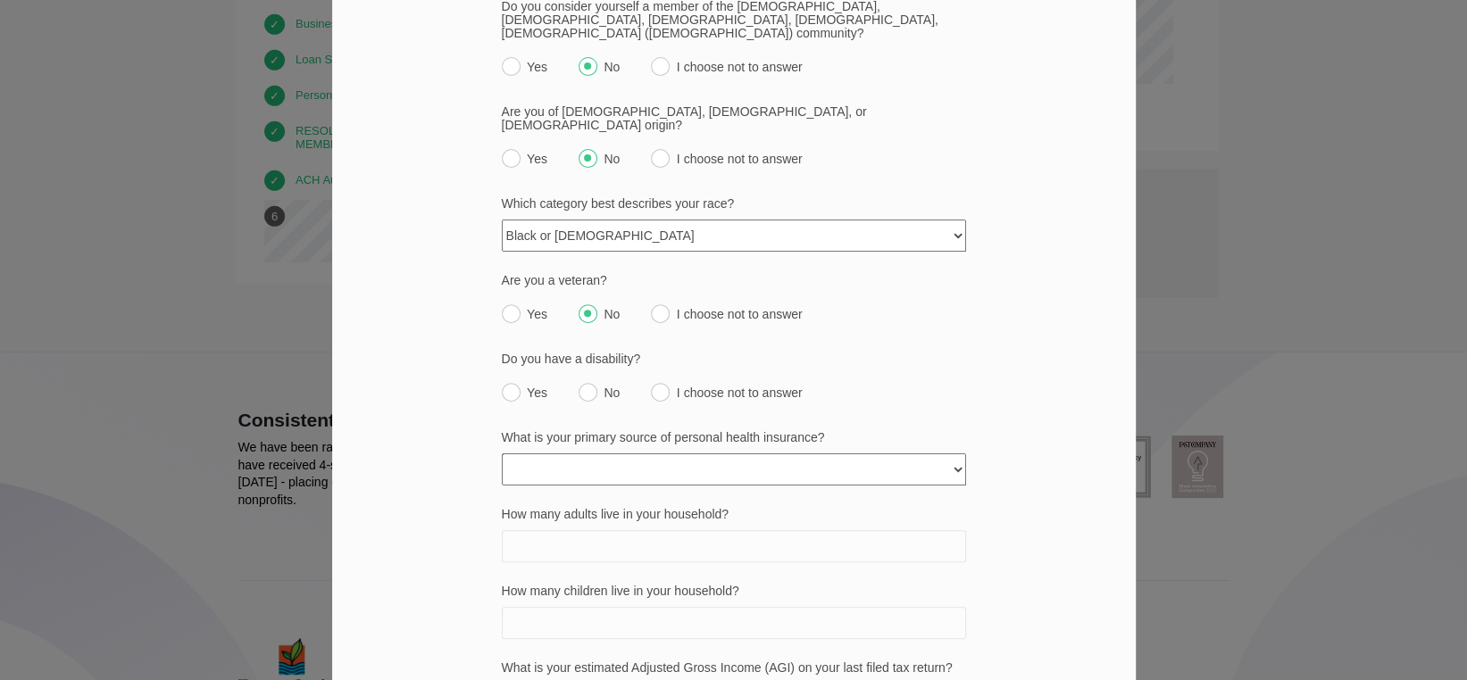
click at [582, 383] on input "No" at bounding box center [588, 392] width 19 height 19
radio input "true"
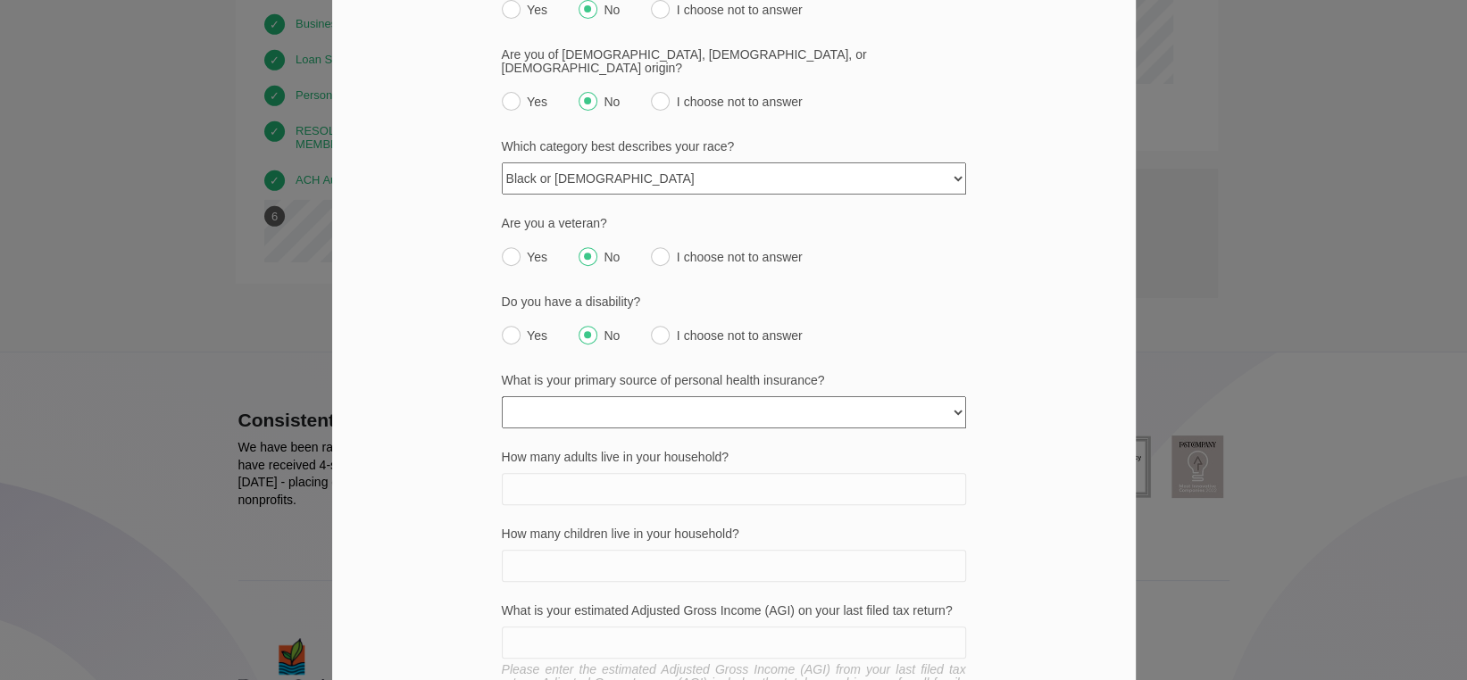
scroll to position [479, 0]
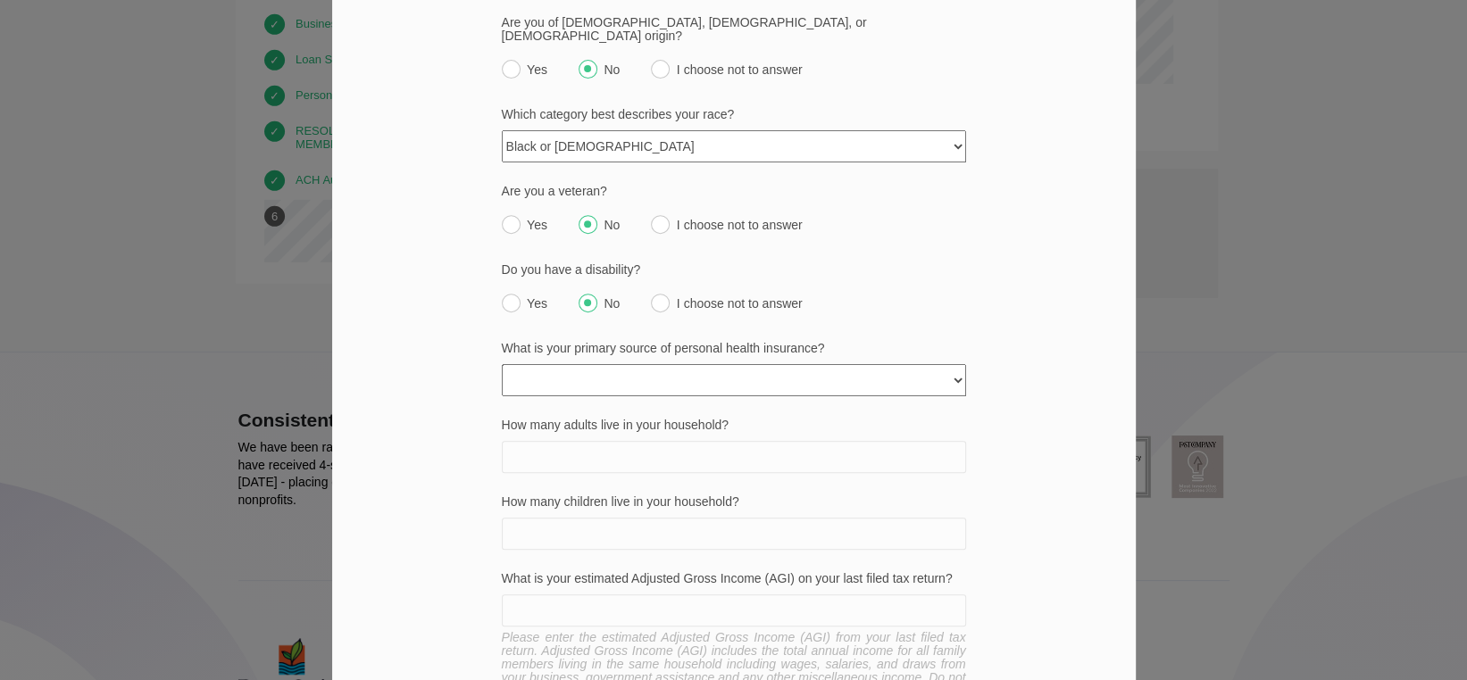
click at [952, 364] on select "None Private policy My business Medicaid/Medicare Other state funded Another jo…" at bounding box center [734, 380] width 464 height 32
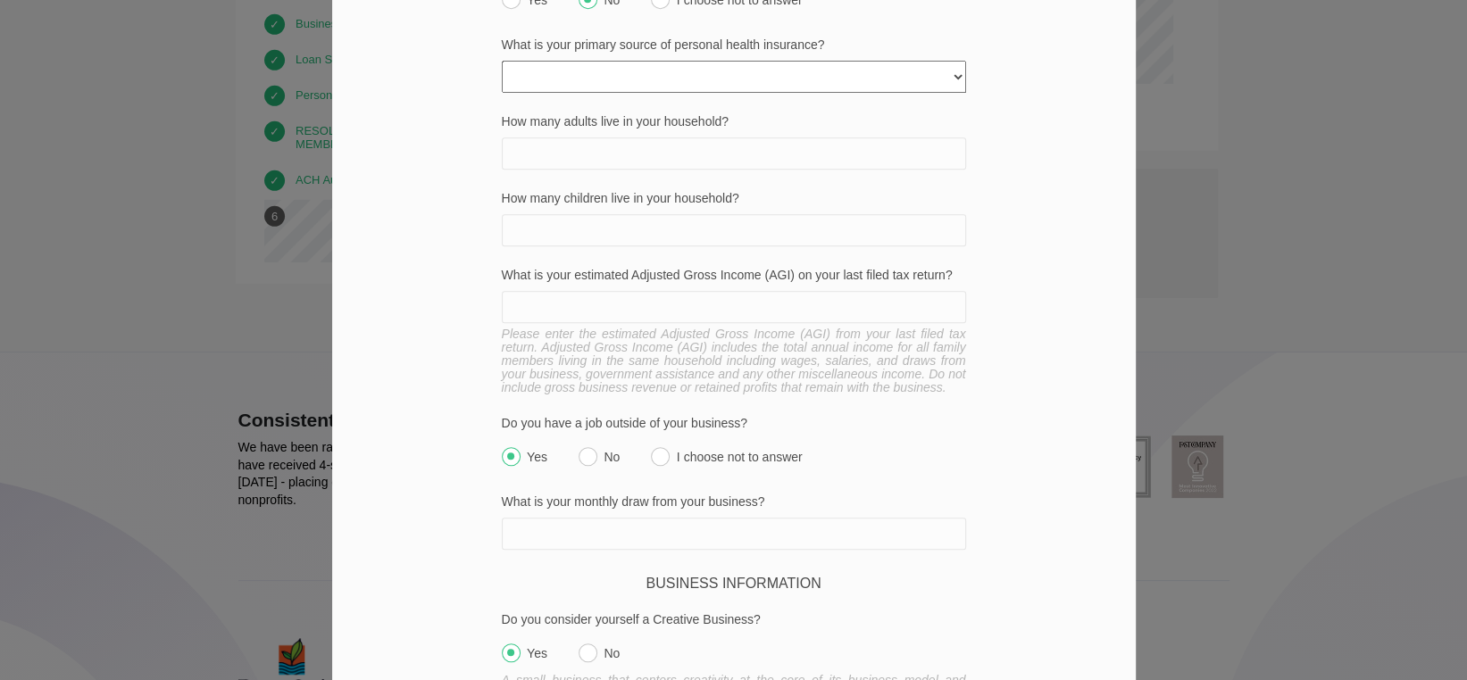
scroll to position [837, 0]
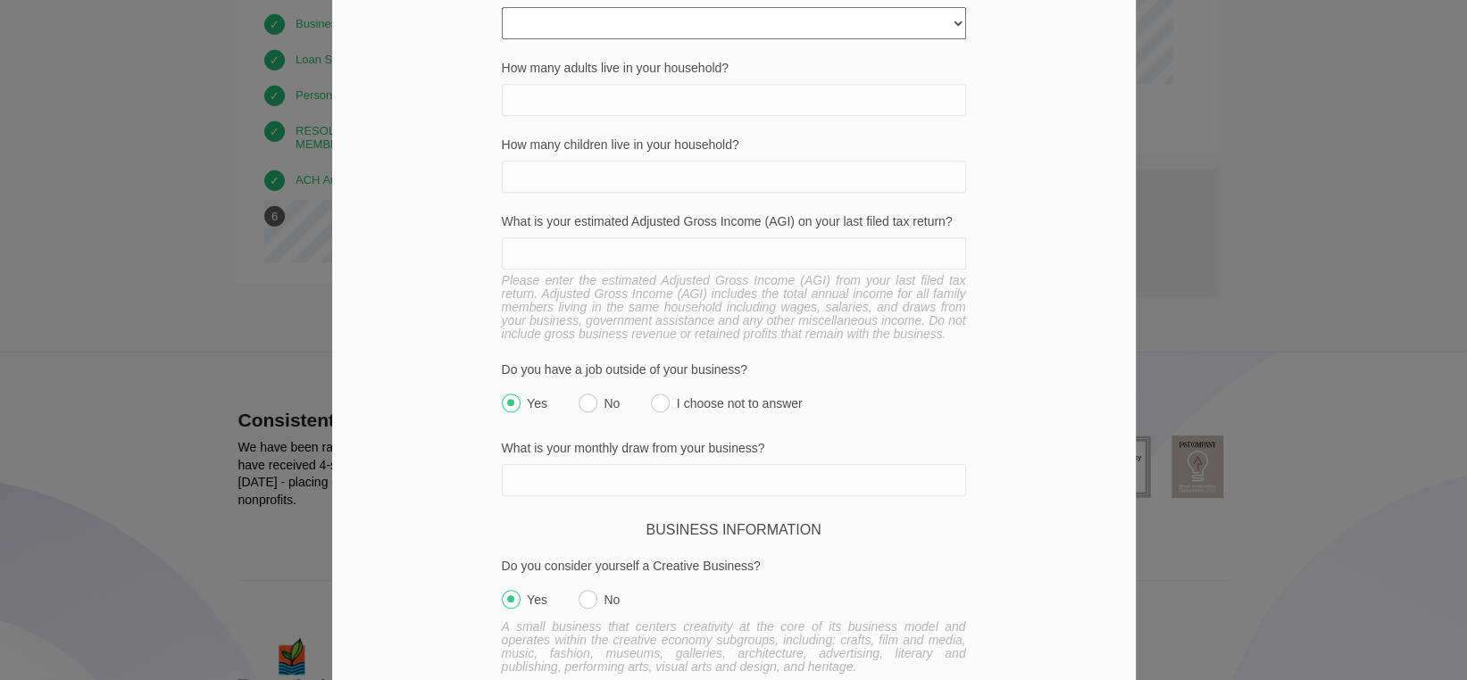
click at [651, 394] on input "I choose not to answer" at bounding box center [660, 403] width 19 height 19
radio input "true"
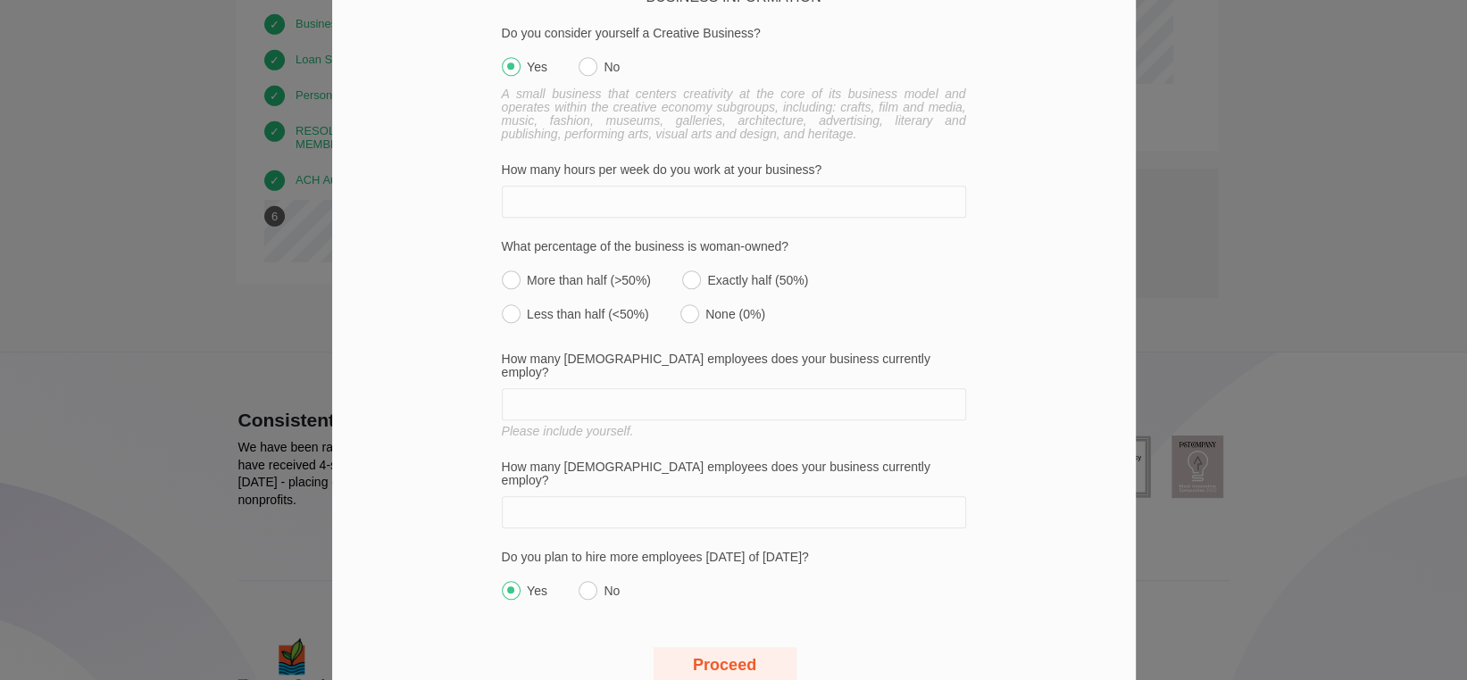
scroll to position [1372, 0]
click at [682, 302] on input "None (0%)" at bounding box center [689, 311] width 19 height 19
radio input "true"
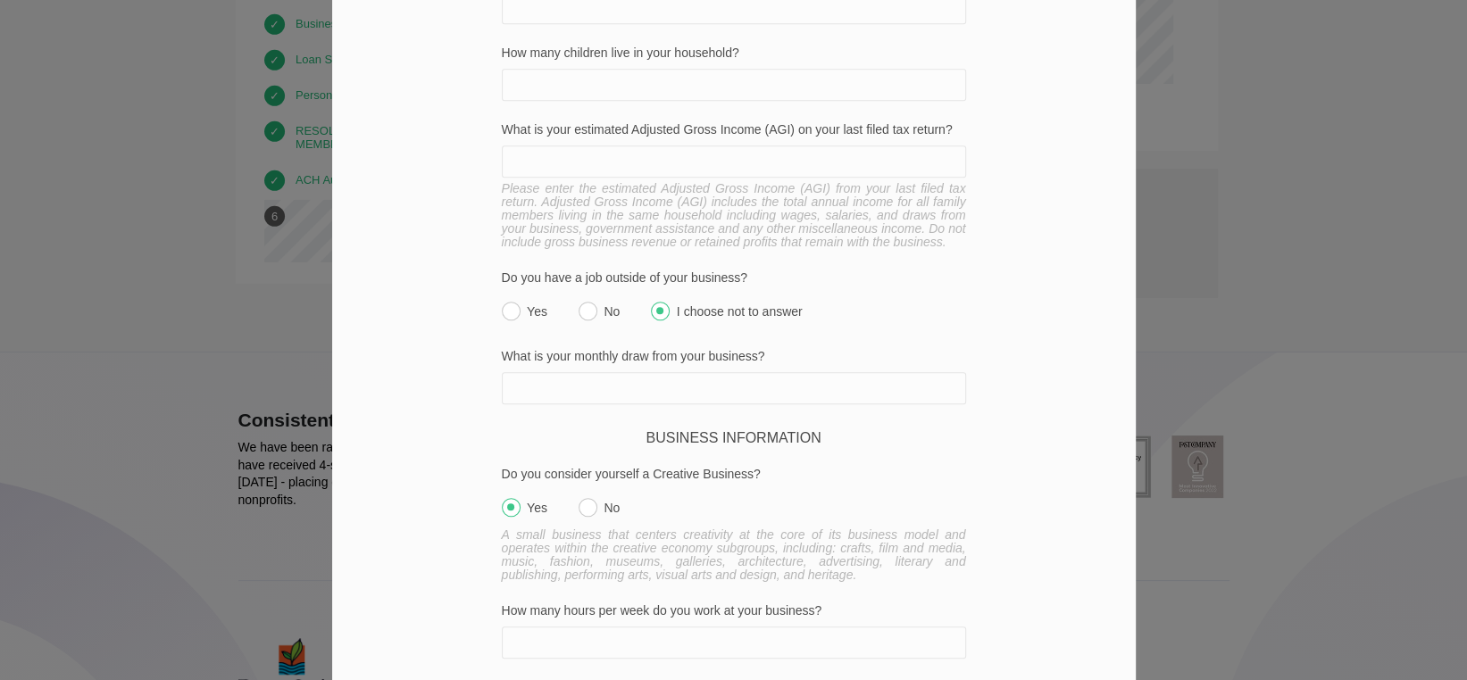
scroll to position [1375, 0]
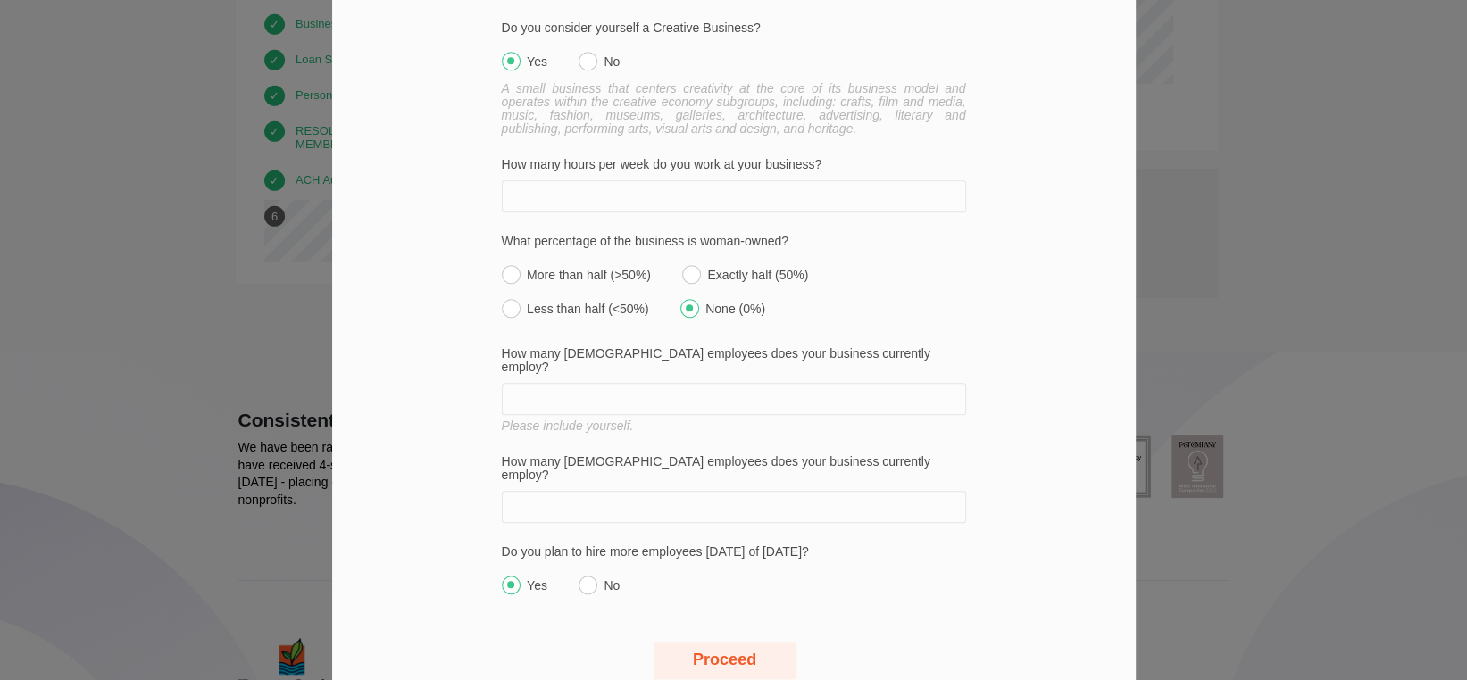
click at [724, 642] on button "Proceed" at bounding box center [724, 660] width 143 height 37
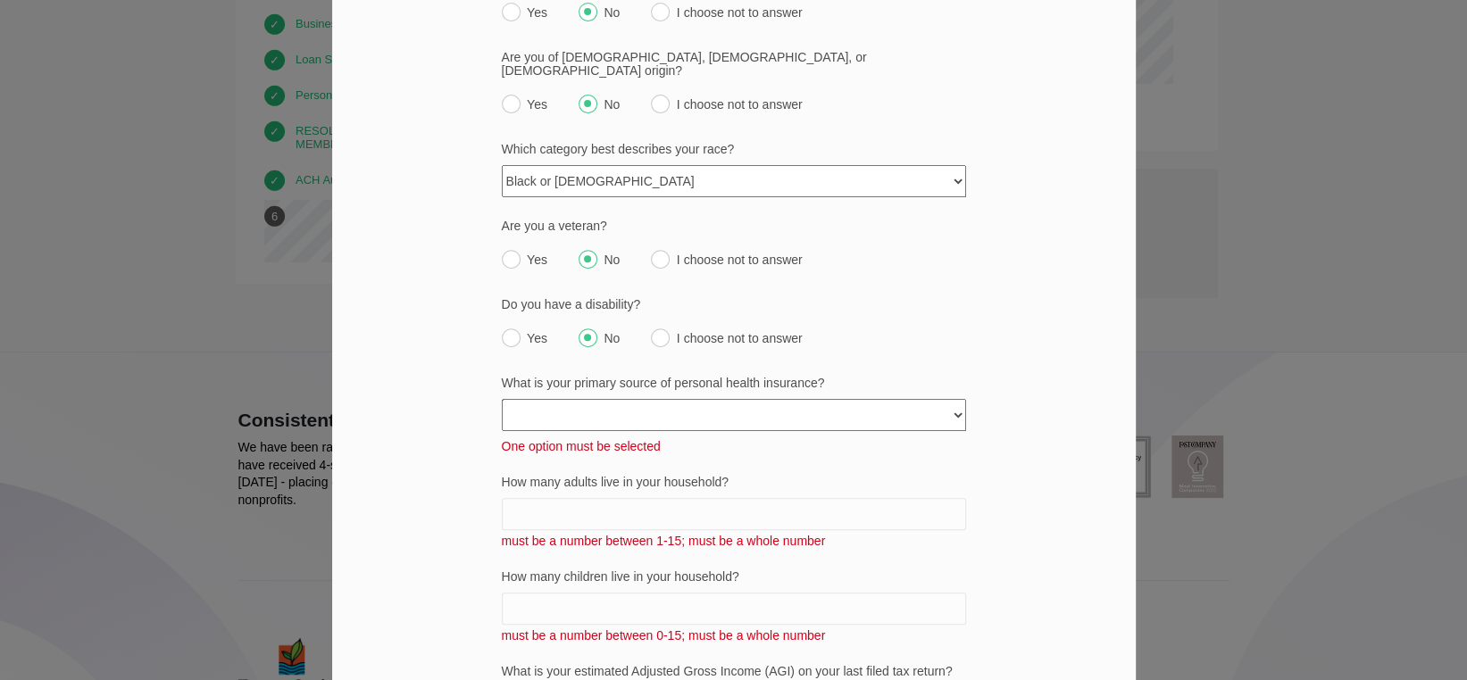
scroll to position [446, 0]
click at [940, 397] on select "None Private policy My business Medicaid/Medicare Other state funded Another jo…" at bounding box center [734, 413] width 464 height 32
select select "choose_not_to_answer"
click at [502, 397] on select "None Private policy My business Medicaid/Medicare Other state funded Another jo…" at bounding box center [734, 413] width 464 height 32
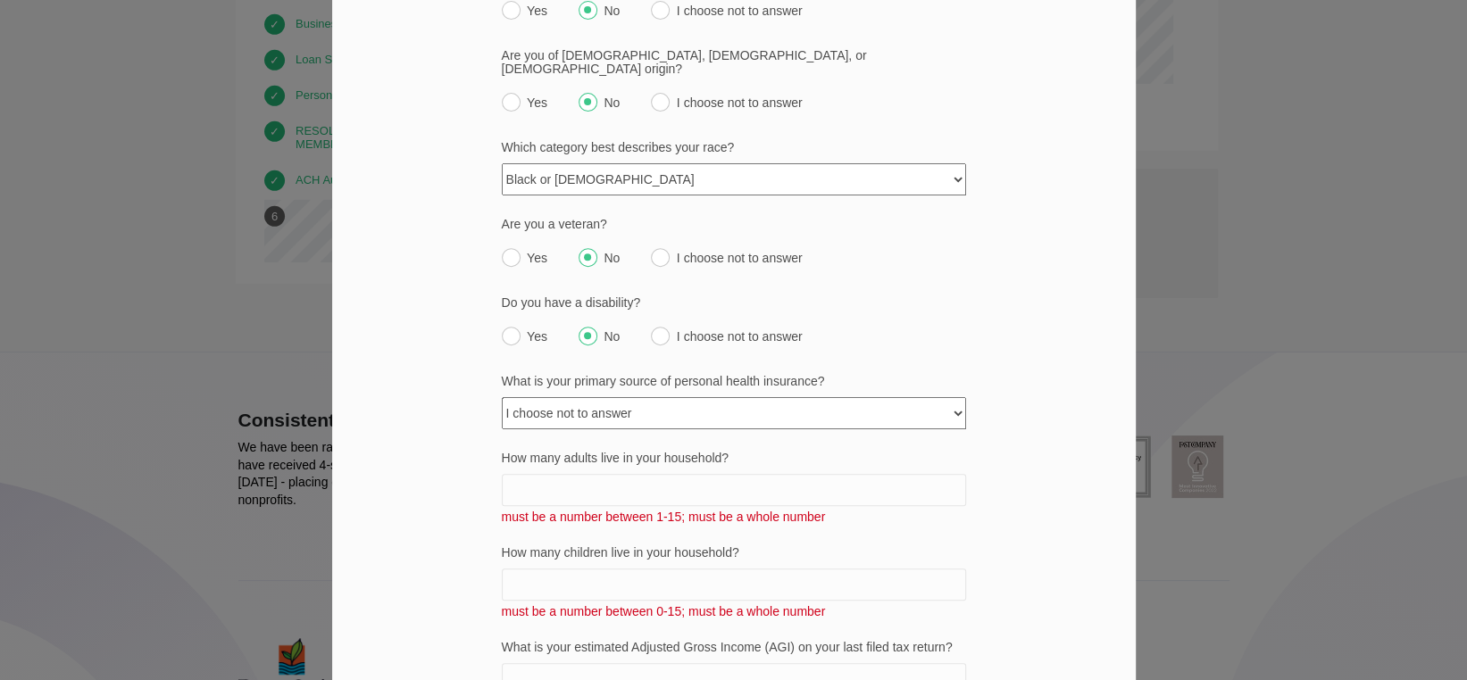
click at [942, 474] on input "How many adults live in your household?" at bounding box center [734, 490] width 464 height 32
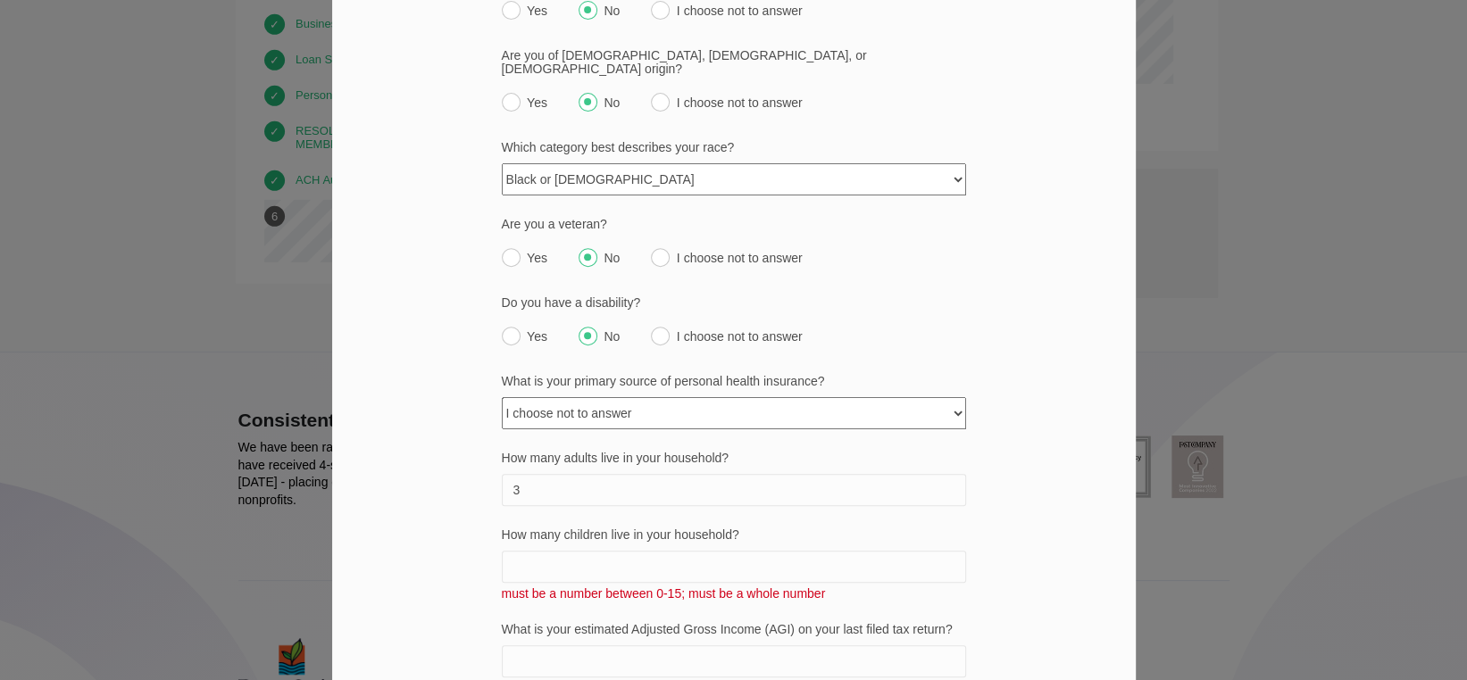
type input "3"
click at [897, 551] on input "How many children live in your household?" at bounding box center [734, 567] width 464 height 32
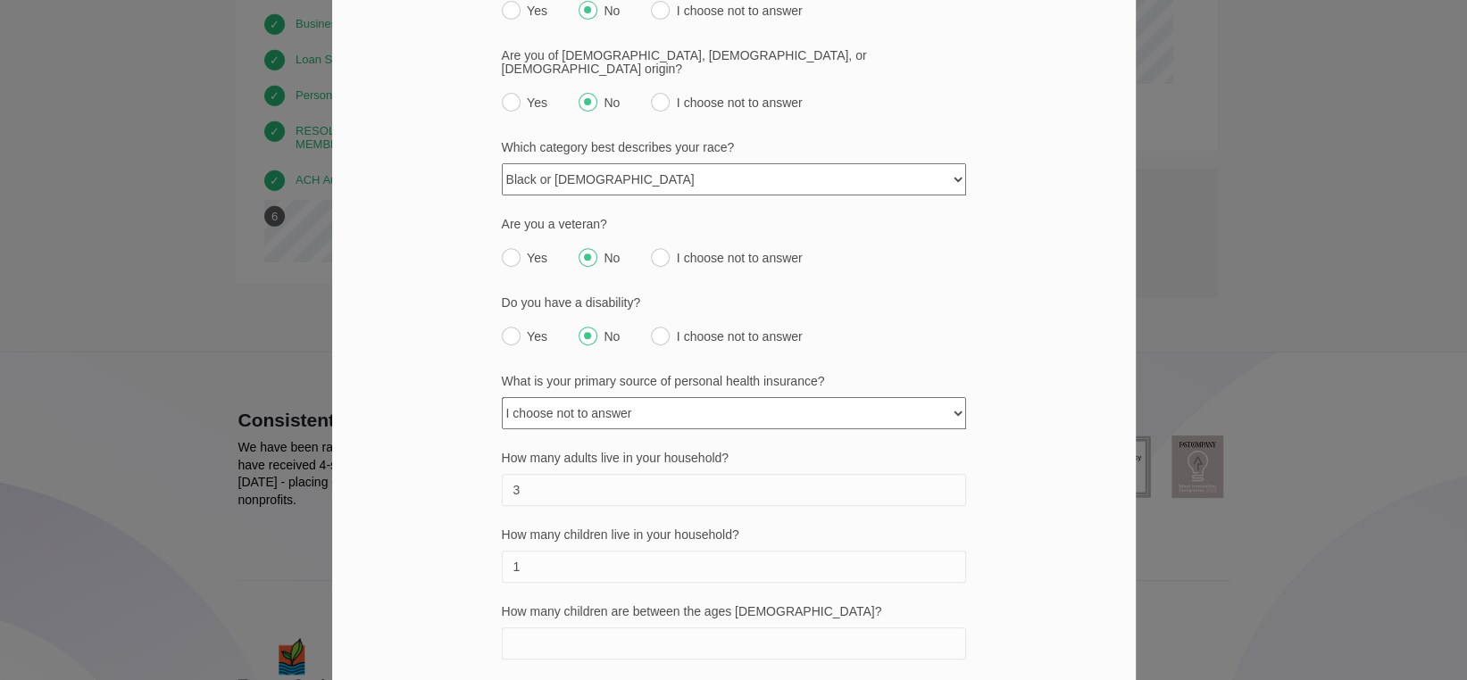
type input "1"
click at [576, 474] on input "3" at bounding box center [734, 490] width 464 height 32
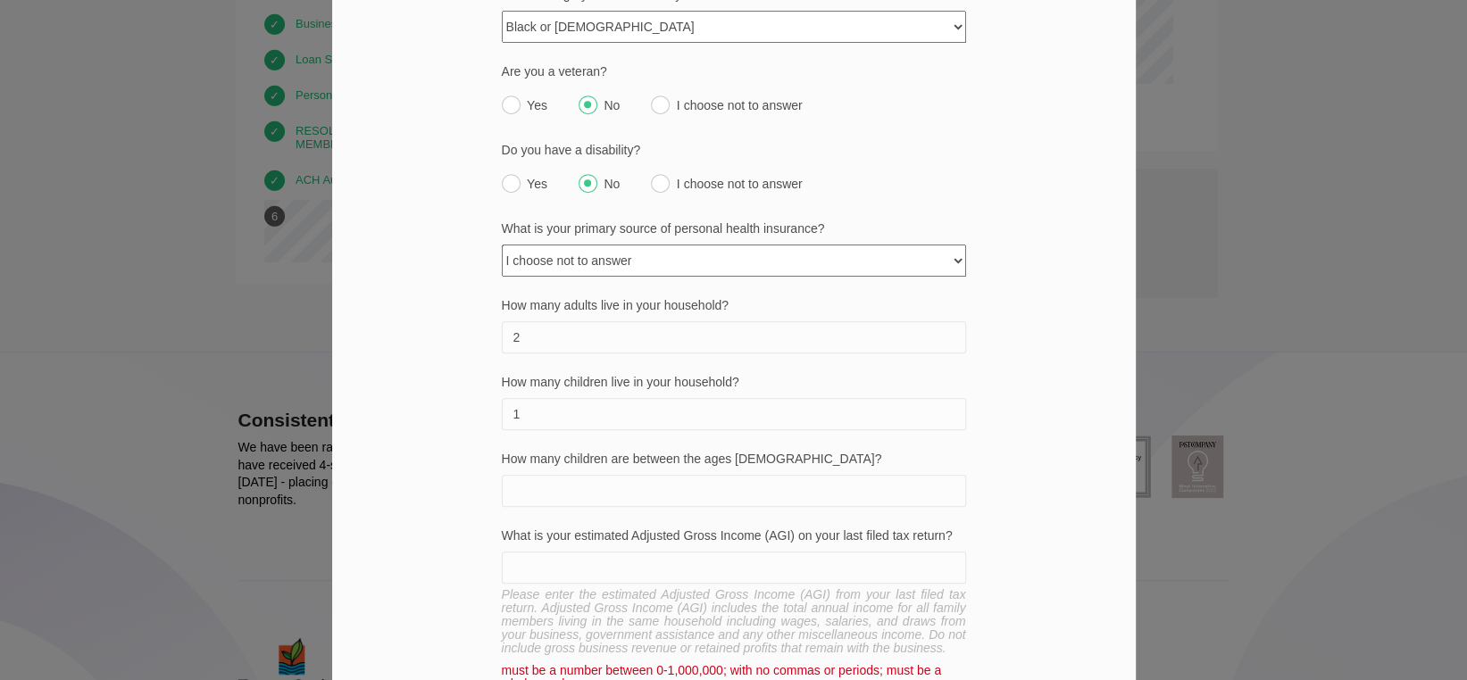
scroll to position [536, 0]
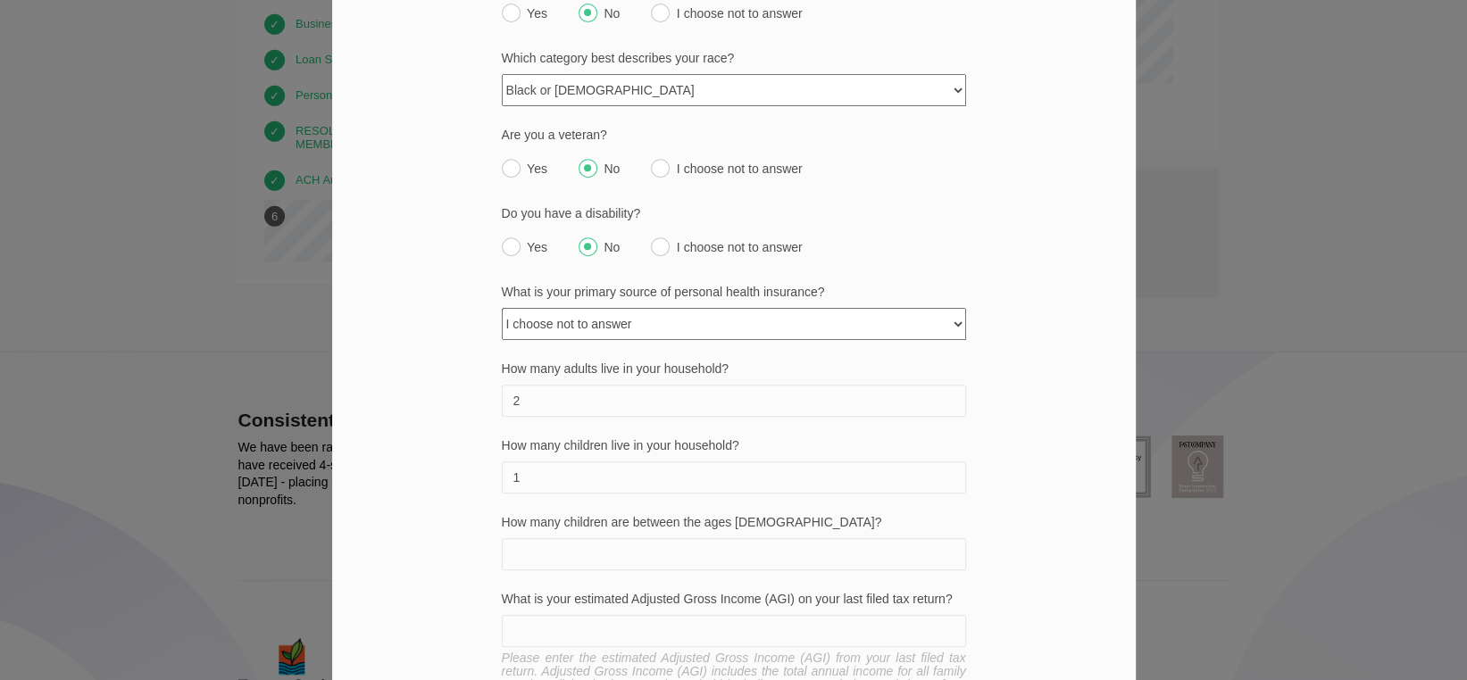
type input "2"
click at [514, 462] on input "1" at bounding box center [734, 478] width 464 height 32
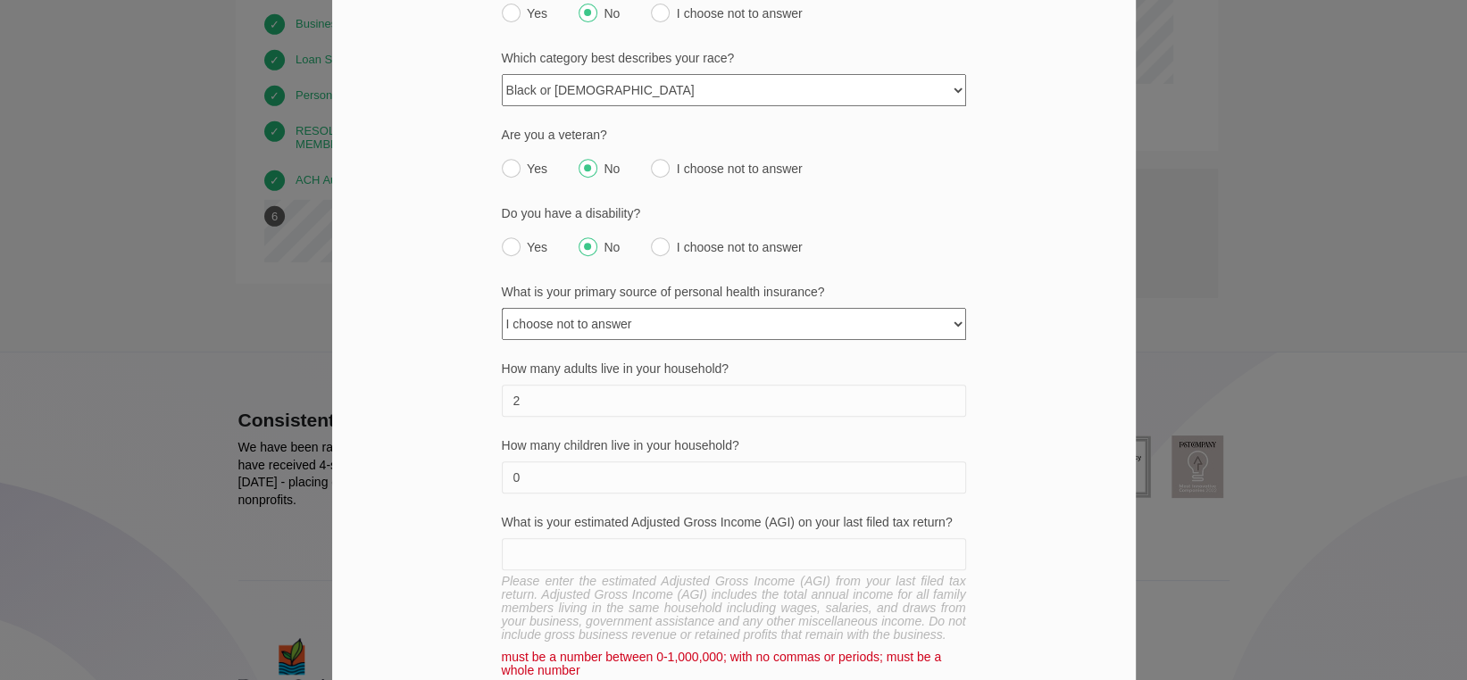
type input "0"
click at [544, 385] on input "2" at bounding box center [734, 401] width 464 height 32
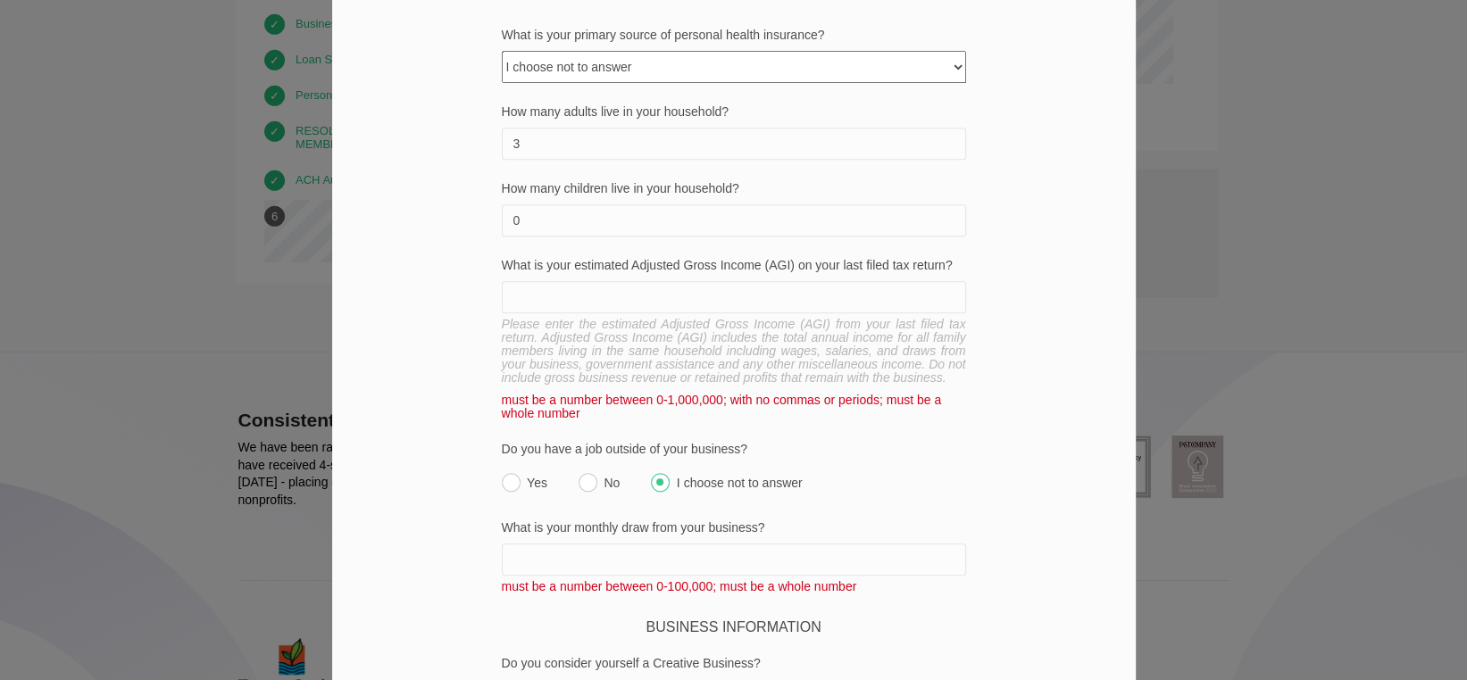
scroll to position [803, 0]
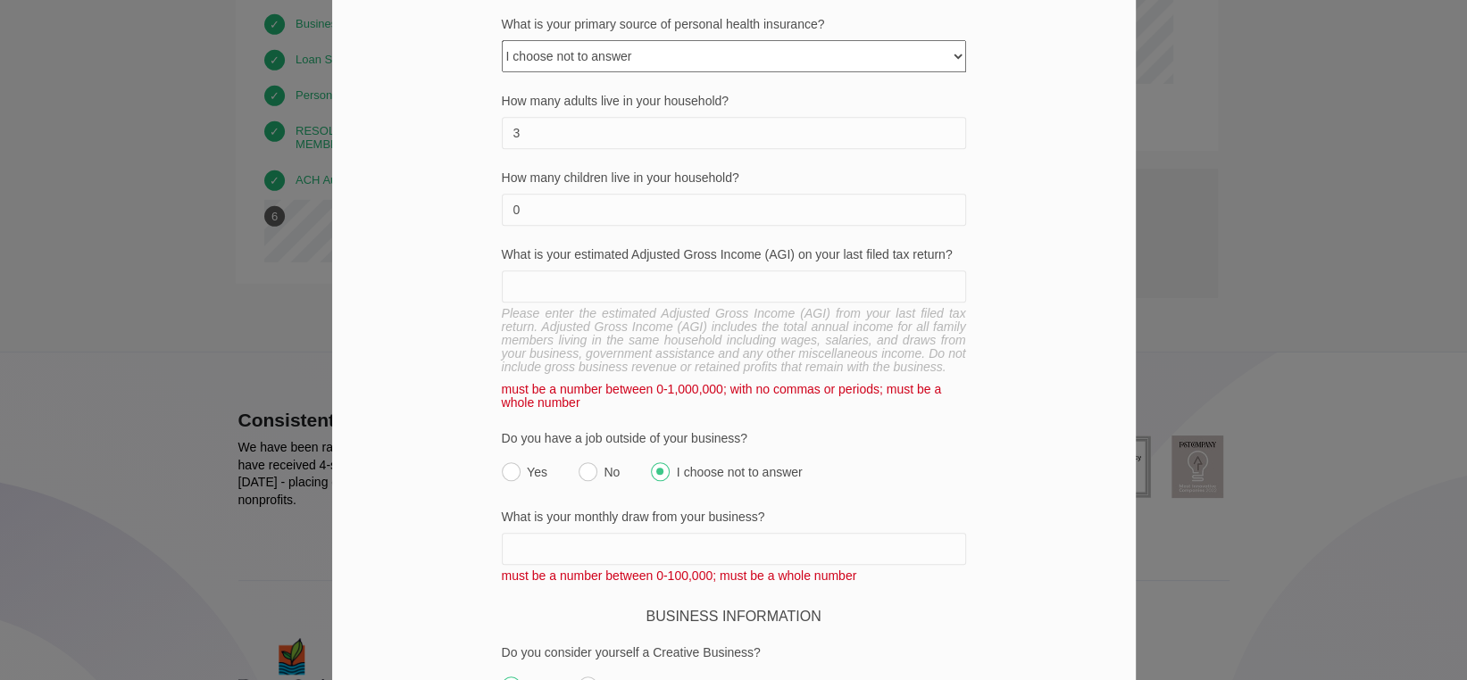
type input "3"
click at [731, 271] on input "What is your estimated Adjusted Gross Income (AGI) on your last filed tax retur…" at bounding box center [734, 287] width 464 height 32
type input "73,500"
click at [1031, 400] on div "We want to hear from you Part of DreamSpring's mission is to serve a diverse po…" at bounding box center [733, 327] width 803 height 1994
drag, startPoint x: 964, startPoint y: 417, endPoint x: 961, endPoint y: 427, distance: 10.2
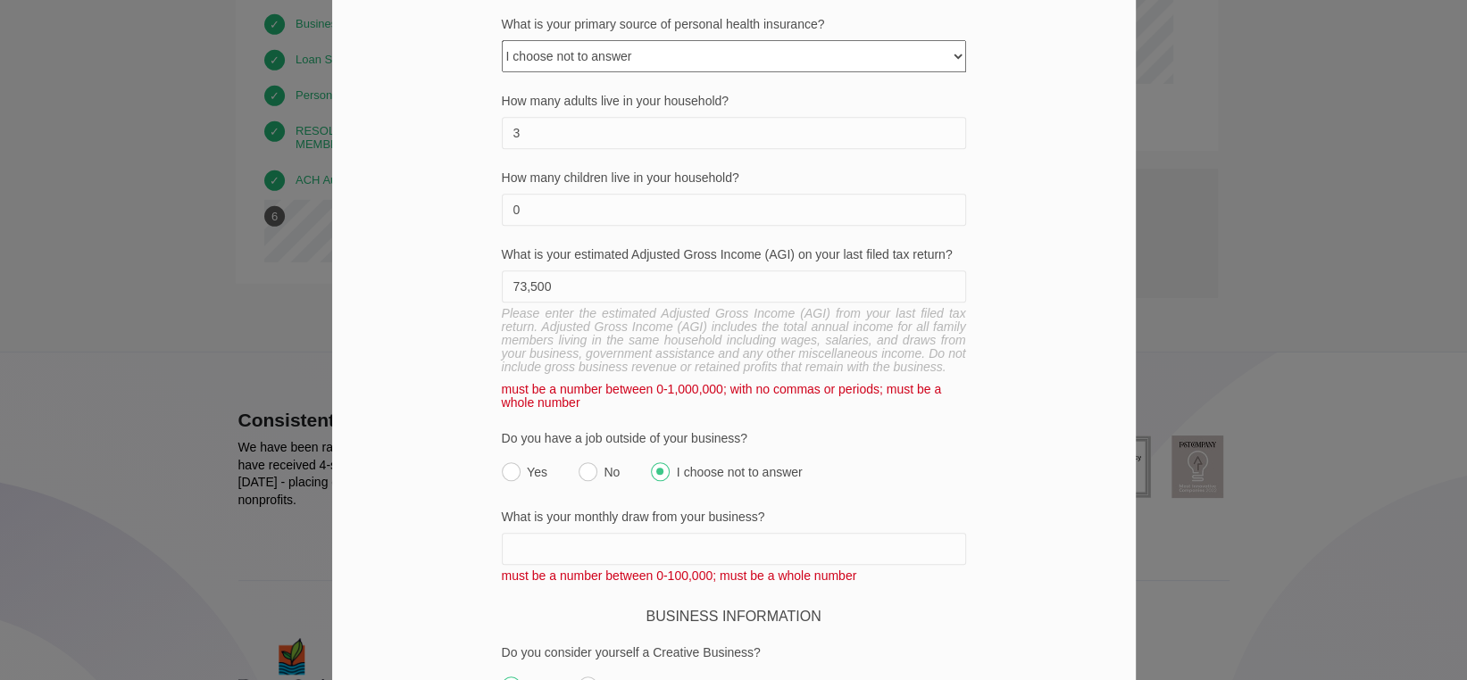
click at [961, 426] on div "We want to hear from you Part of DreamSpring's mission is to serve a diverse po…" at bounding box center [733, 327] width 803 height 1994
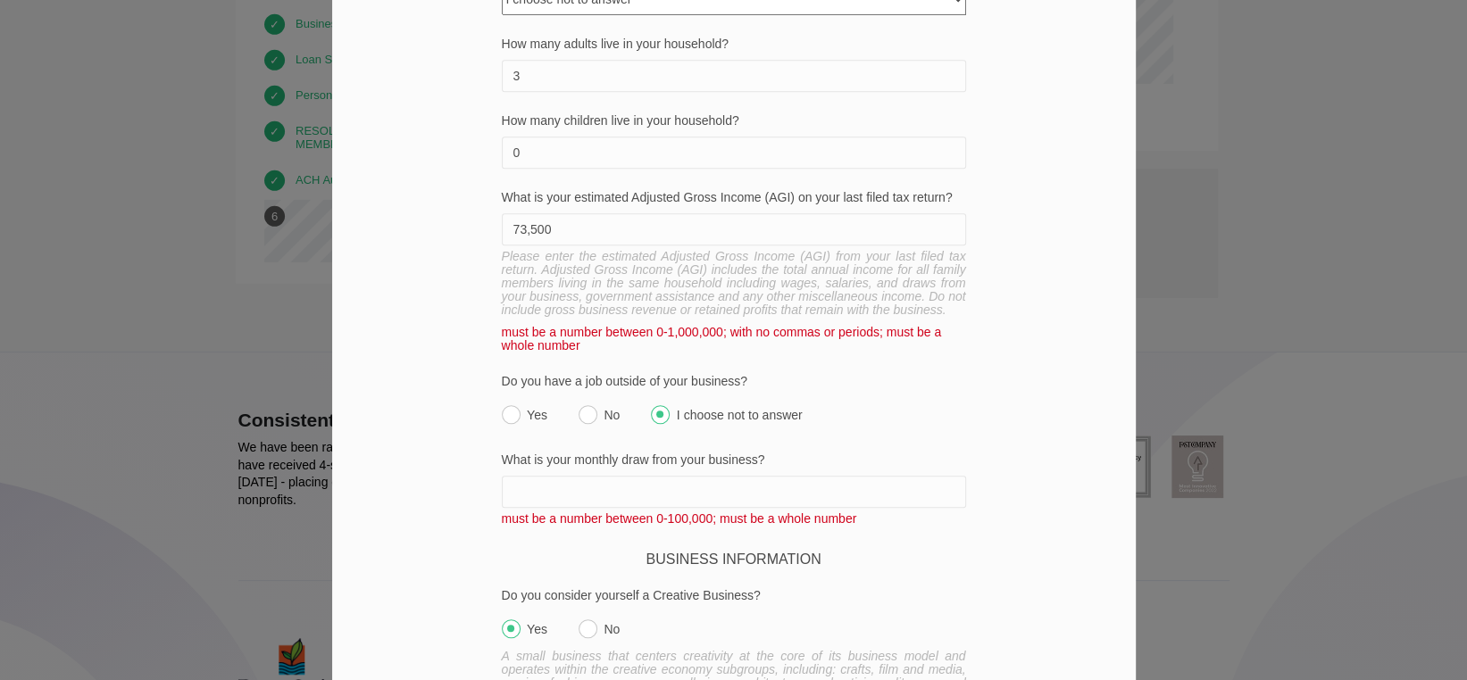
scroll to position [893, 0]
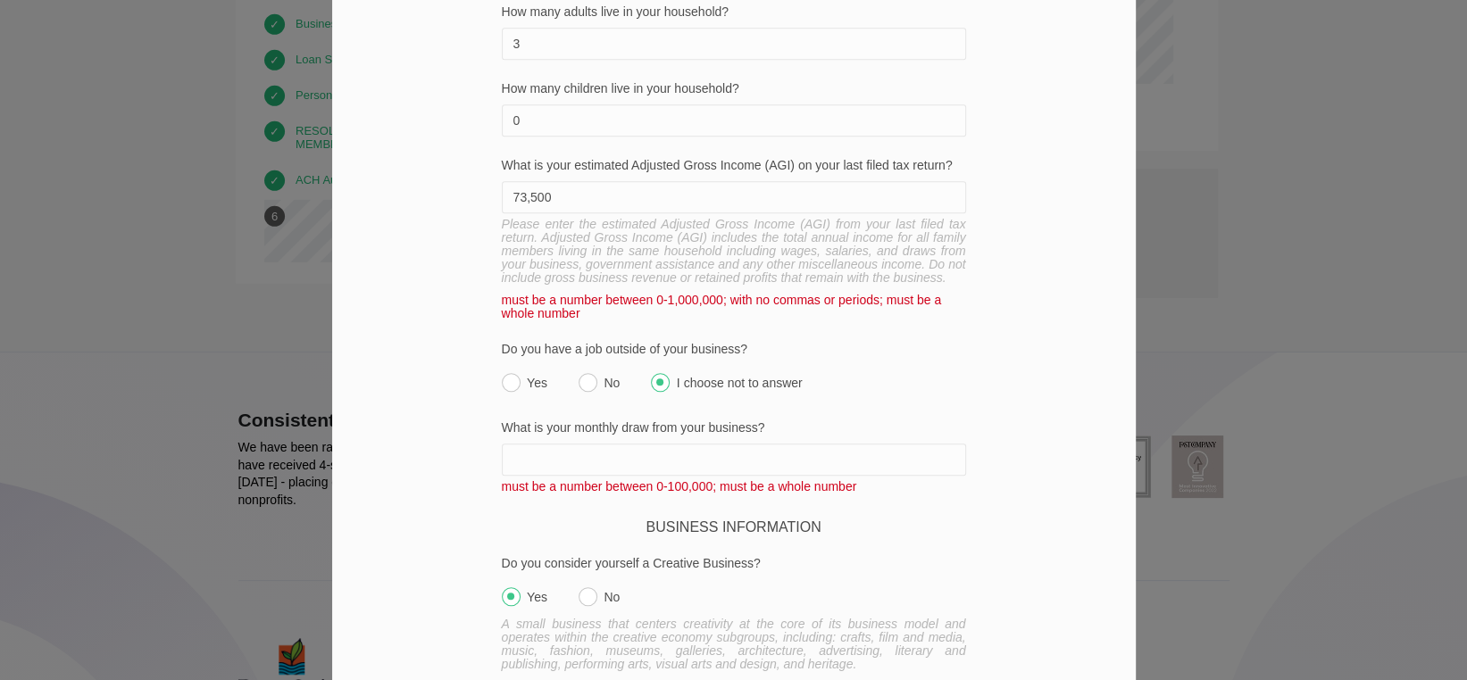
click at [929, 444] on input "What is your monthly draw from your business?" at bounding box center [734, 460] width 464 height 32
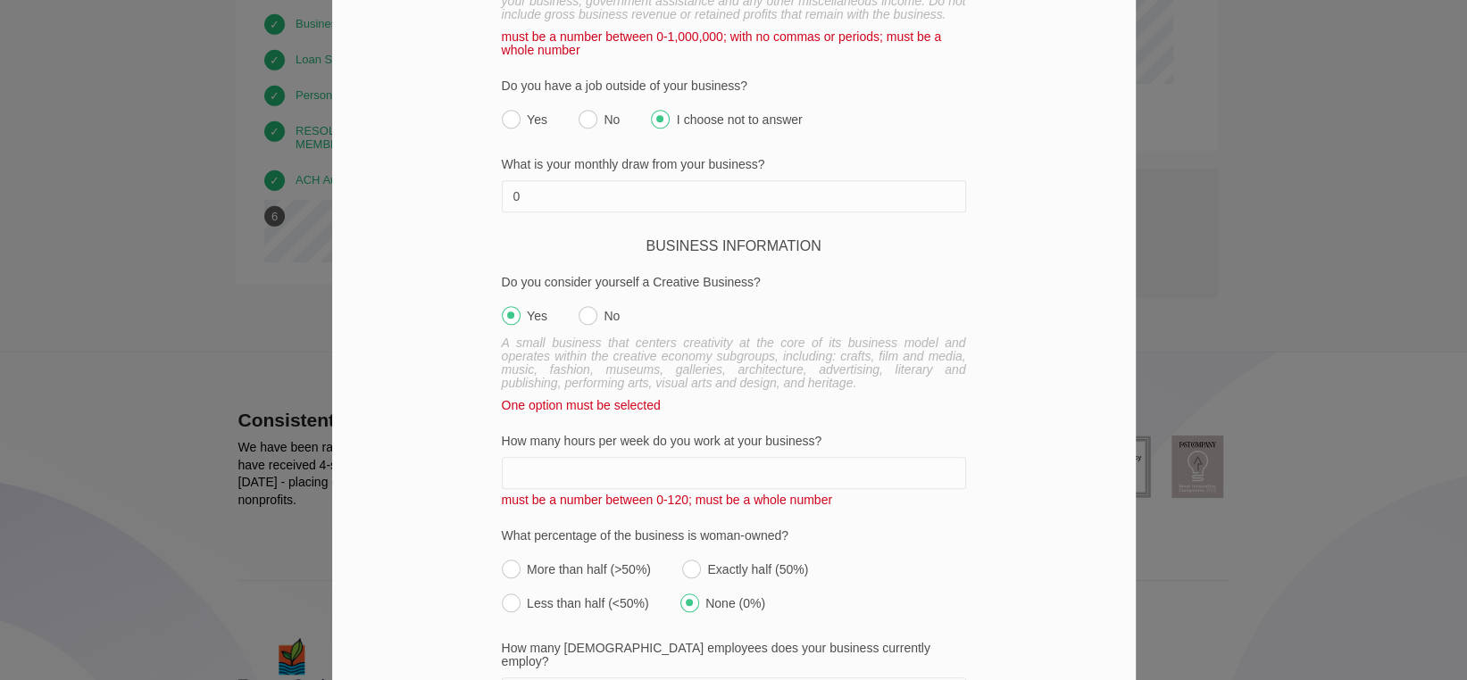
scroll to position [1161, 0]
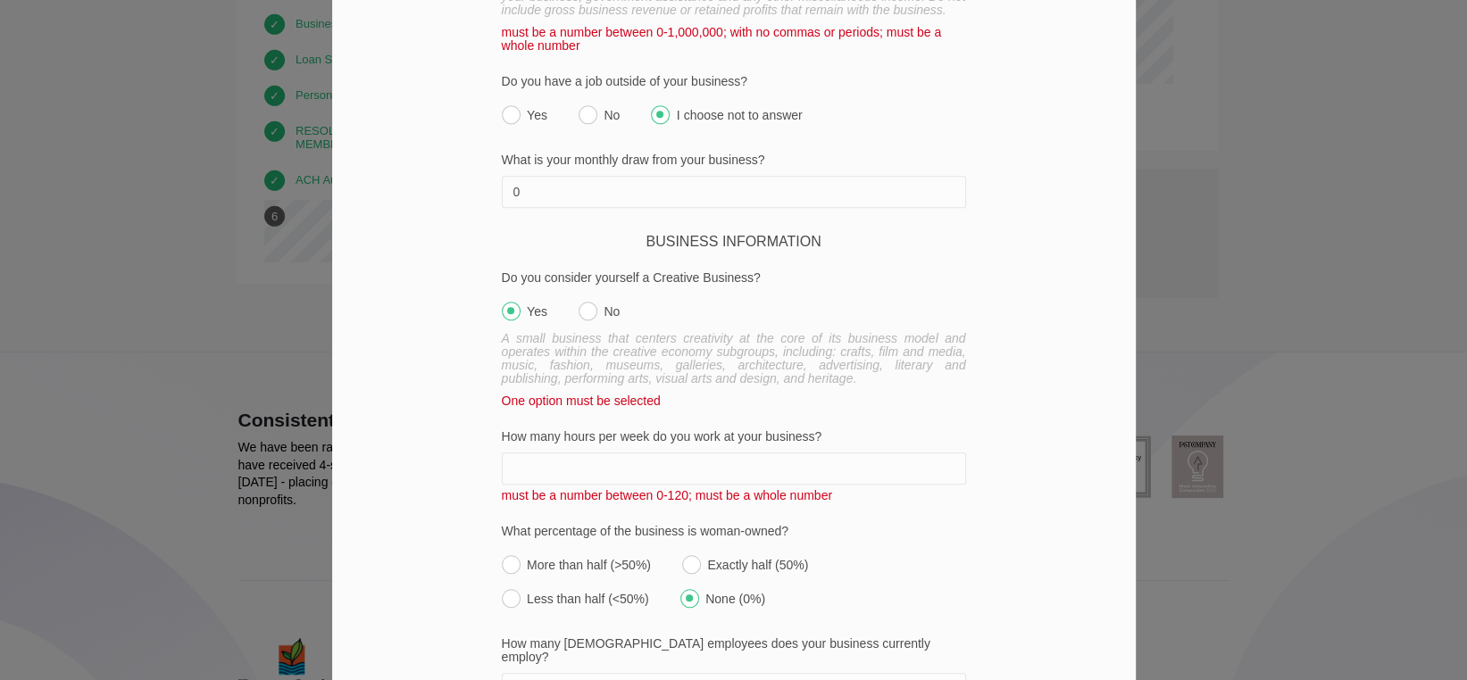
type input "0"
click at [581, 302] on input "No" at bounding box center [588, 311] width 19 height 19
radio input "true"
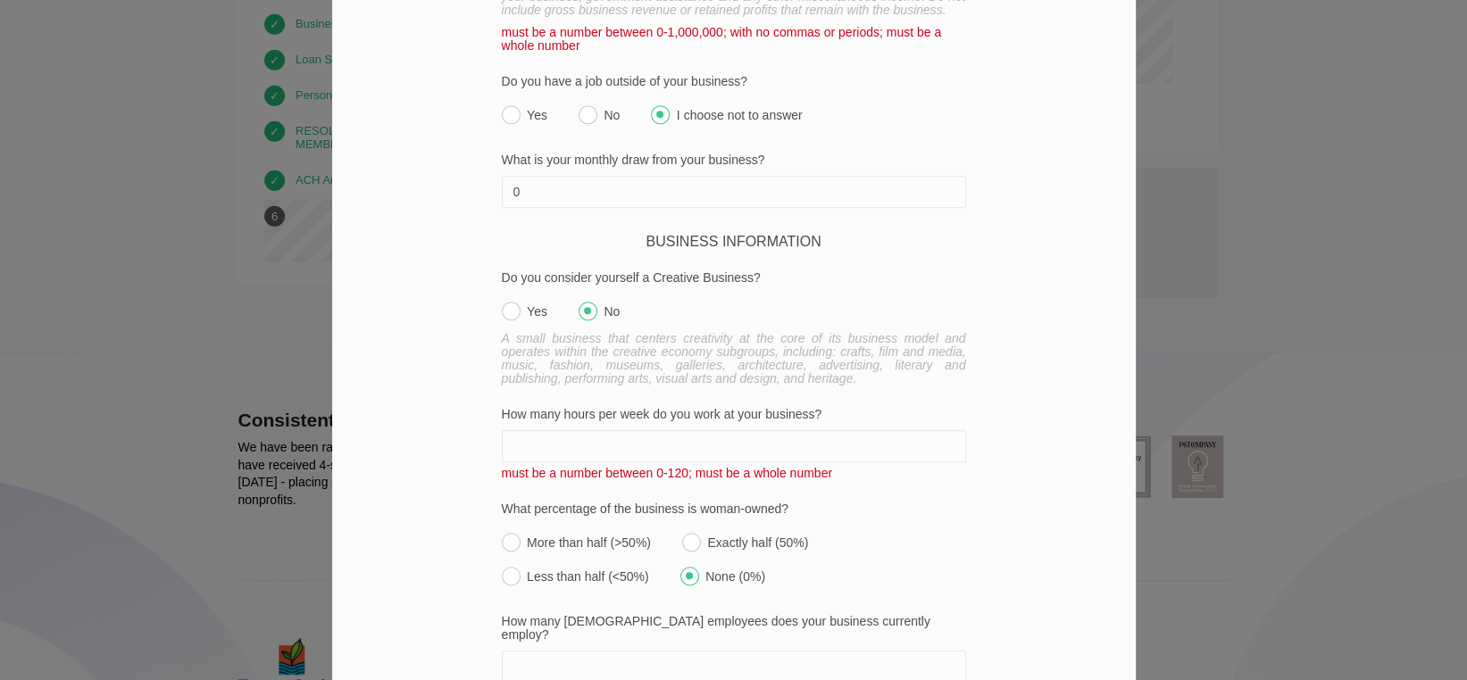
click at [889, 430] on input "How many hours per week do you work at your business?" at bounding box center [734, 446] width 464 height 32
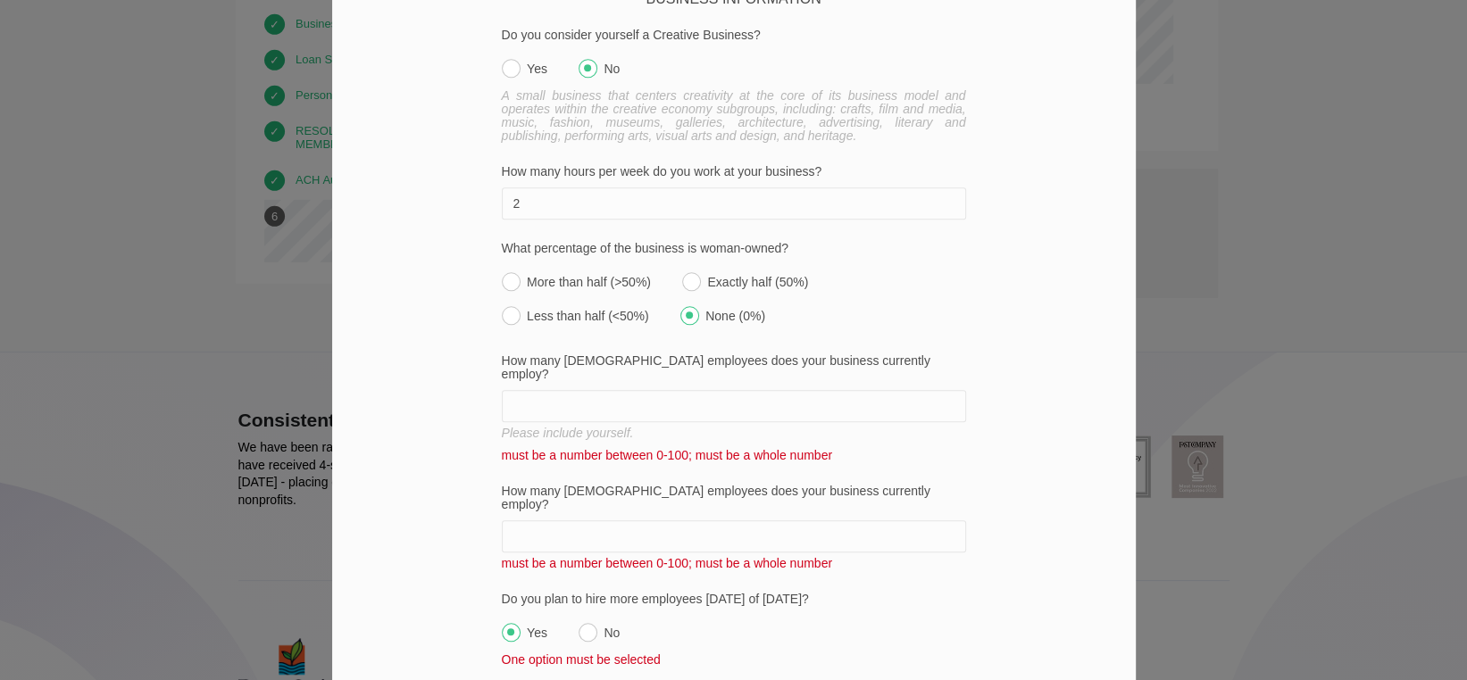
scroll to position [1428, 0]
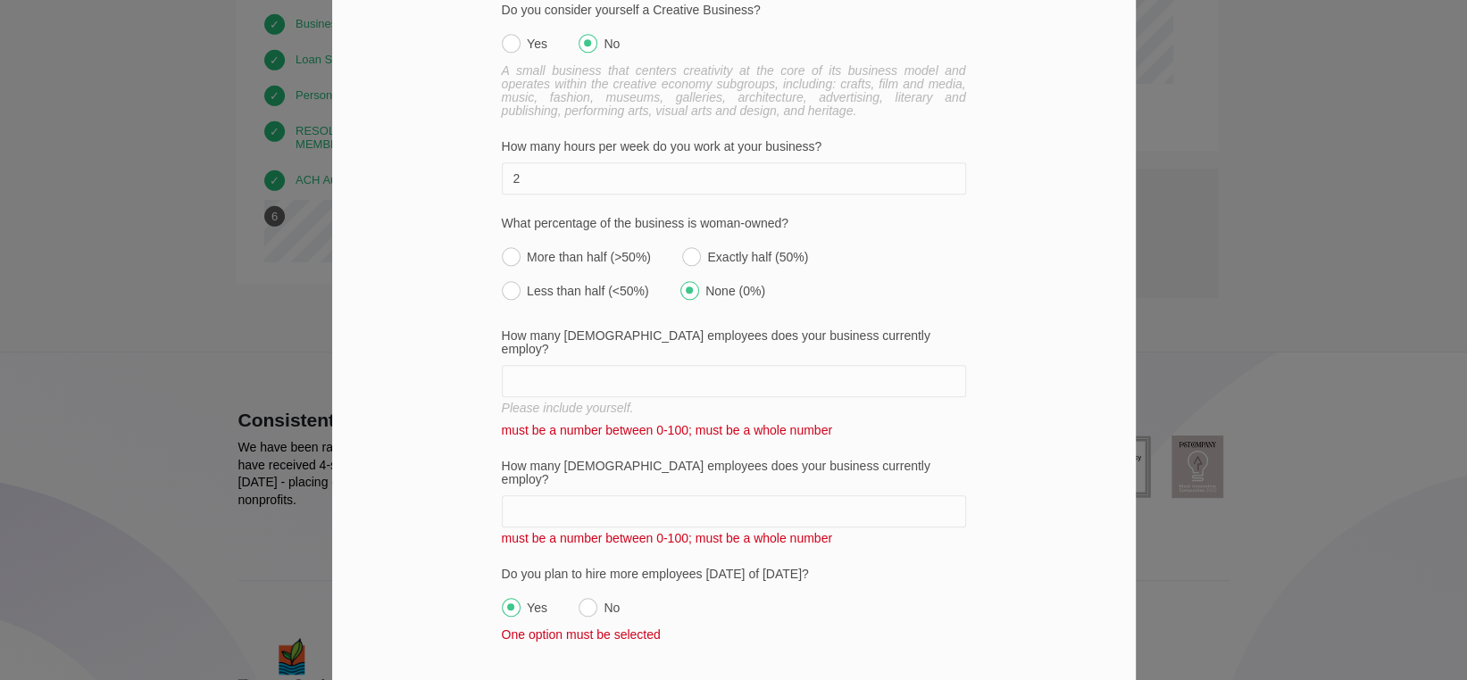
type input "2"
click at [670, 365] on input "How many [DEMOGRAPHIC_DATA] employees does your business currently employ?" at bounding box center [734, 381] width 464 height 32
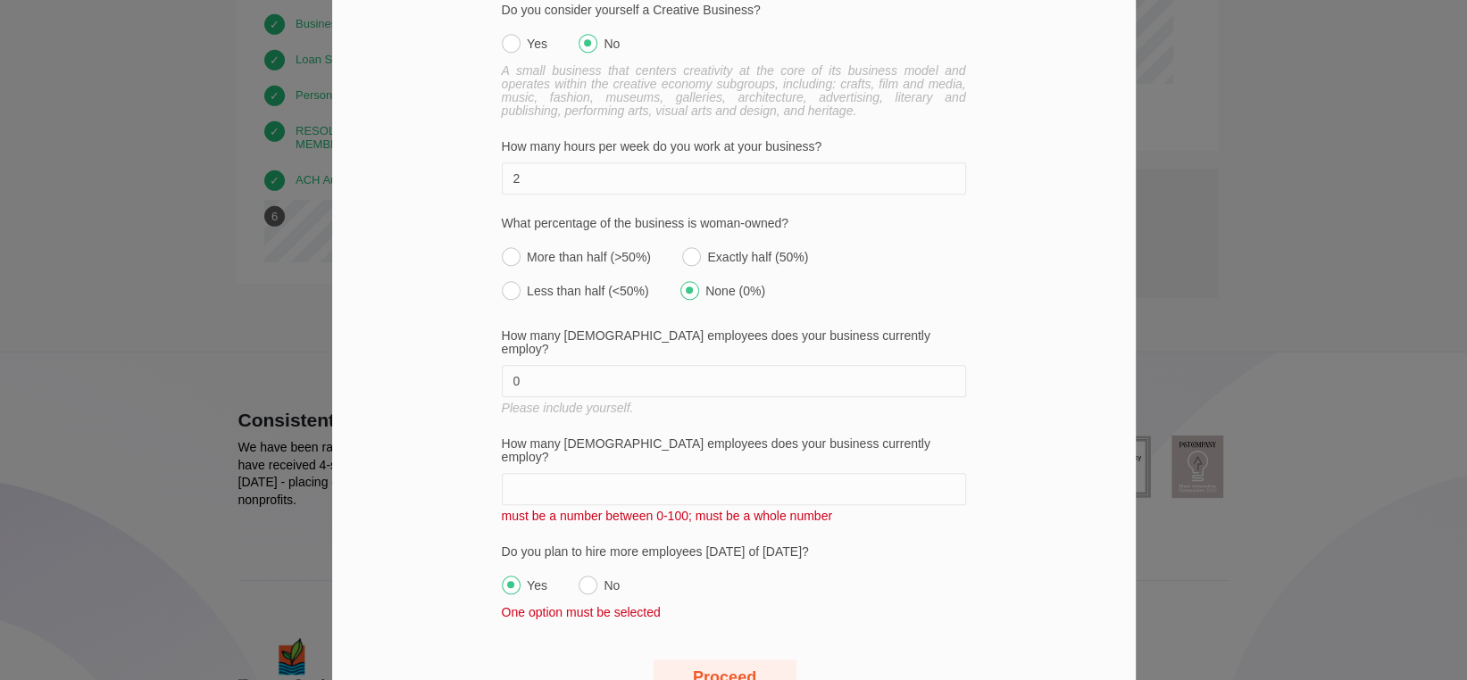
type input "0"
click at [587, 473] on input "How many [DEMOGRAPHIC_DATA] employees does your business currently employ?" at bounding box center [734, 489] width 464 height 32
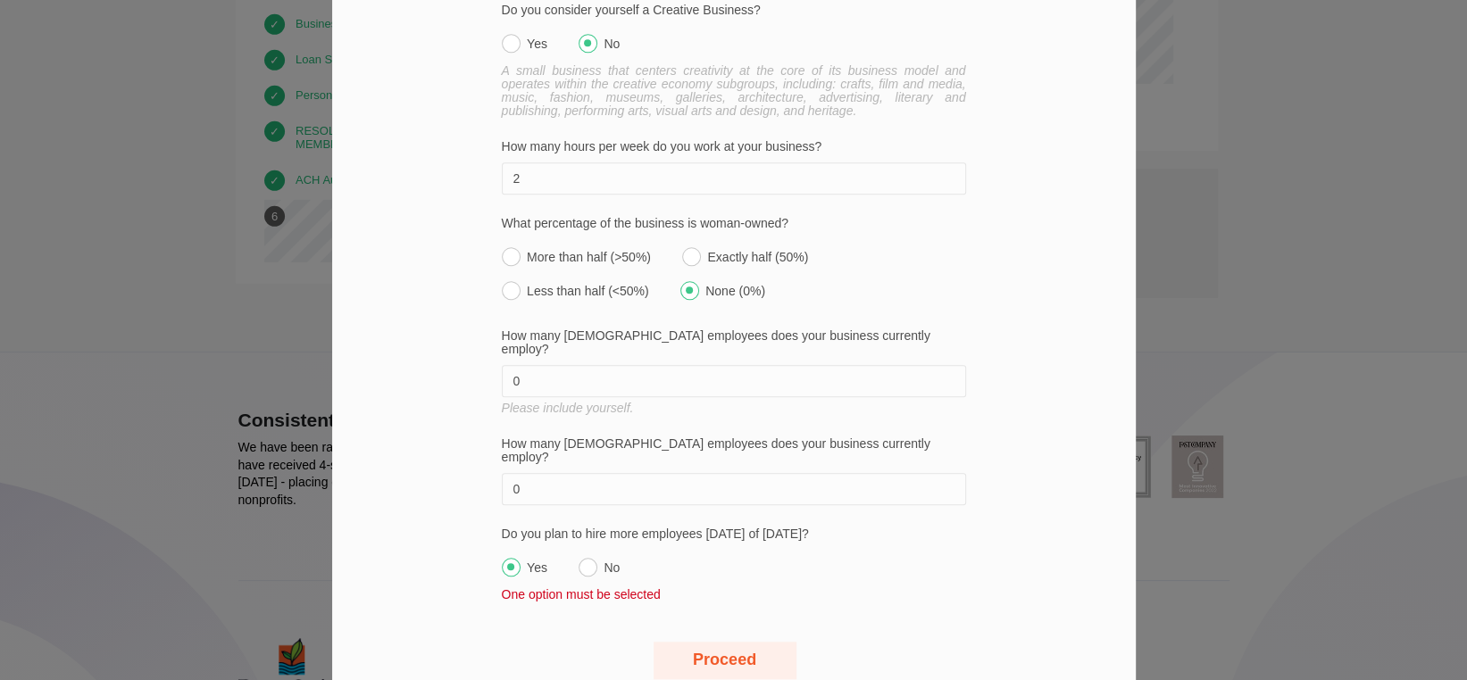
type input "0"
click at [579, 558] on input "No" at bounding box center [588, 567] width 19 height 19
radio input "true"
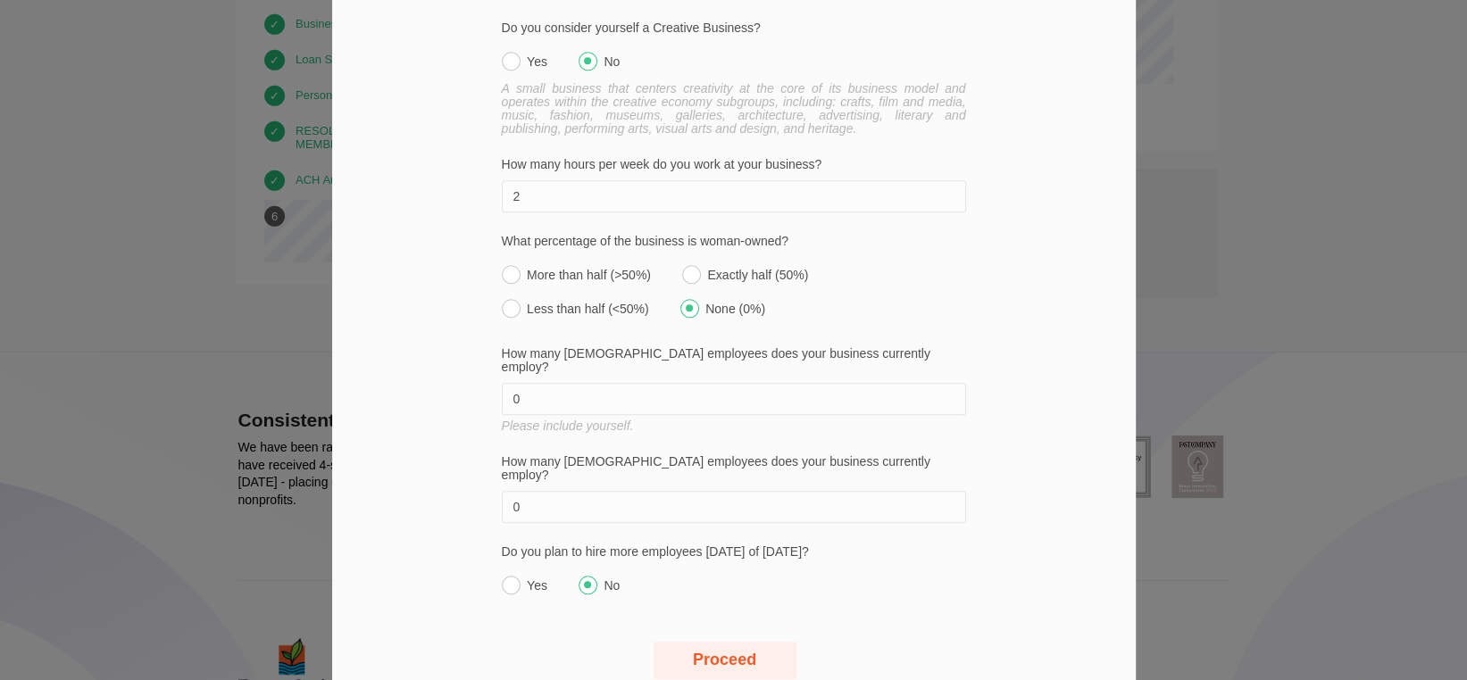
click at [733, 642] on button "Proceed" at bounding box center [724, 660] width 143 height 37
click at [722, 642] on button "Proceed" at bounding box center [724, 660] width 143 height 37
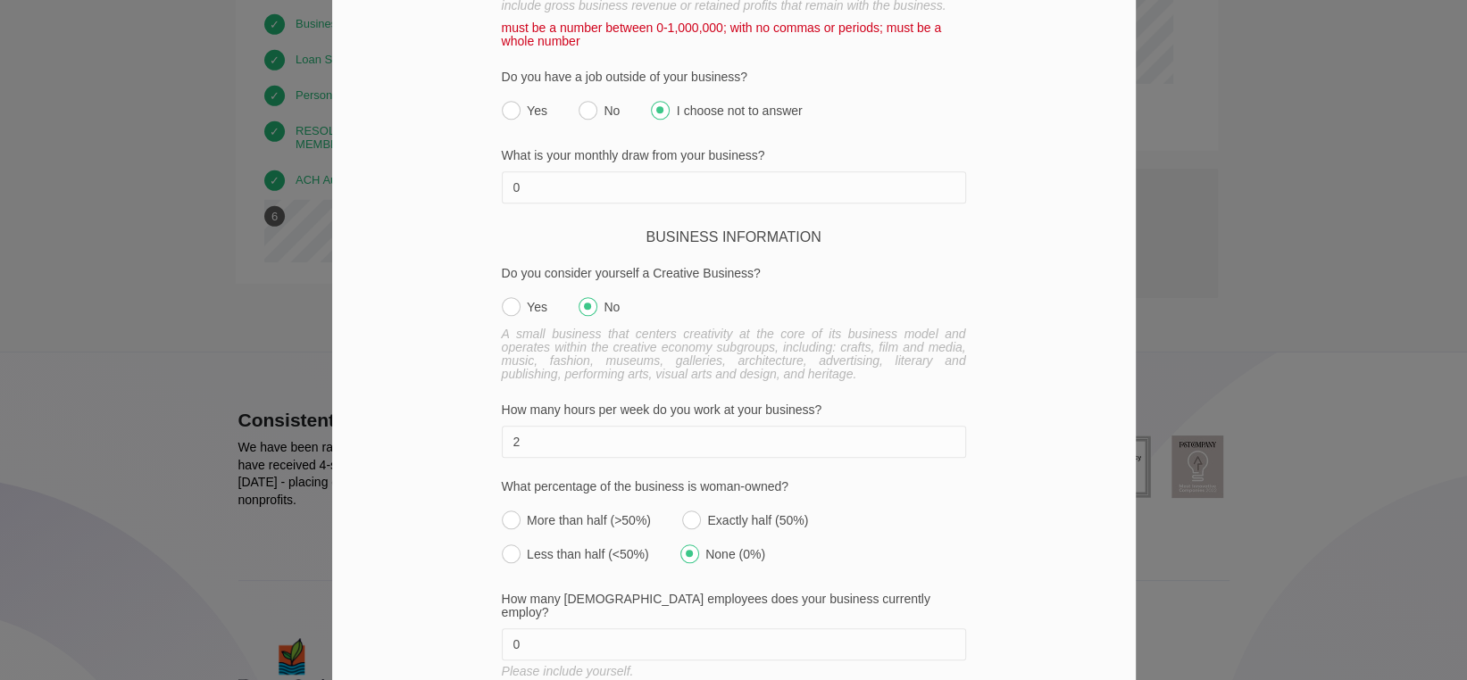
scroll to position [875, 0]
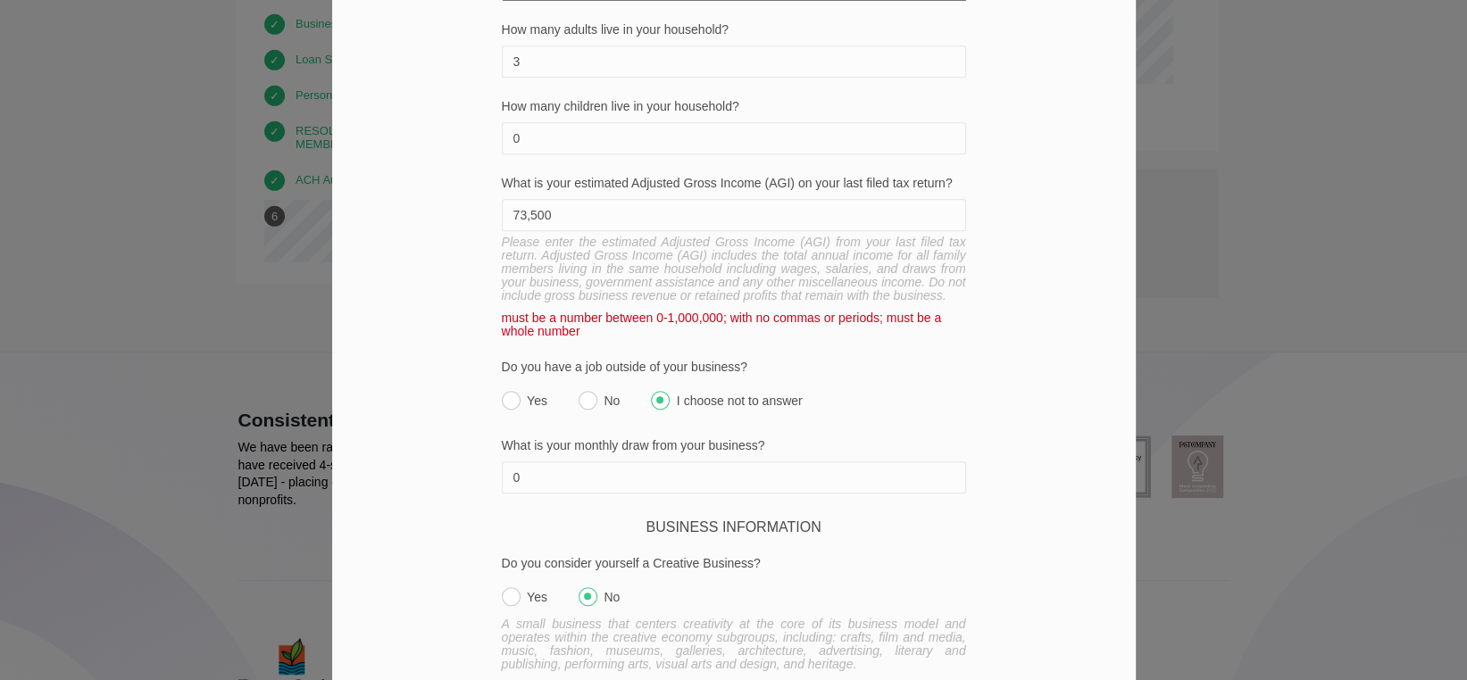
click at [548, 199] on input "73,500" at bounding box center [734, 215] width 464 height 32
click at [957, 361] on label "Do you have a job outside of your business?" at bounding box center [734, 367] width 464 height 13
click at [1000, 362] on div "We want to hear from you Part of DreamSpring's mission is to serve a diverse po…" at bounding box center [733, 198] width 803 height 1878
click at [525, 199] on input "73,500.00" at bounding box center [734, 215] width 464 height 32
click at [561, 199] on input "73500.00" at bounding box center [734, 215] width 464 height 32
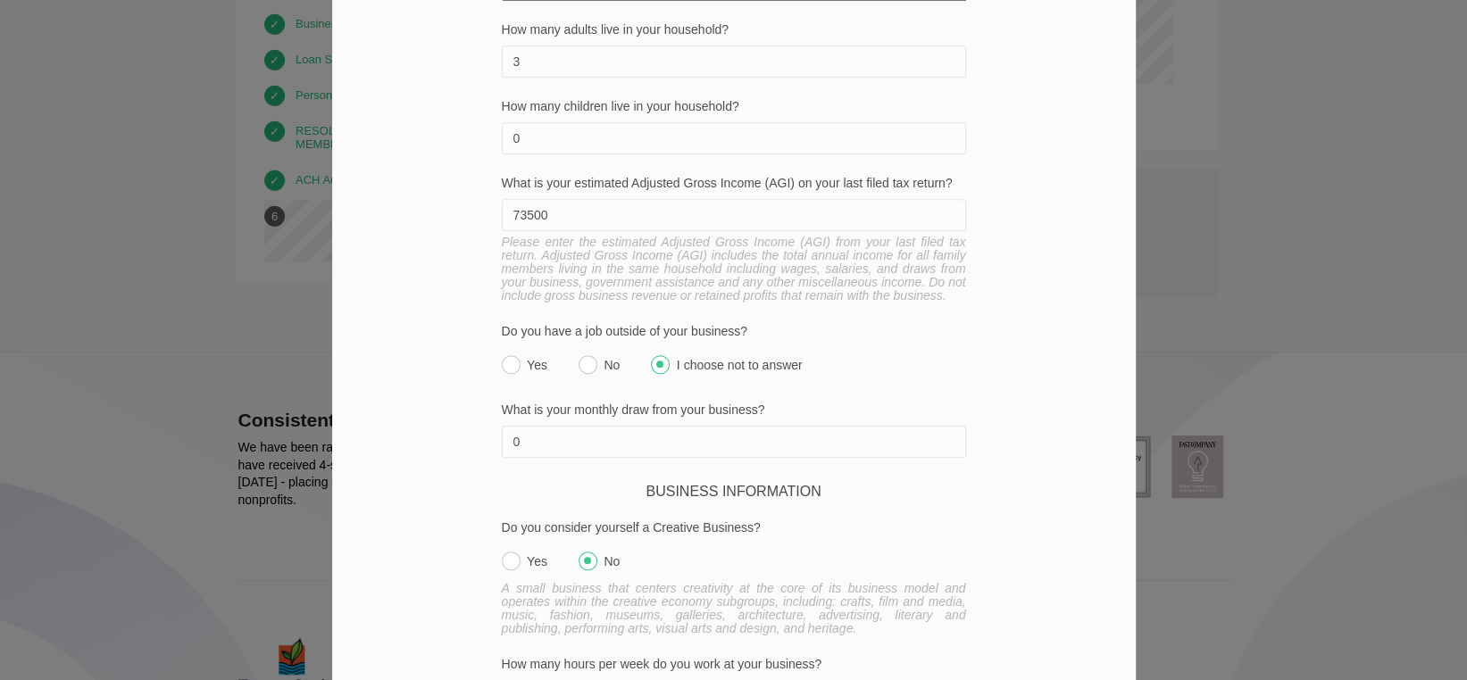
type input "73500"
click at [1007, 393] on div "We want to hear from you Part of DreamSpring's mission is to serve a diverse po…" at bounding box center [733, 180] width 803 height 1843
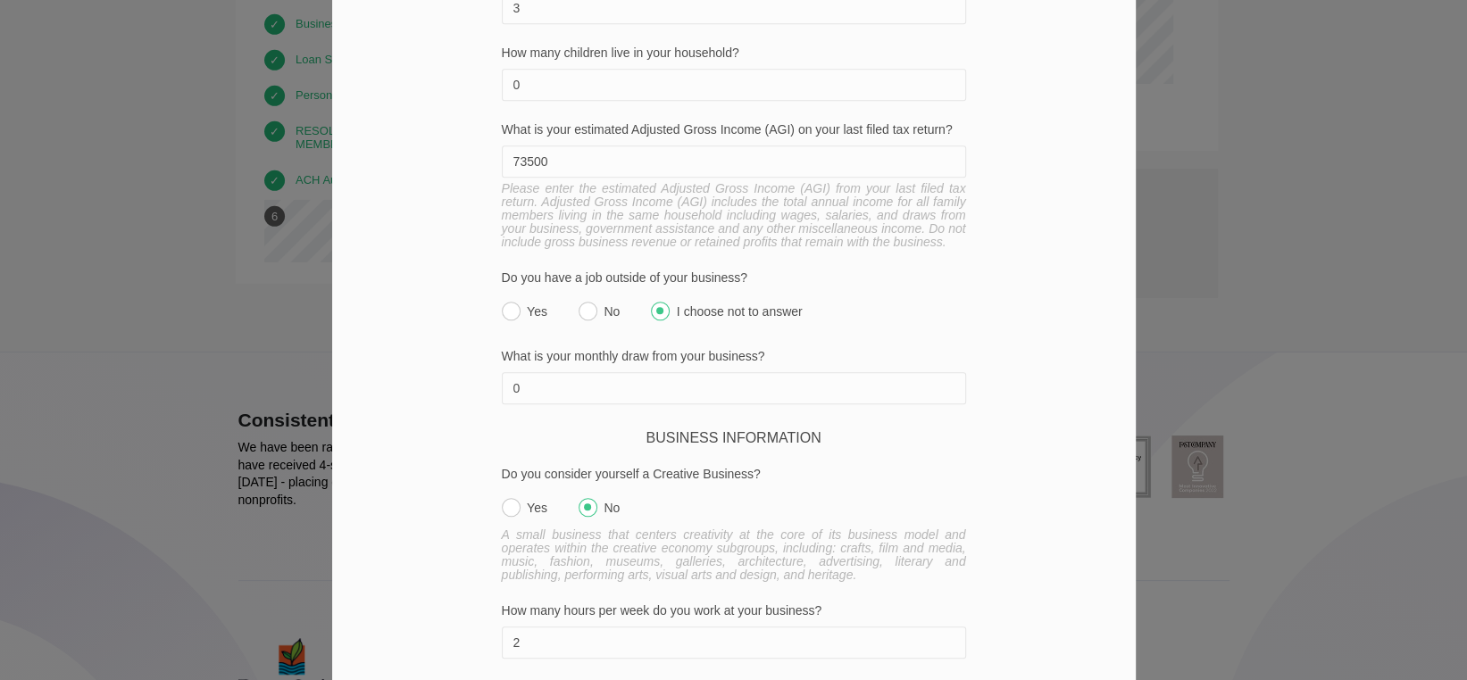
scroll to position [1375, 0]
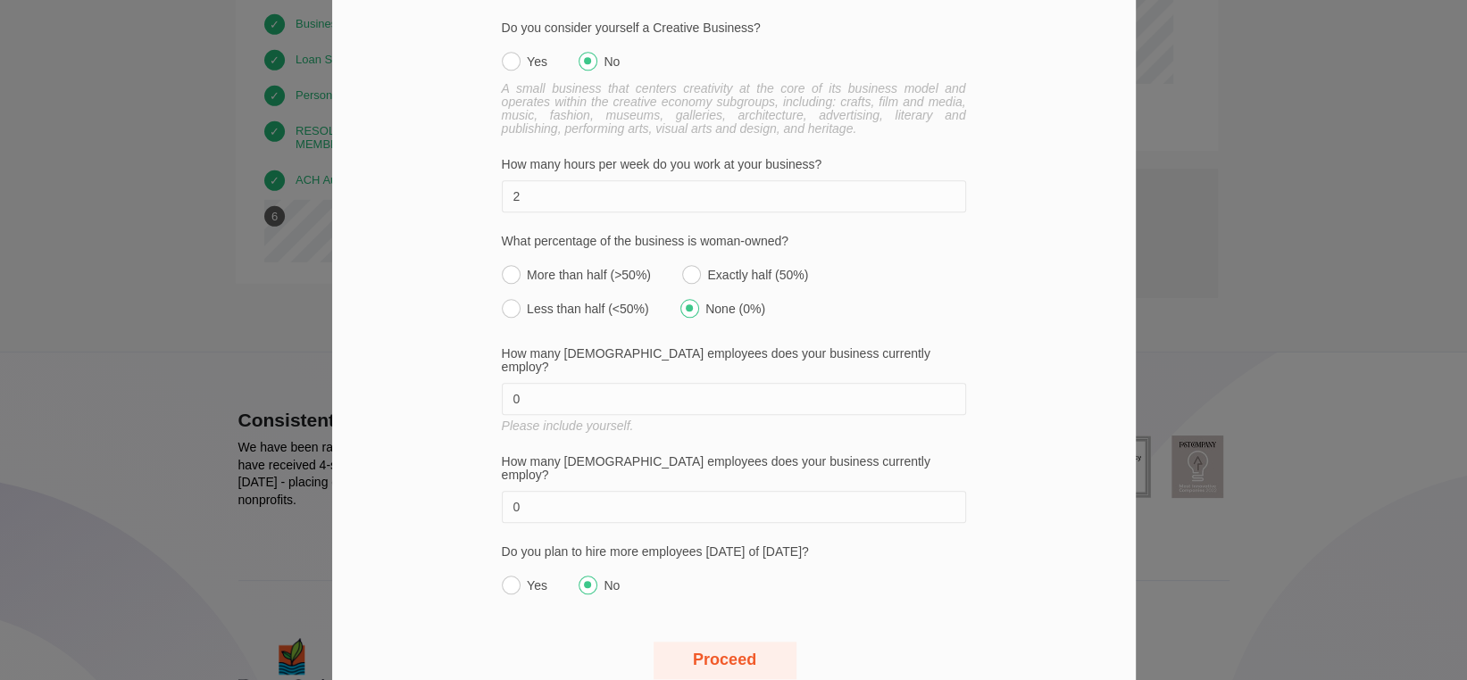
click at [711, 642] on button "Proceed" at bounding box center [724, 660] width 143 height 37
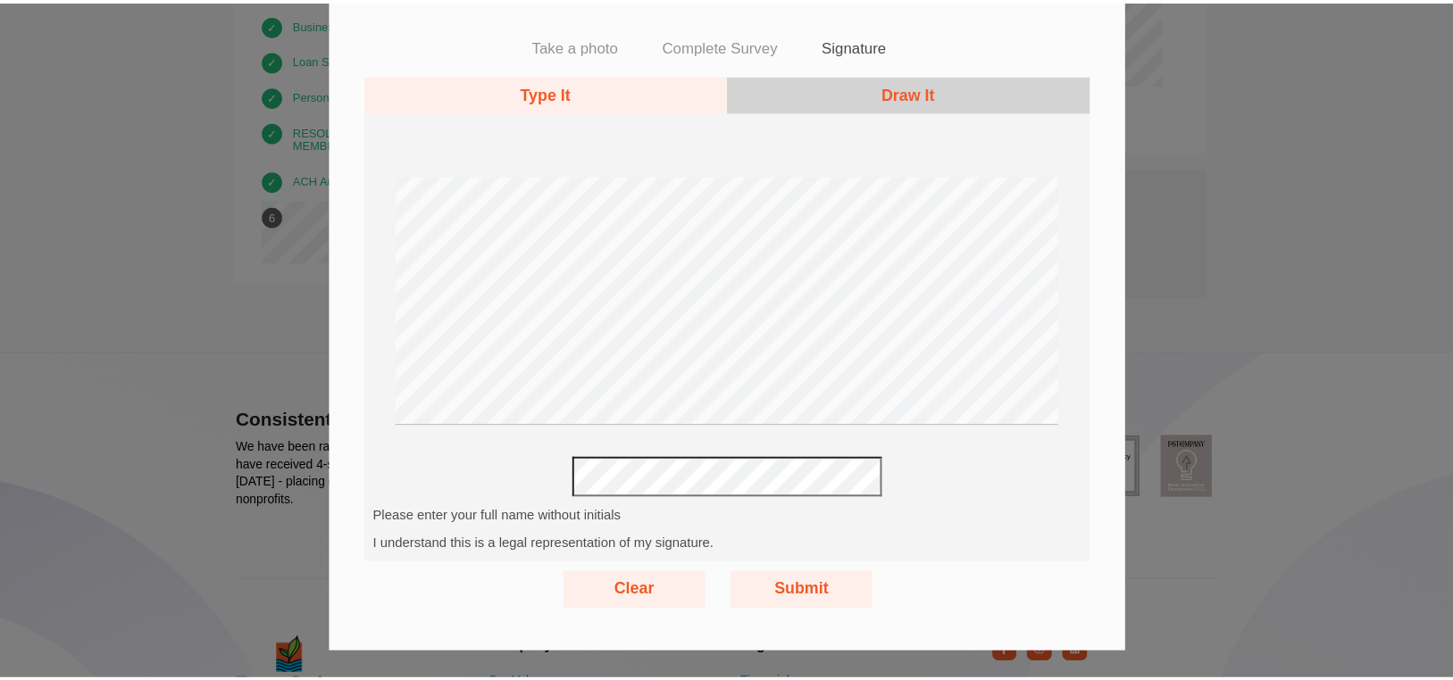
scroll to position [33, 0]
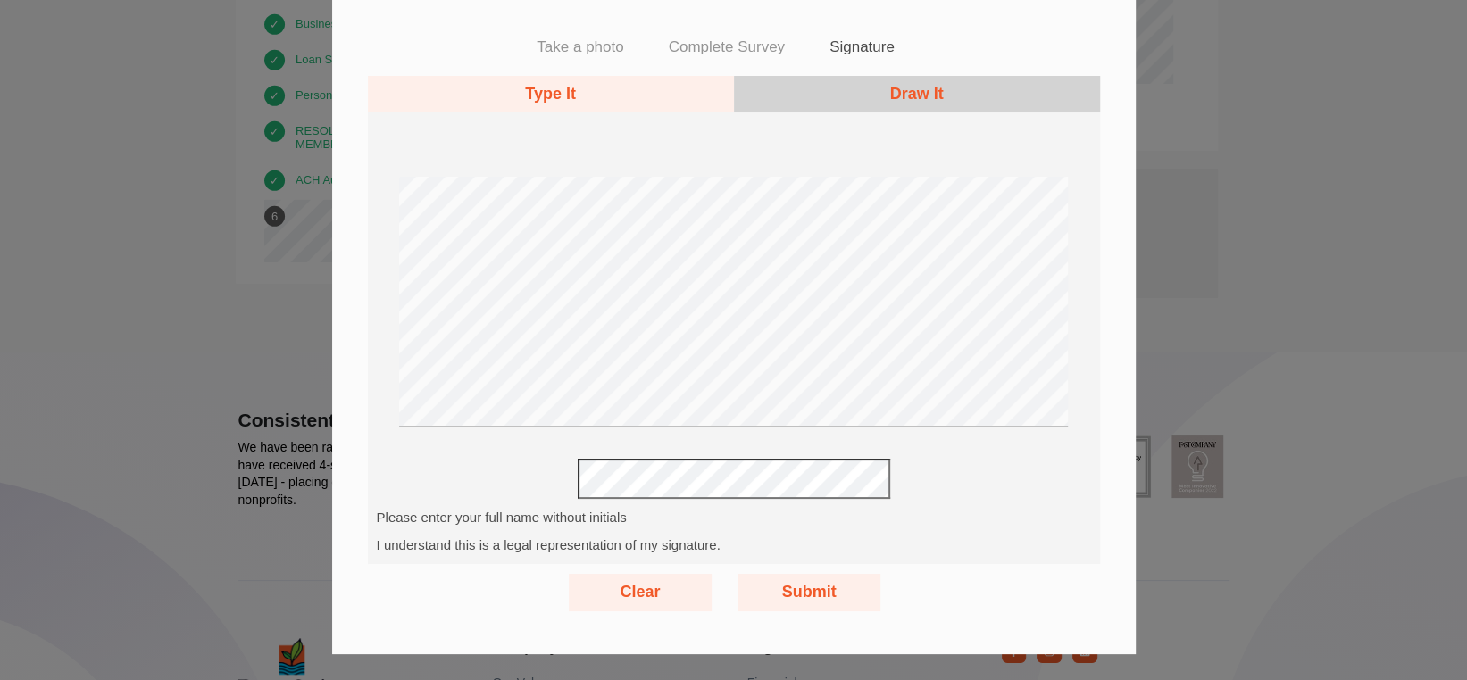
click at [888, 91] on button "Draw It" at bounding box center [917, 94] width 366 height 37
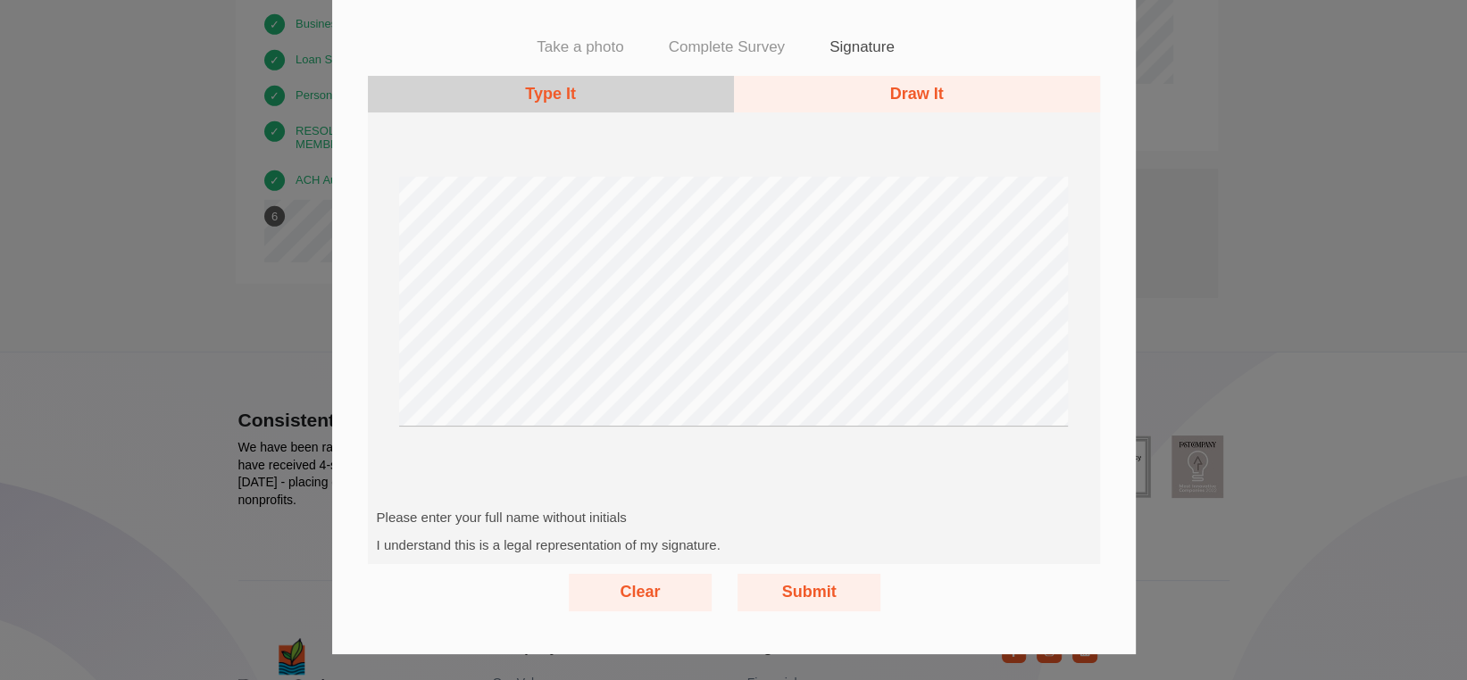
click at [537, 93] on button "Type It" at bounding box center [551, 94] width 366 height 37
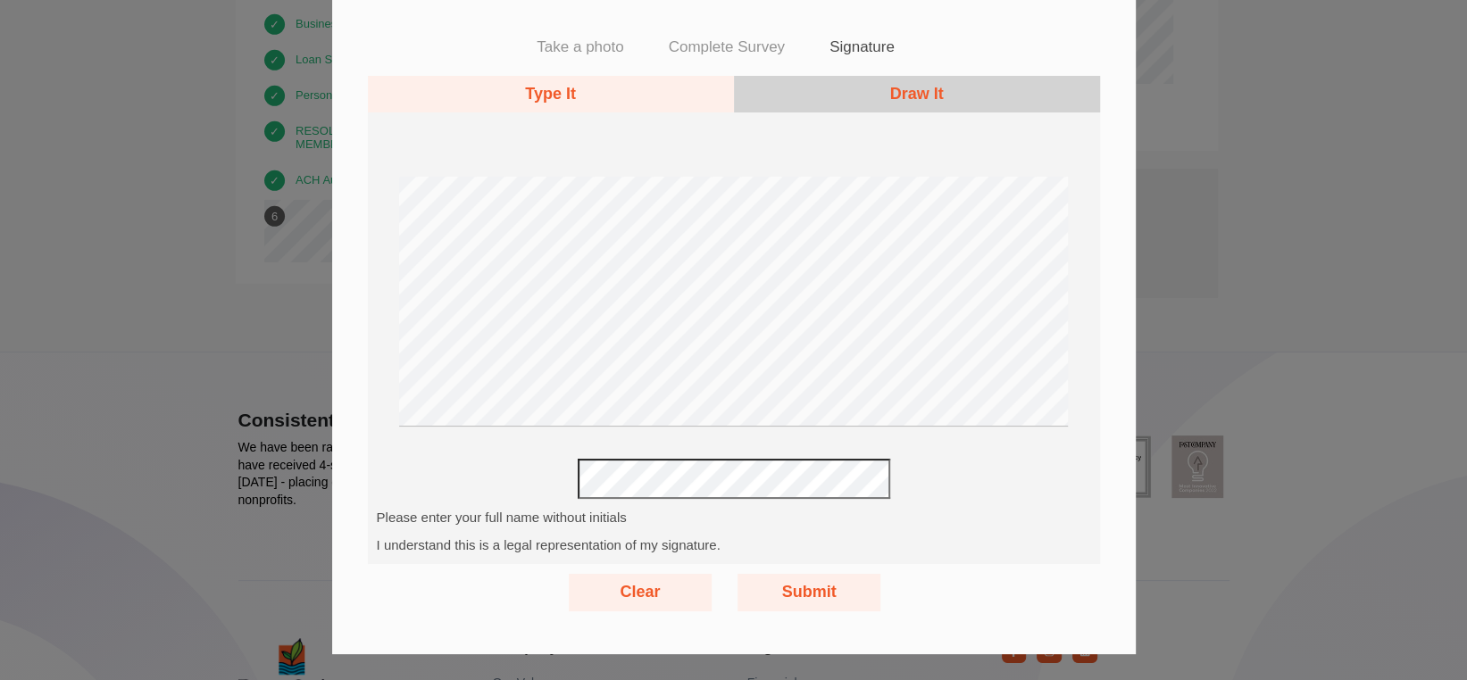
click at [978, 486] on div "Type It Draw It Please sign the agreement Please enter your full name without i…" at bounding box center [734, 320] width 732 height 488
click at [804, 585] on button "Submit" at bounding box center [808, 592] width 143 height 37
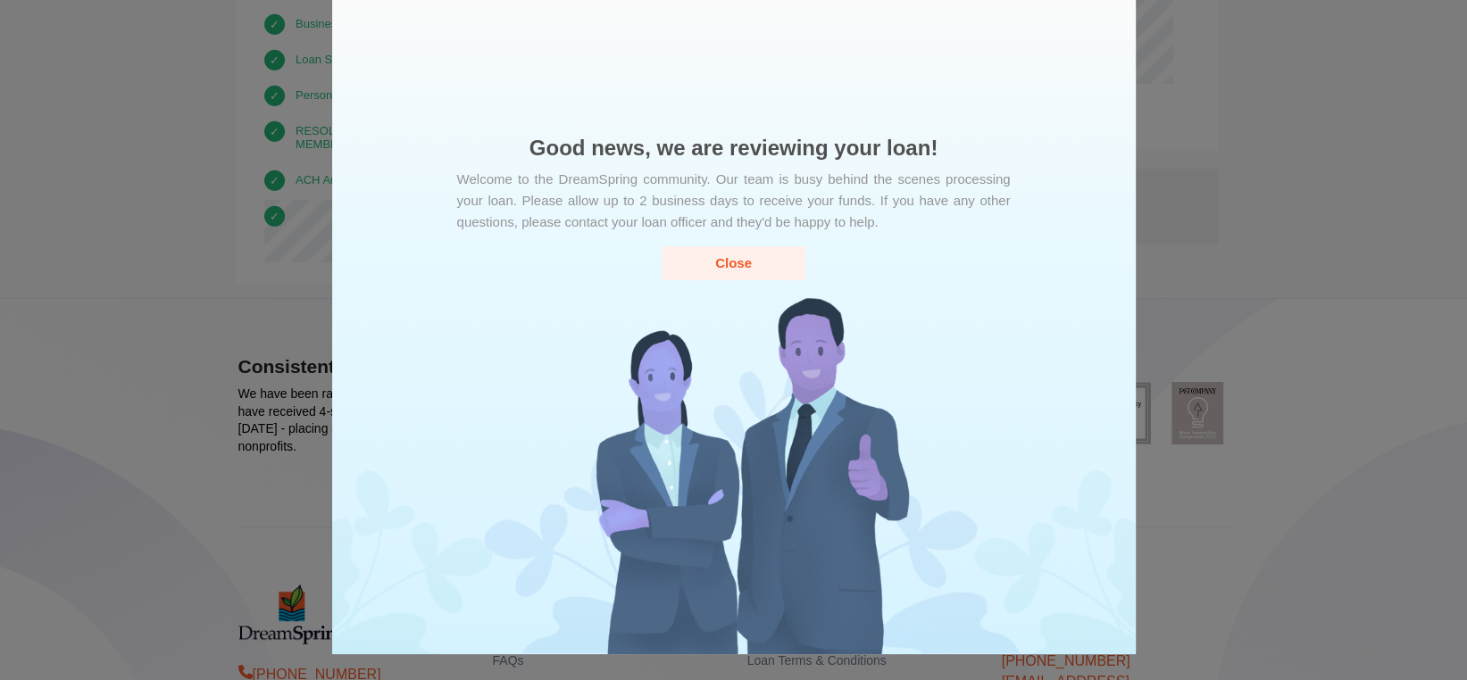
click at [732, 264] on button "Close" at bounding box center [733, 262] width 143 height 33
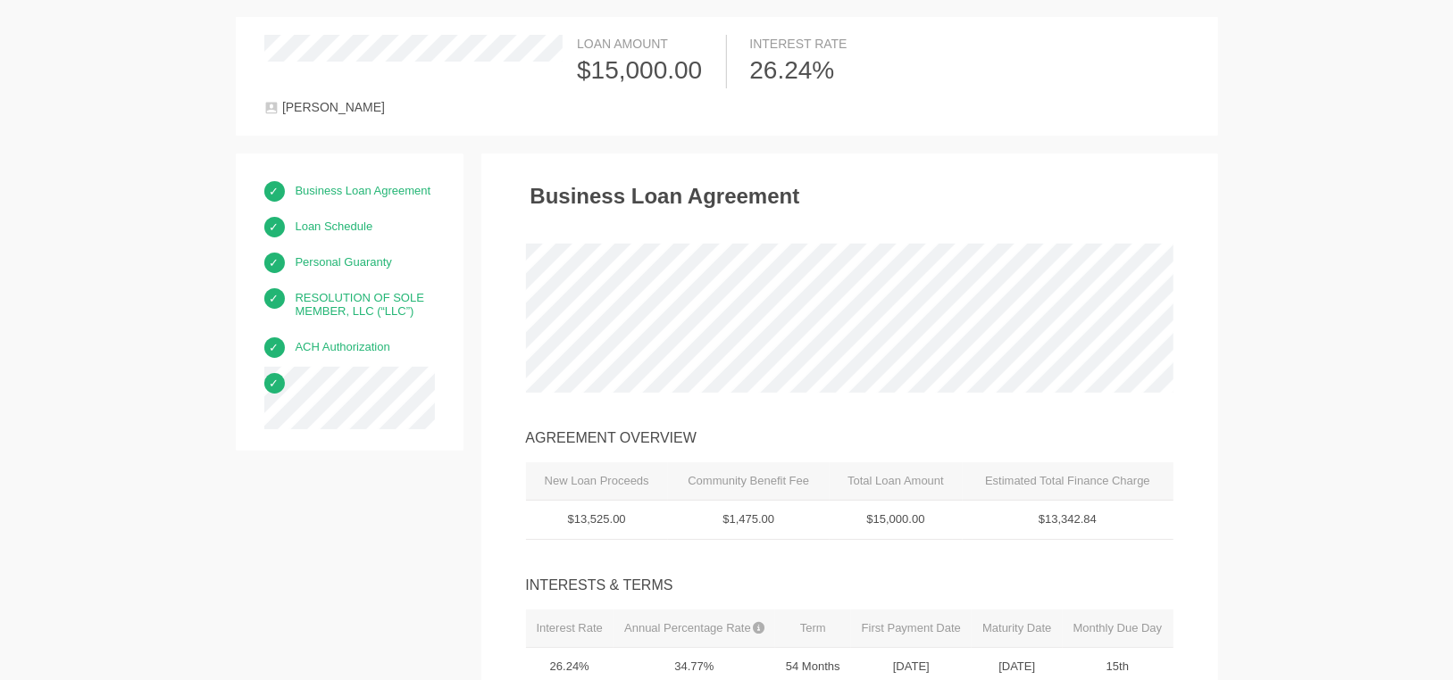
scroll to position [0, 0]
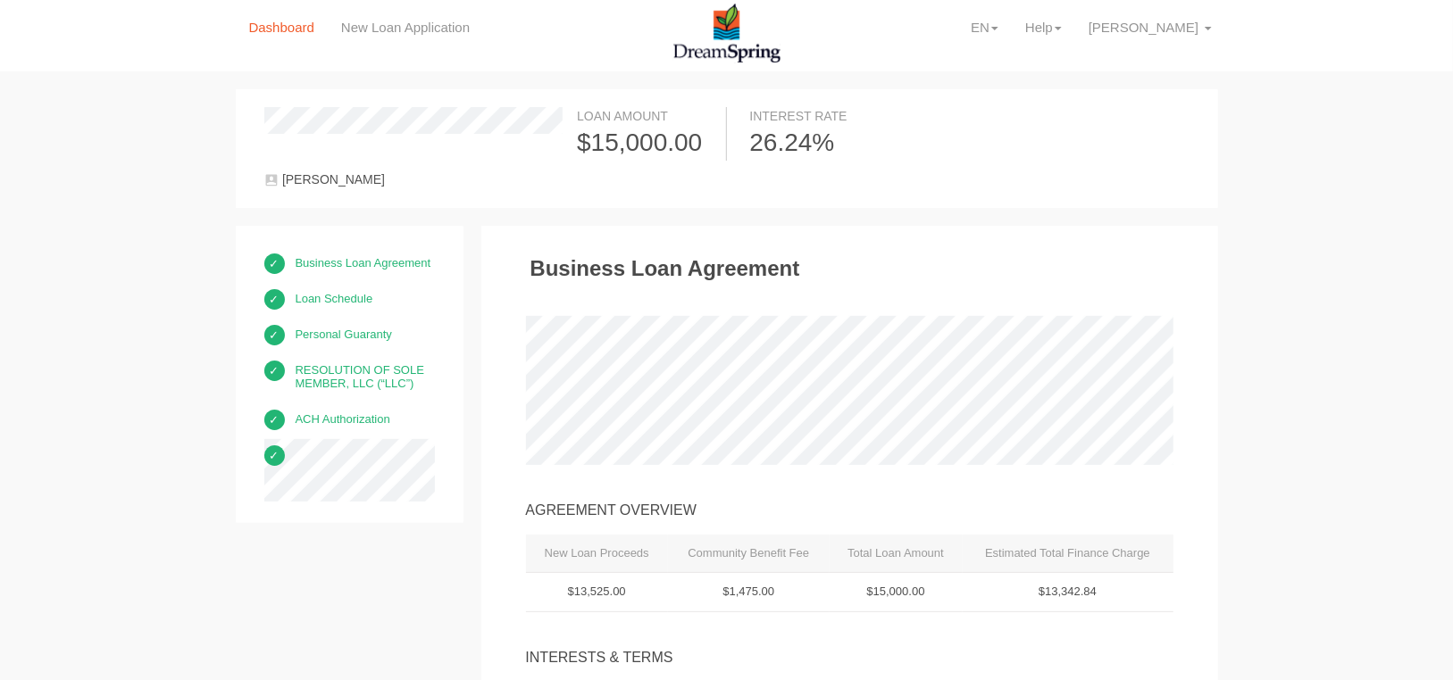
click at [287, 25] on link "Dashboard" at bounding box center [282, 27] width 92 height 55
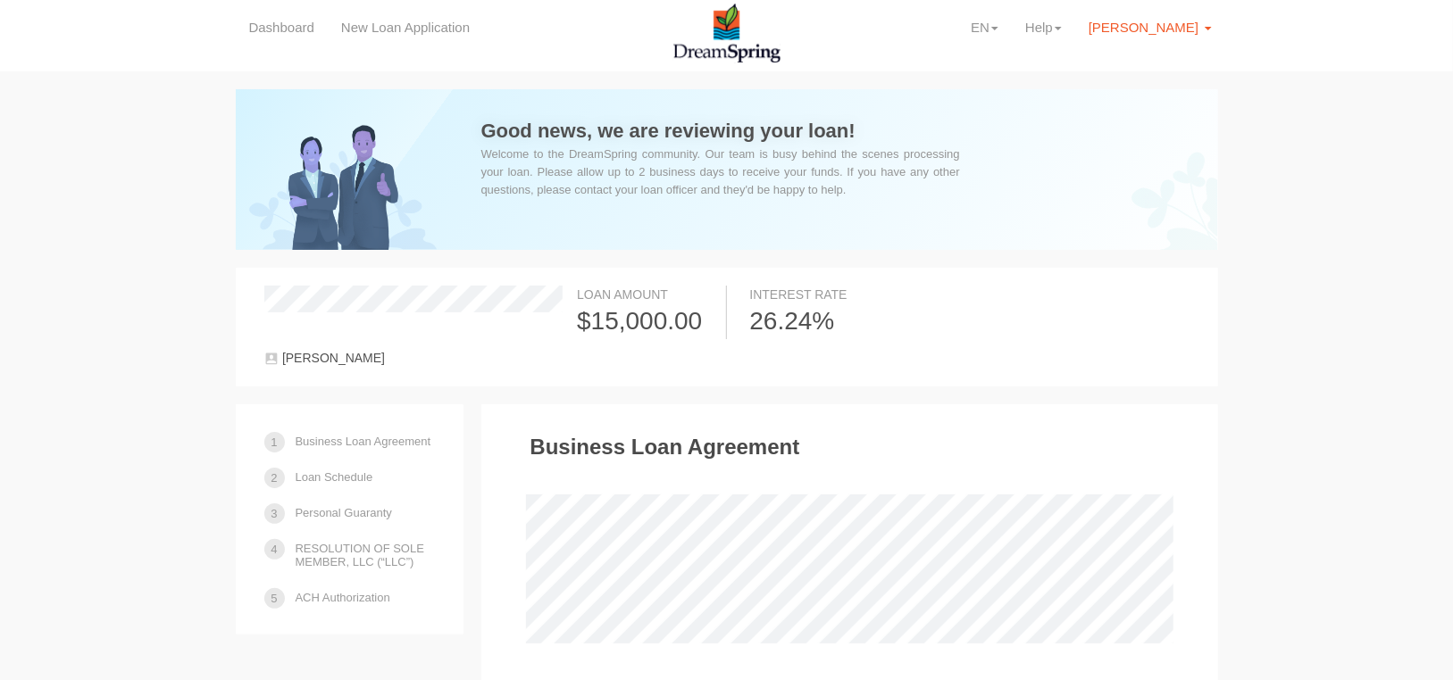
click at [1145, 29] on span "[PERSON_NAME]" at bounding box center [1143, 27] width 110 height 15
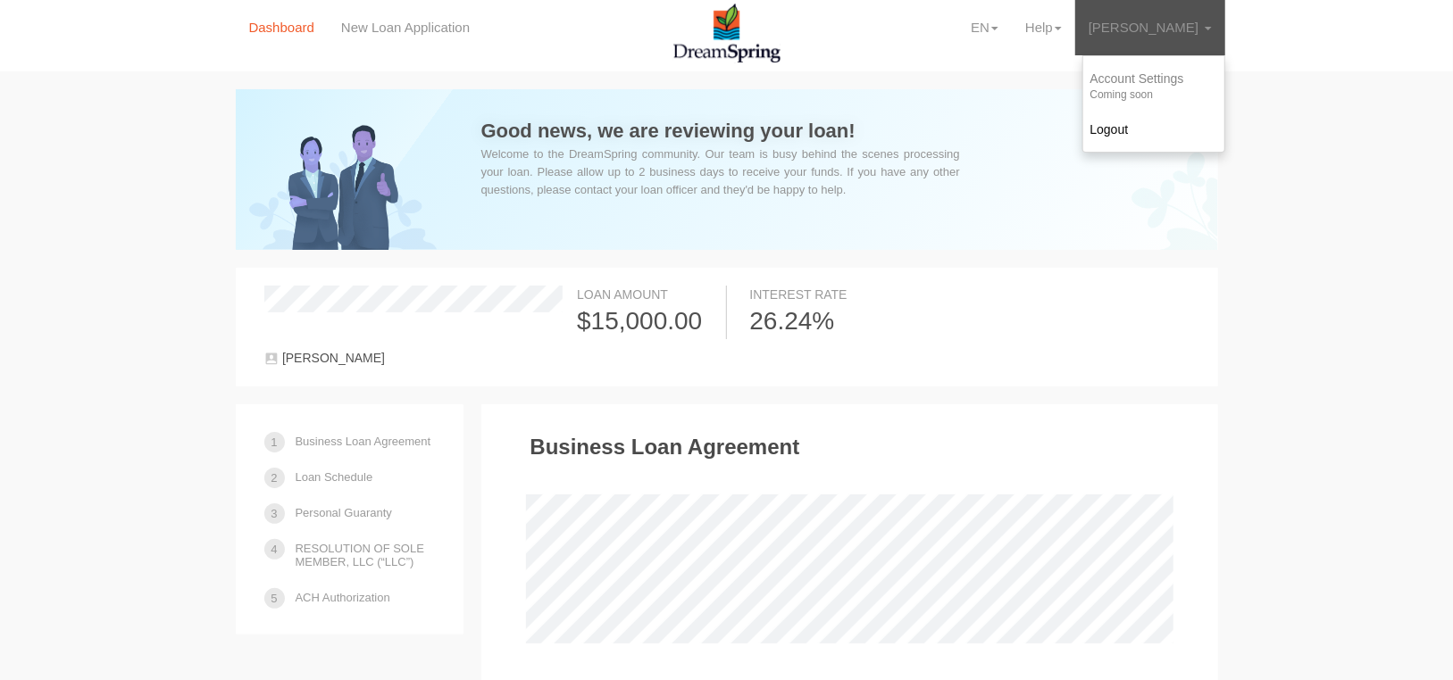
click at [266, 29] on link "Dashboard" at bounding box center [282, 27] width 92 height 55
